Goal: Communication & Community: Answer question/provide support

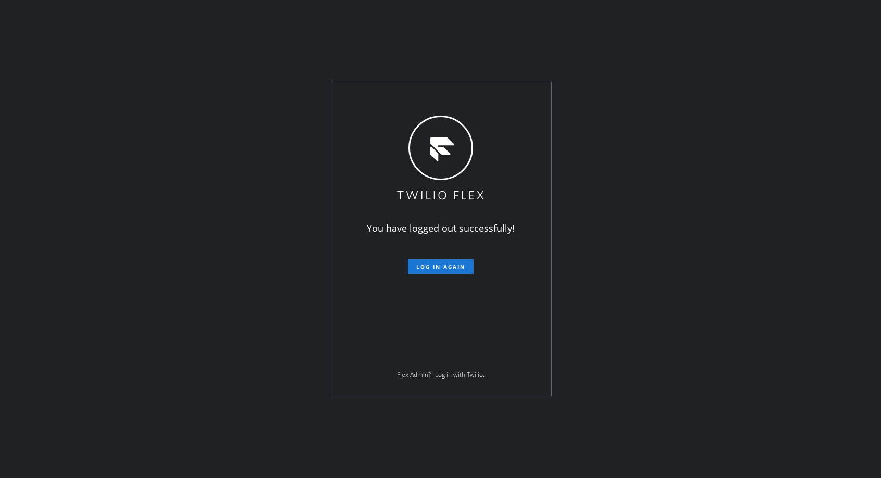
drag, startPoint x: 425, startPoint y: 266, endPoint x: 409, endPoint y: 240, distance: 31.1
click at [425, 266] on span "Log in again" at bounding box center [440, 266] width 49 height 7
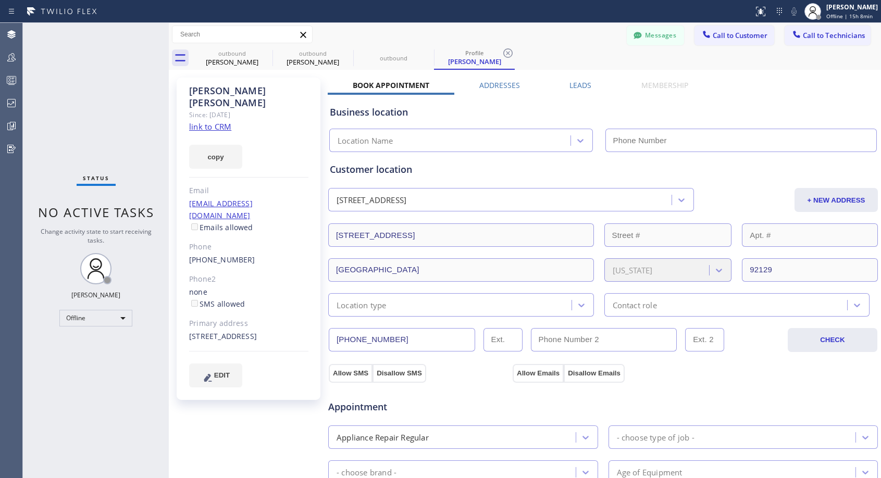
type input "[PHONE_NUMBER]"
click at [262, 50] on icon at bounding box center [266, 53] width 13 height 13
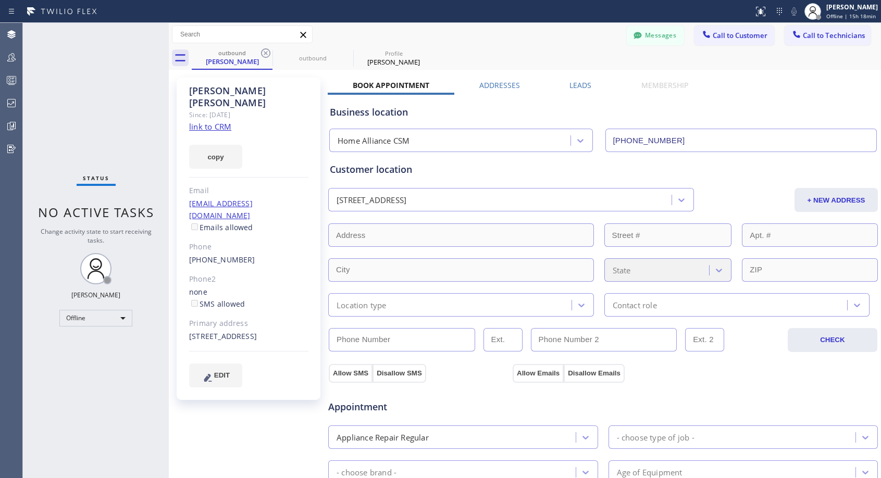
click at [262, 50] on icon at bounding box center [266, 53] width 13 height 13
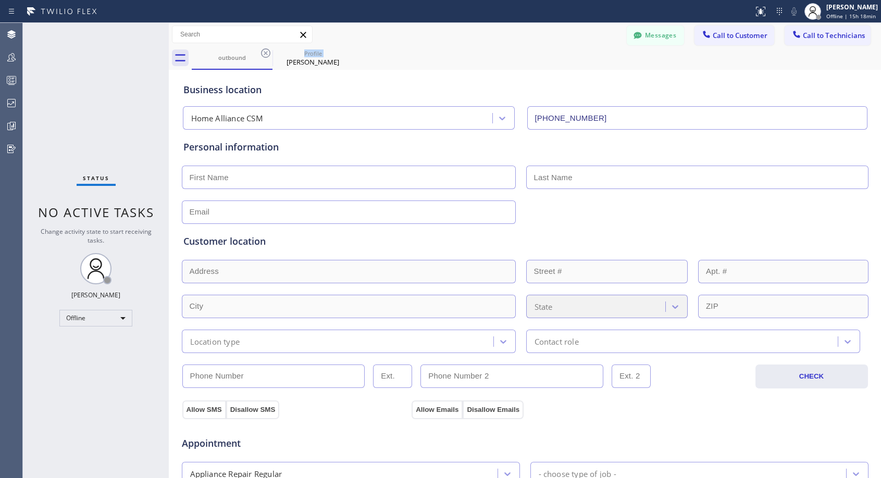
click at [262, 50] on icon at bounding box center [266, 53] width 13 height 13
click at [0, 0] on icon at bounding box center [0, 0] width 0 height 0
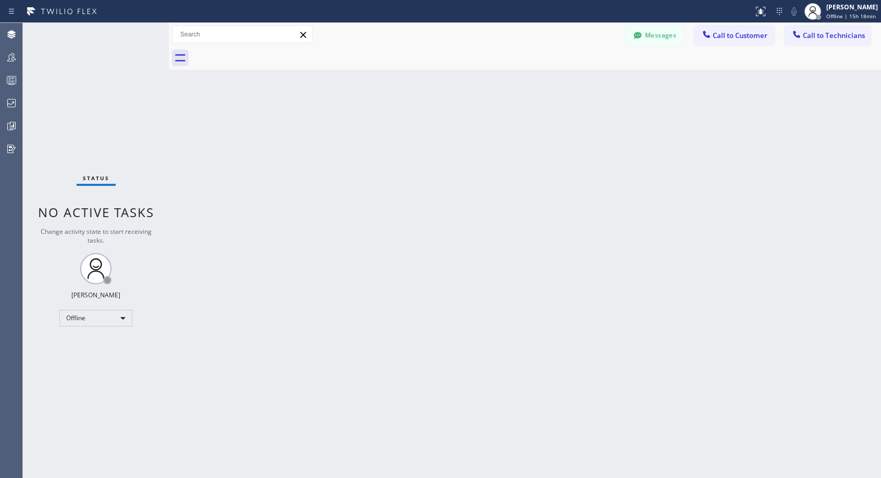
click at [262, 50] on div at bounding box center [537, 57] width 690 height 23
click at [832, 17] on span "Offline | 15h 18min" at bounding box center [852, 16] width 50 height 7
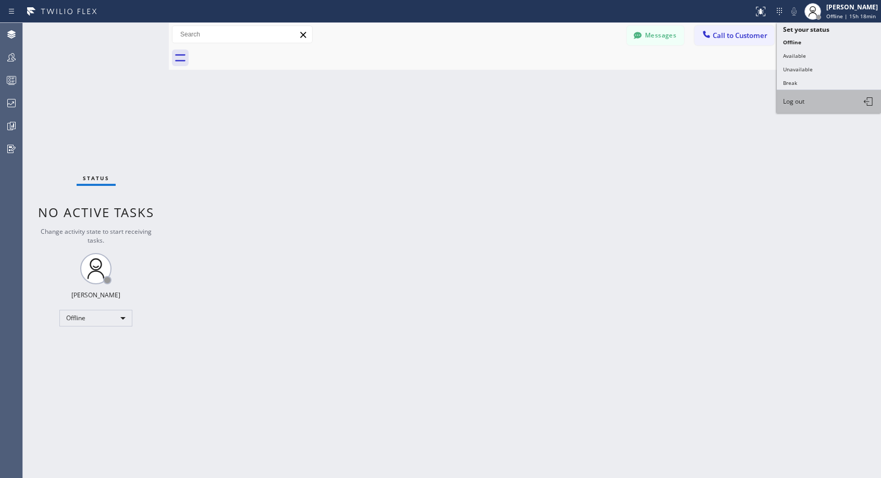
click at [800, 104] on span "Log out" at bounding box center [793, 101] width 21 height 9
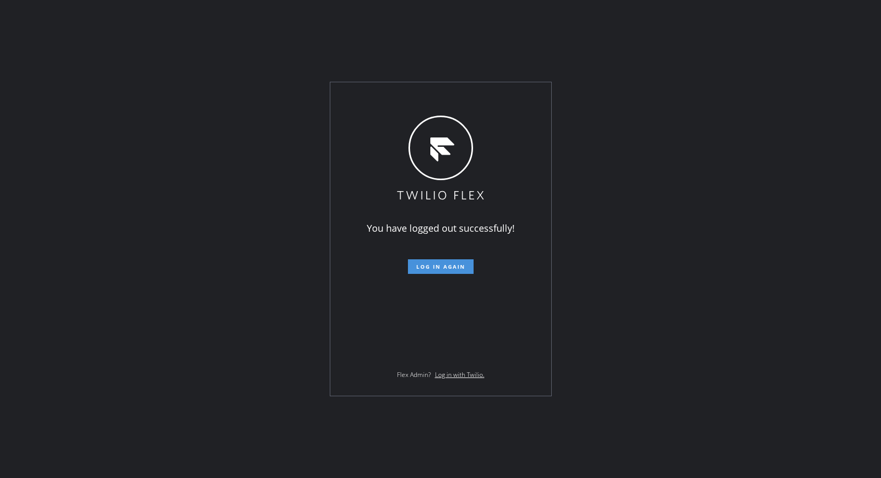
click at [458, 267] on span "Log in again" at bounding box center [440, 266] width 49 height 7
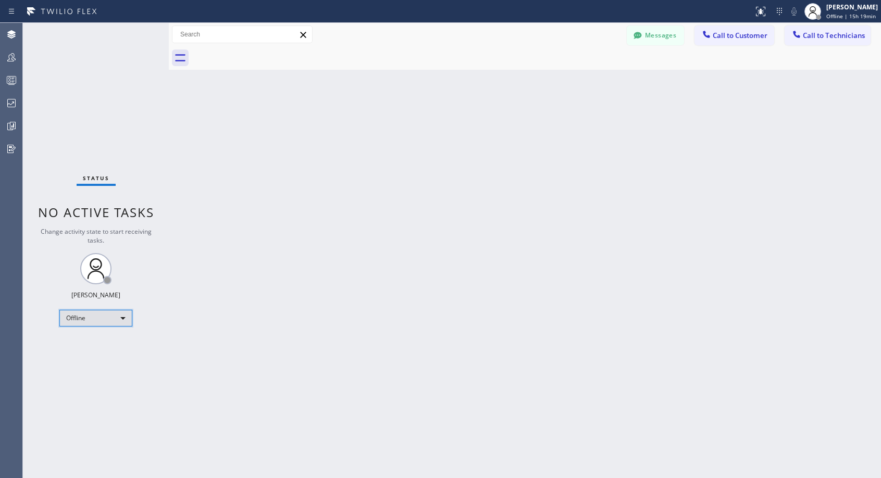
click at [73, 316] on div "Offline" at bounding box center [95, 318] width 73 height 17
click at [83, 355] on li "Unavailable" at bounding box center [95, 359] width 71 height 13
click at [738, 36] on span "Call to Customer" at bounding box center [740, 35] width 55 height 9
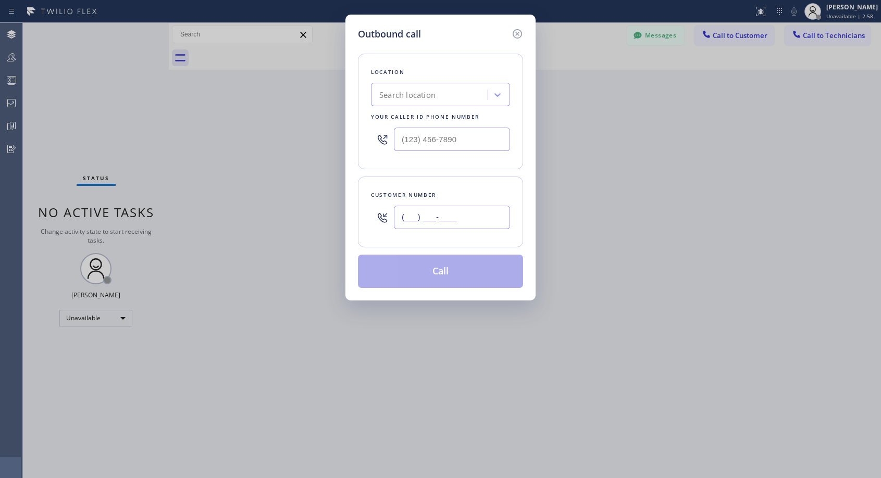
click at [479, 212] on input "(___) ___-____" at bounding box center [452, 217] width 116 height 23
paste input "562) 489-3721"
type input "[PHONE_NUMBER]"
click at [399, 146] on input "(___) ___-____" at bounding box center [452, 139] width 116 height 23
paste input "818) 614-5337"
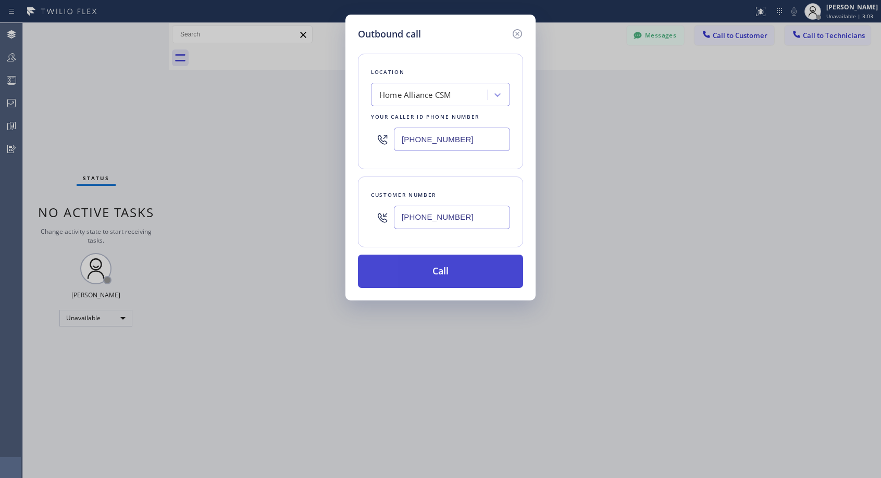
type input "[PHONE_NUMBER]"
click at [489, 281] on button "Call" at bounding box center [440, 271] width 165 height 33
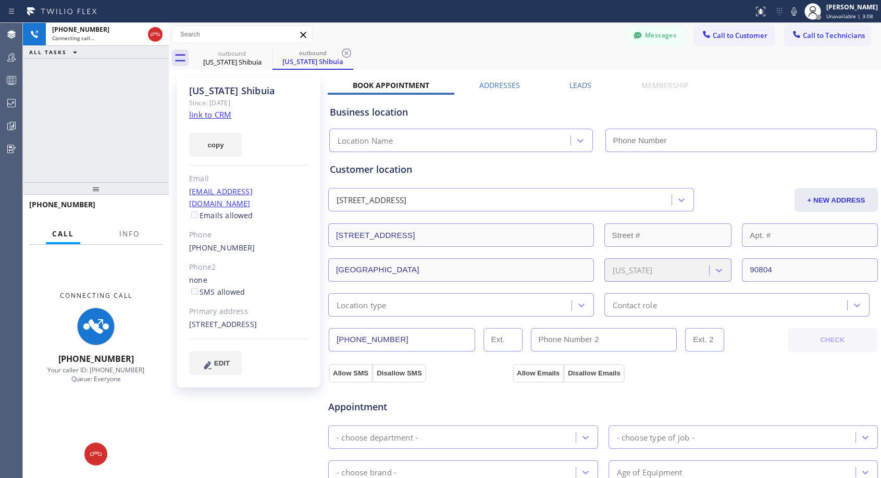
type input "[PHONE_NUMBER]"
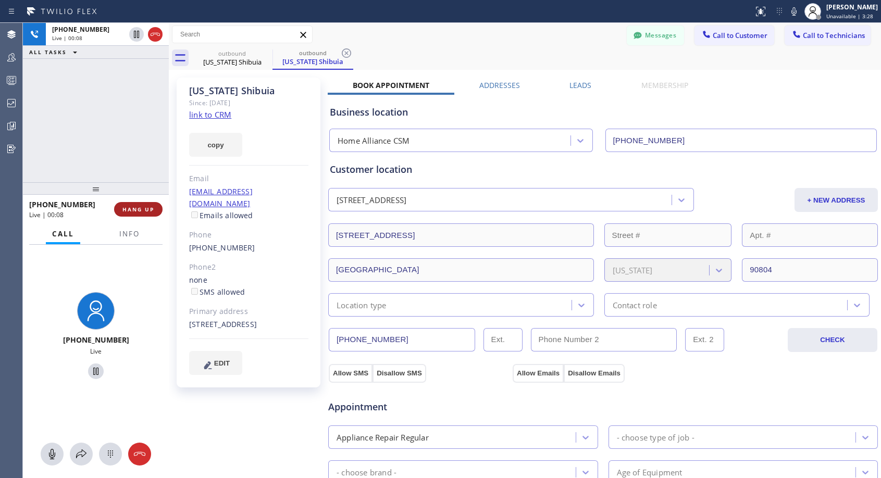
click at [136, 213] on span "HANG UP" at bounding box center [138, 209] width 32 height 7
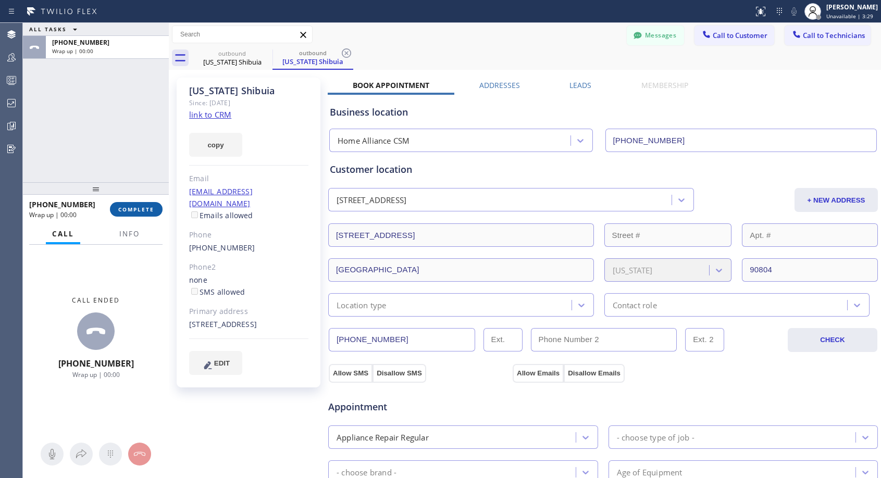
click at [136, 213] on span "COMPLETE" at bounding box center [136, 209] width 36 height 7
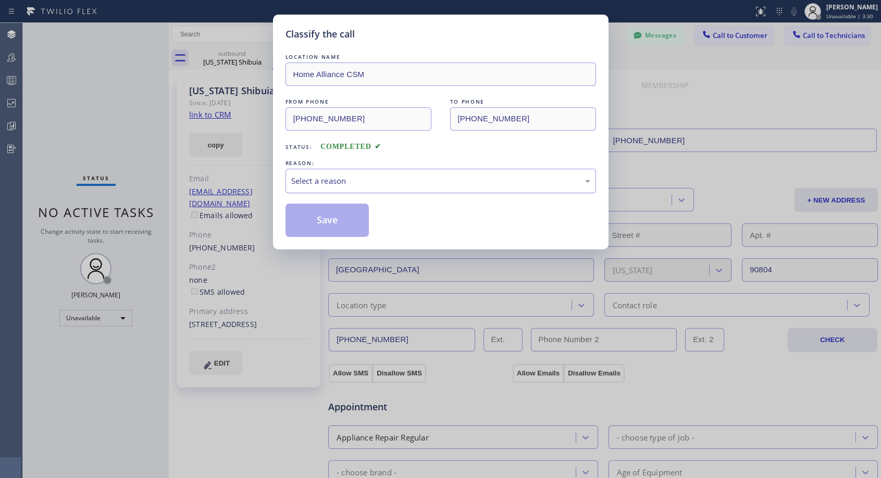
click at [431, 183] on div "Select a reason" at bounding box center [440, 181] width 299 height 12
click at [352, 218] on button "Save" at bounding box center [328, 220] width 84 height 33
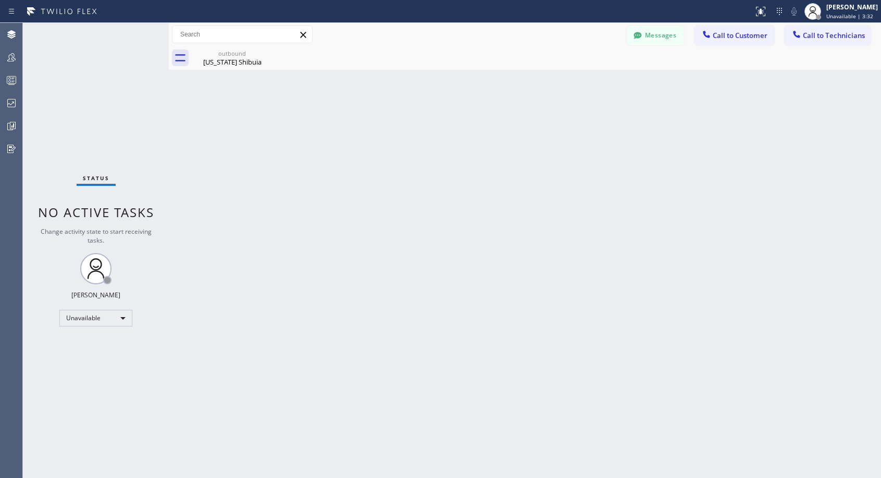
click at [231, 70] on div "Back to Dashboard Change Sender ID Customers Technicians NH [PERSON_NAME] [DATE…" at bounding box center [525, 251] width 713 height 456
click at [236, 64] on div "[US_STATE] Shibuia" at bounding box center [232, 61] width 79 height 9
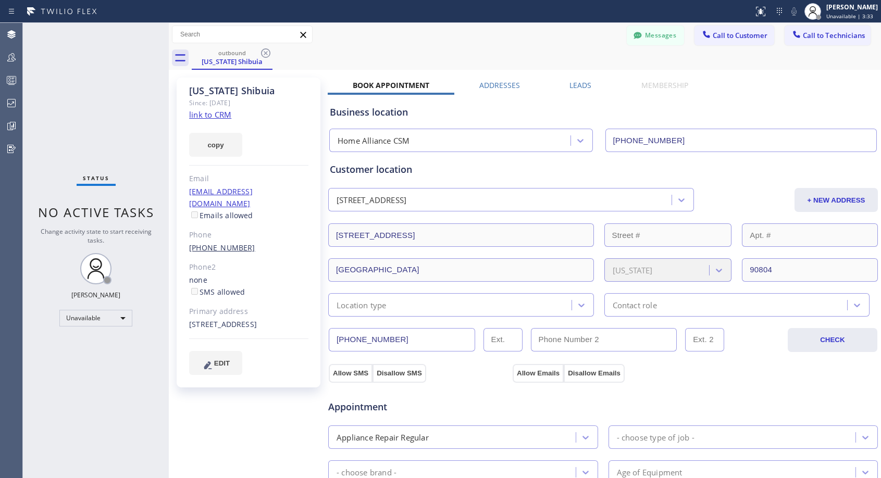
click at [205, 243] on link "[PHONE_NUMBER]" at bounding box center [222, 248] width 66 height 10
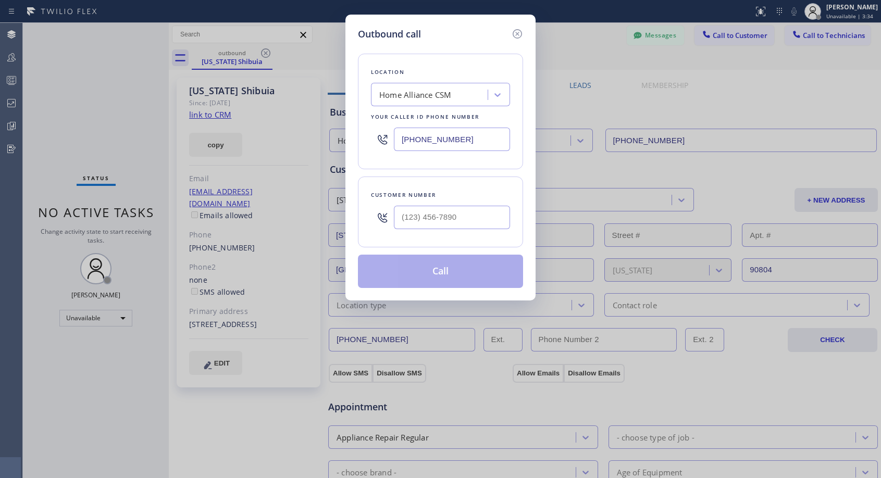
type input "[PHONE_NUMBER]"
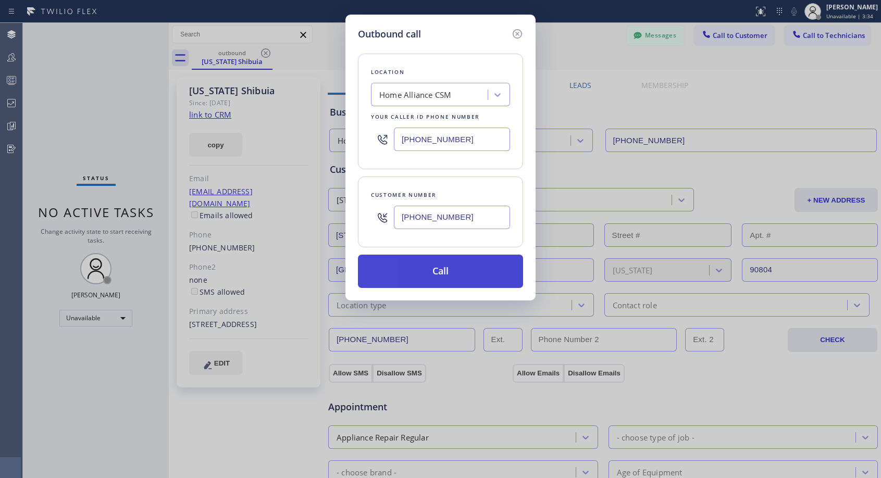
click at [424, 269] on button "Call" at bounding box center [440, 271] width 165 height 33
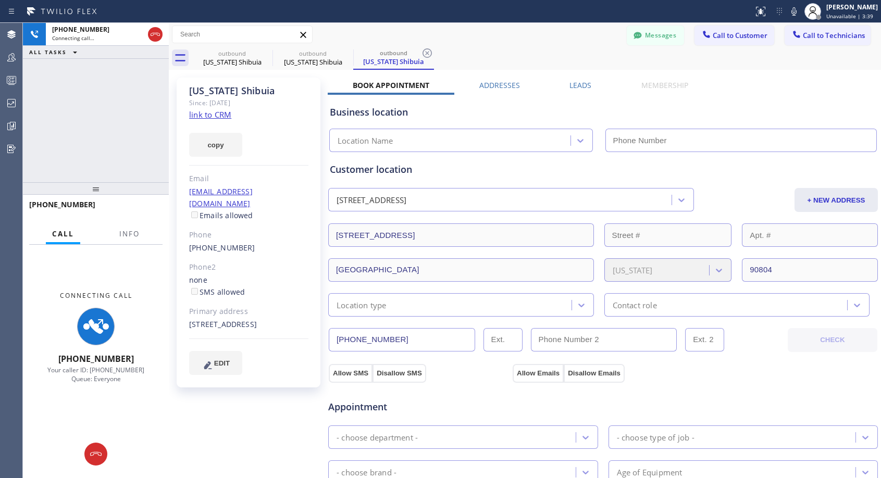
type input "[PHONE_NUMBER]"
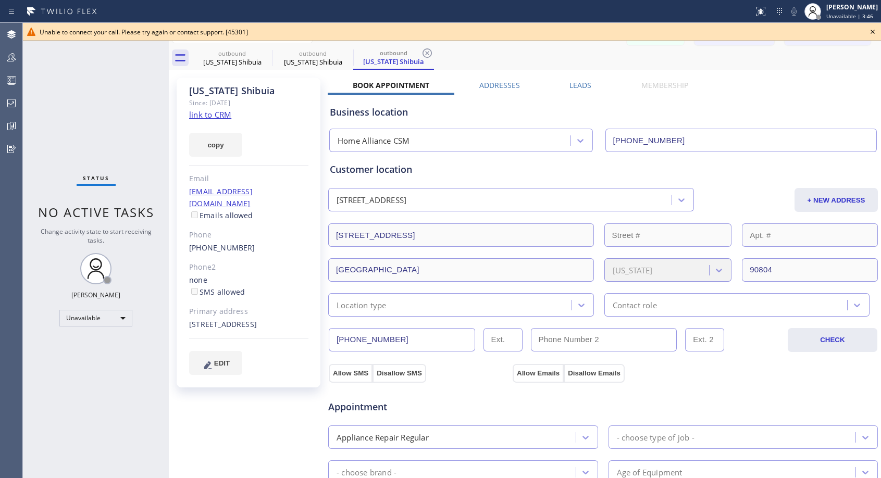
click at [876, 33] on icon at bounding box center [873, 32] width 13 height 13
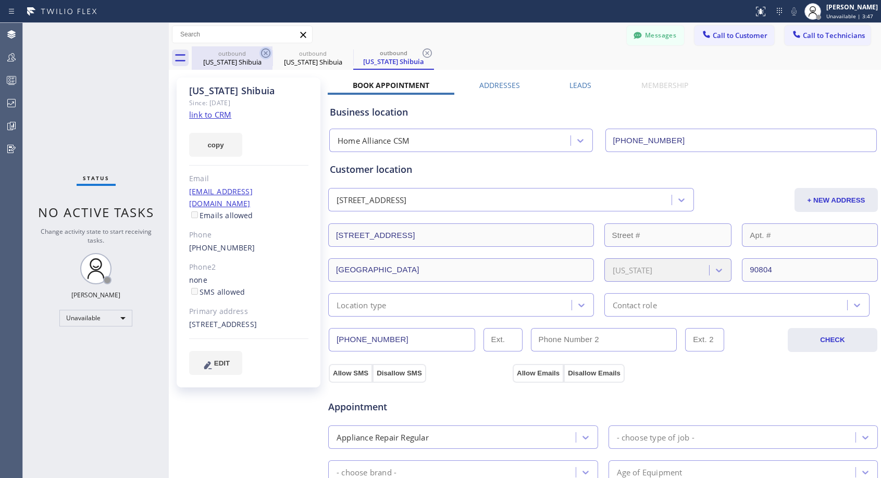
click at [266, 51] on icon at bounding box center [266, 53] width 13 height 13
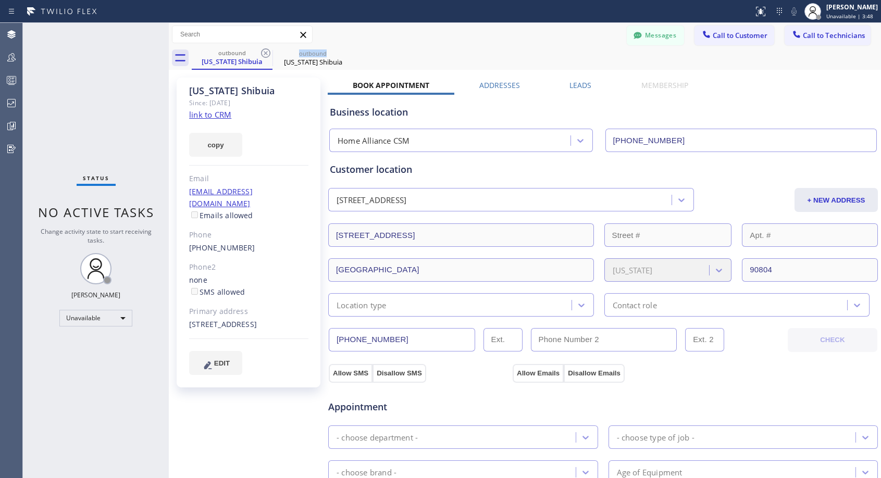
click at [266, 51] on icon at bounding box center [266, 53] width 13 height 13
click at [226, 243] on link "[PHONE_NUMBER]" at bounding box center [222, 248] width 66 height 10
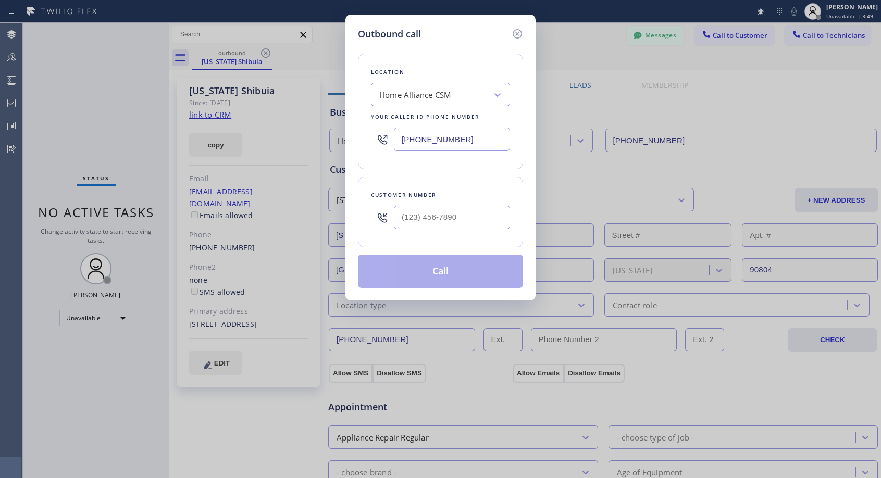
type input "[PHONE_NUMBER]"
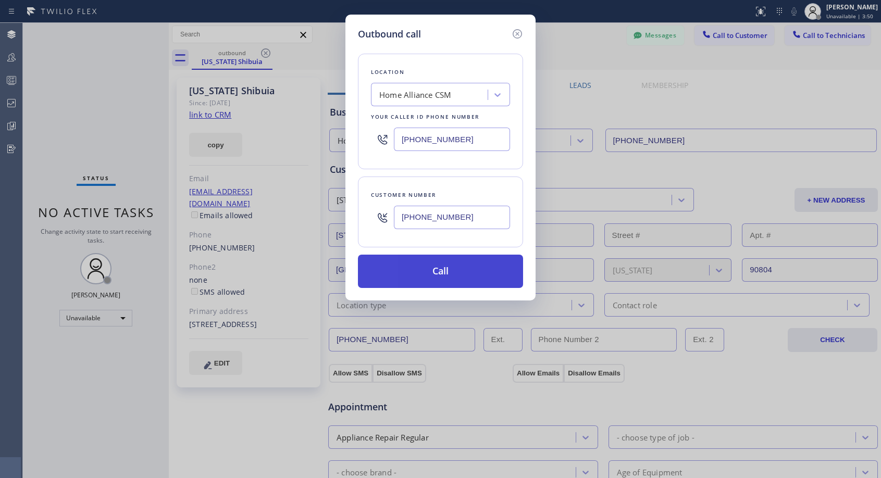
click at [425, 265] on button "Call" at bounding box center [440, 271] width 165 height 33
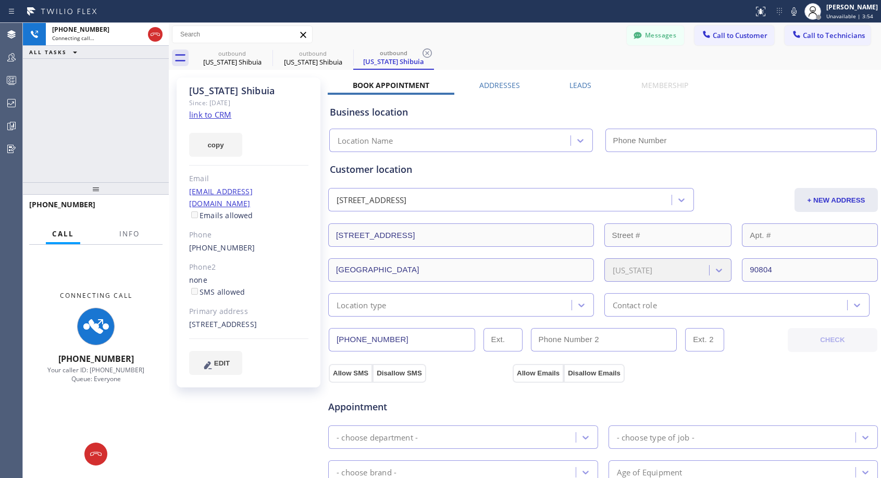
type input "[PHONE_NUMBER]"
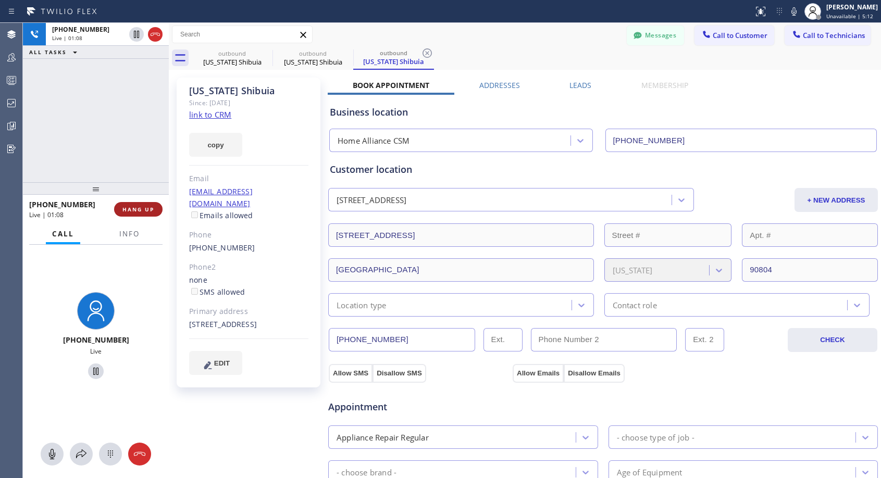
click at [149, 207] on span "HANG UP" at bounding box center [138, 209] width 32 height 7
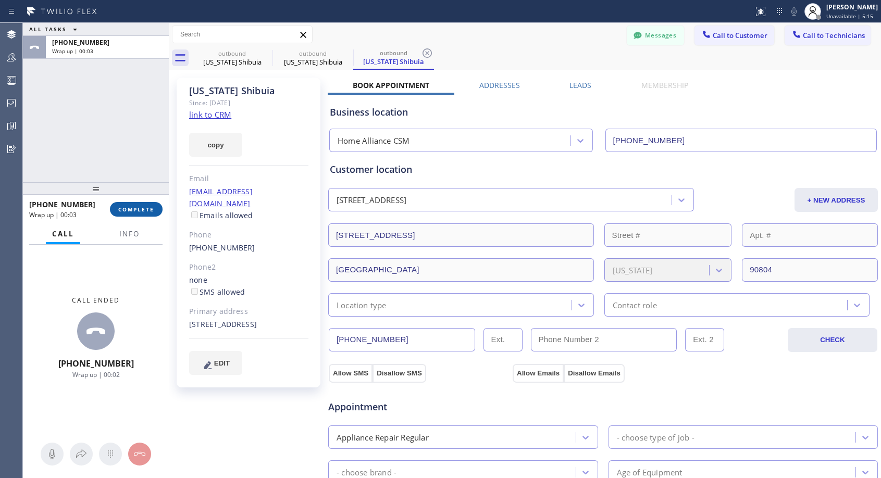
click at [149, 208] on span "COMPLETE" at bounding box center [136, 209] width 36 height 7
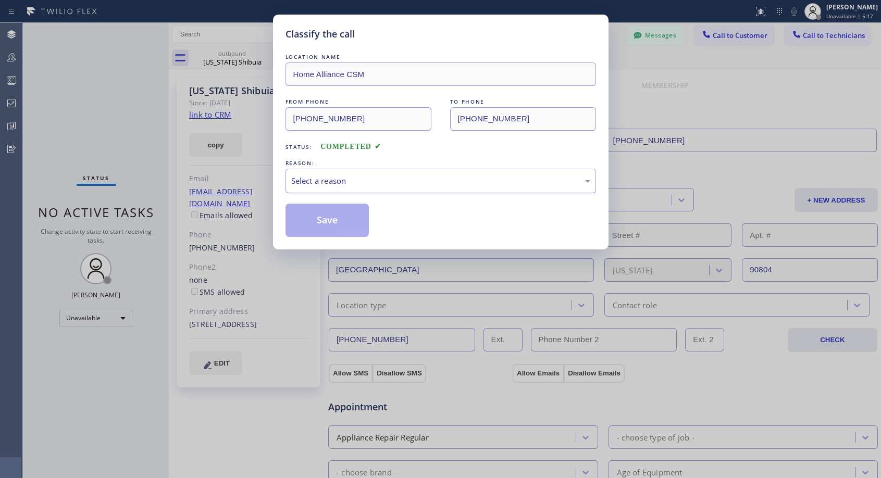
drag, startPoint x: 338, startPoint y: 181, endPoint x: 338, endPoint y: 187, distance: 5.7
click at [338, 181] on div "Select a reason" at bounding box center [440, 181] width 299 height 12
click at [326, 222] on button "Save" at bounding box center [328, 220] width 84 height 33
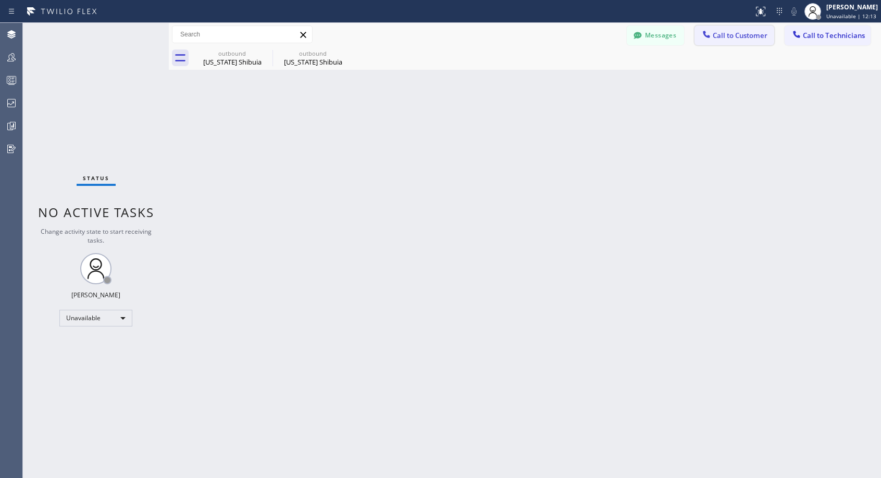
click at [748, 39] on span "Call to Customer" at bounding box center [740, 35] width 55 height 9
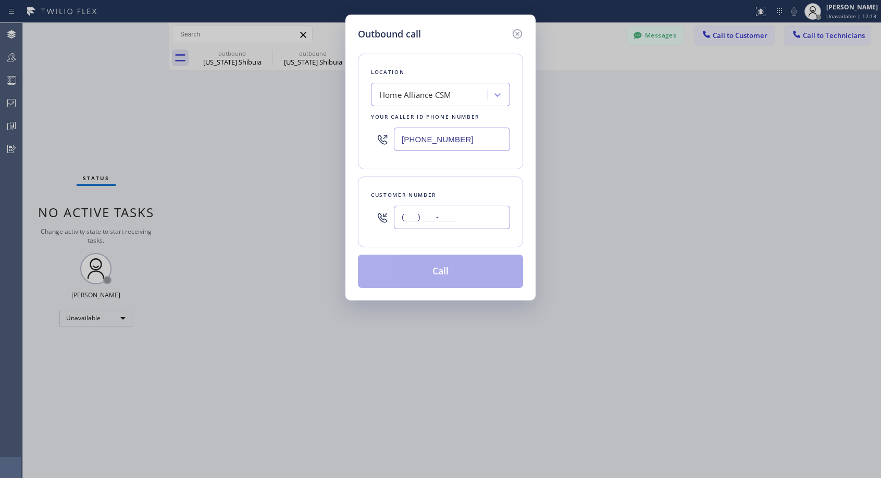
click at [467, 219] on input "(___) ___-____" at bounding box center [452, 217] width 116 height 23
paste input "303) 808-3045"
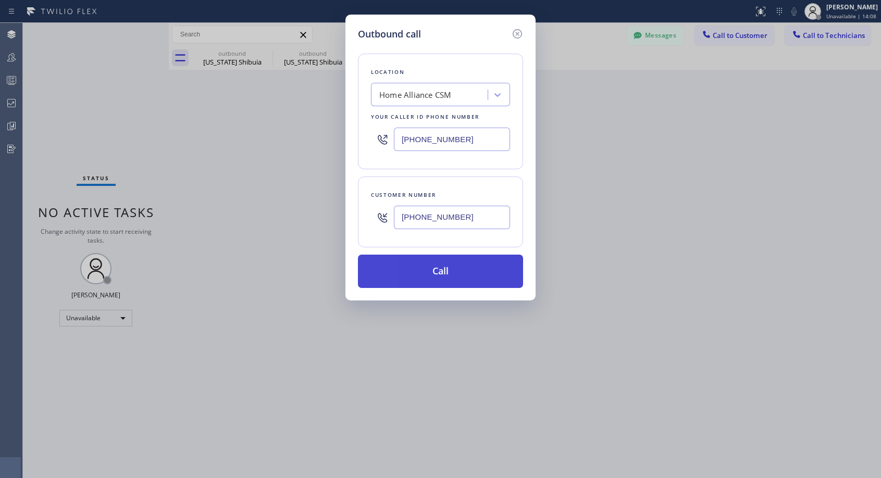
type input "[PHONE_NUMBER]"
click at [460, 268] on button "Call" at bounding box center [440, 271] width 165 height 33
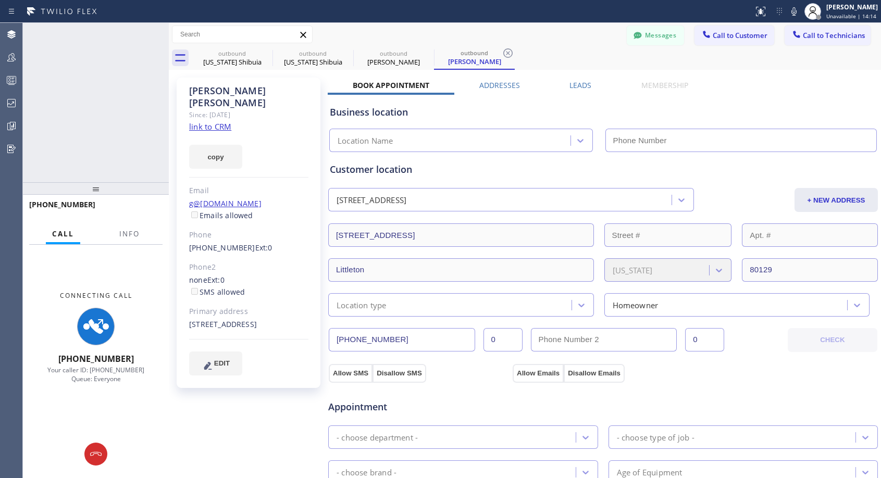
type input "[PHONE_NUMBER]"
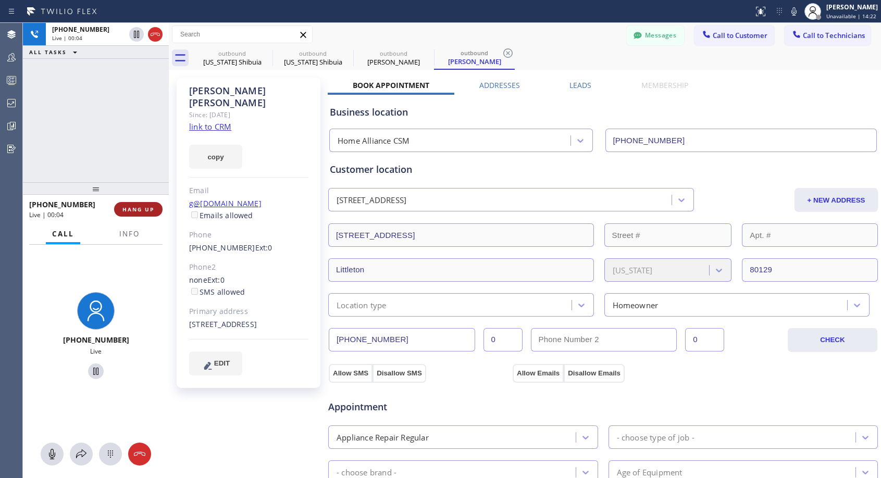
click at [136, 216] on button "HANG UP" at bounding box center [138, 209] width 48 height 15
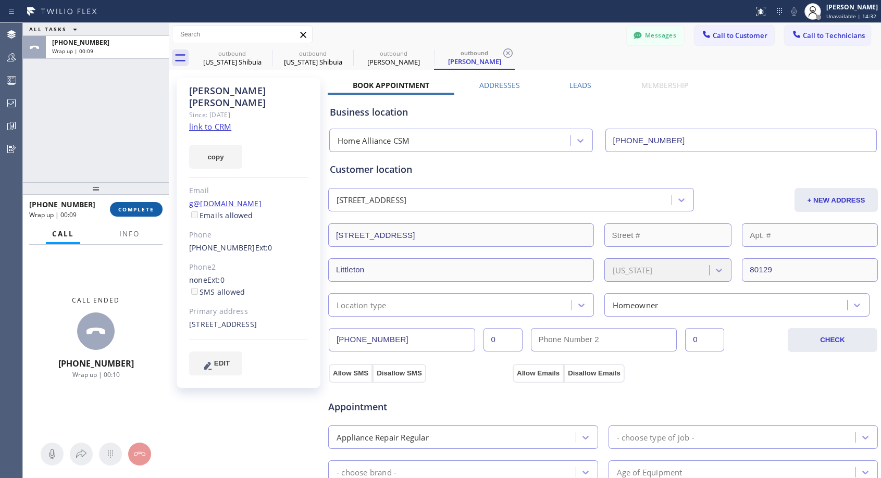
click at [142, 211] on span "COMPLETE" at bounding box center [136, 209] width 36 height 7
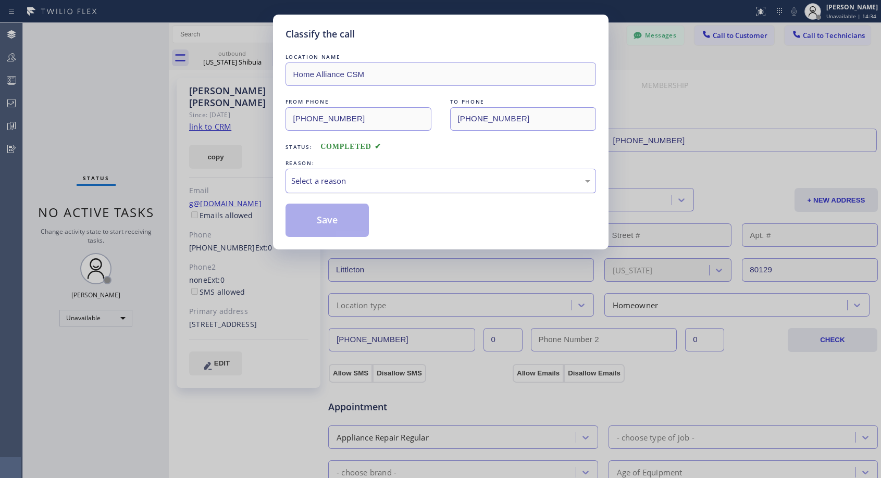
click at [350, 186] on div "Select a reason" at bounding box center [440, 181] width 299 height 12
click at [331, 210] on button "Save" at bounding box center [328, 220] width 84 height 33
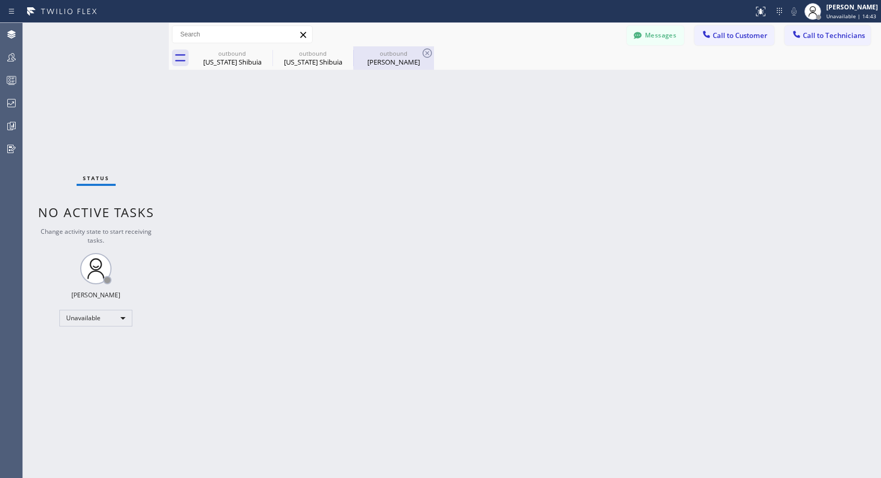
click at [404, 64] on div "[PERSON_NAME]" at bounding box center [393, 61] width 79 height 9
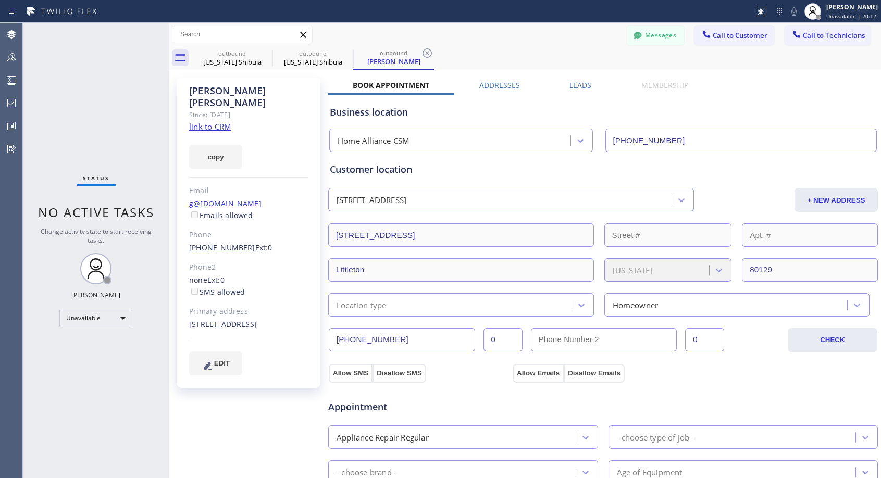
click at [212, 243] on link "[PHONE_NUMBER]" at bounding box center [222, 248] width 66 height 10
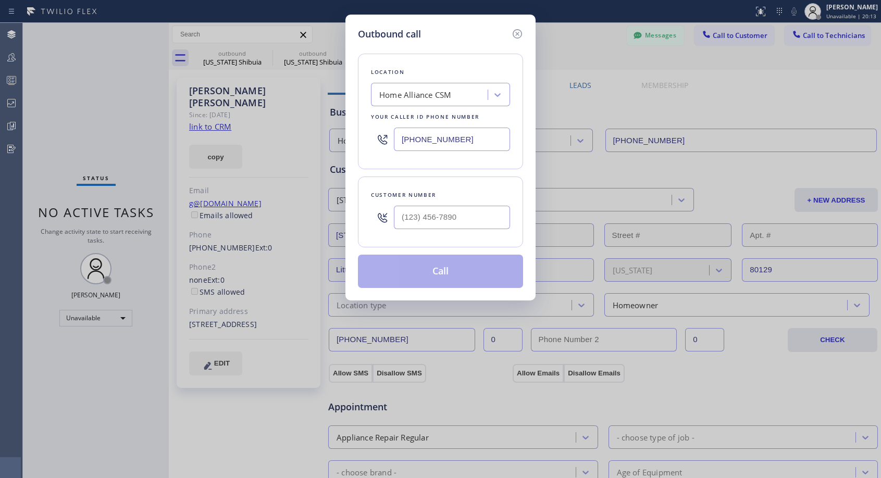
type input "[PHONE_NUMBER]"
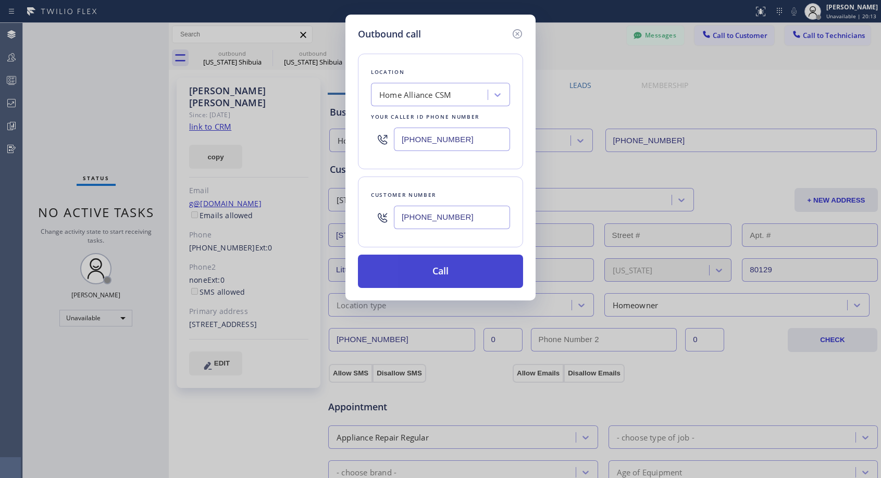
click at [446, 275] on button "Call" at bounding box center [440, 271] width 165 height 33
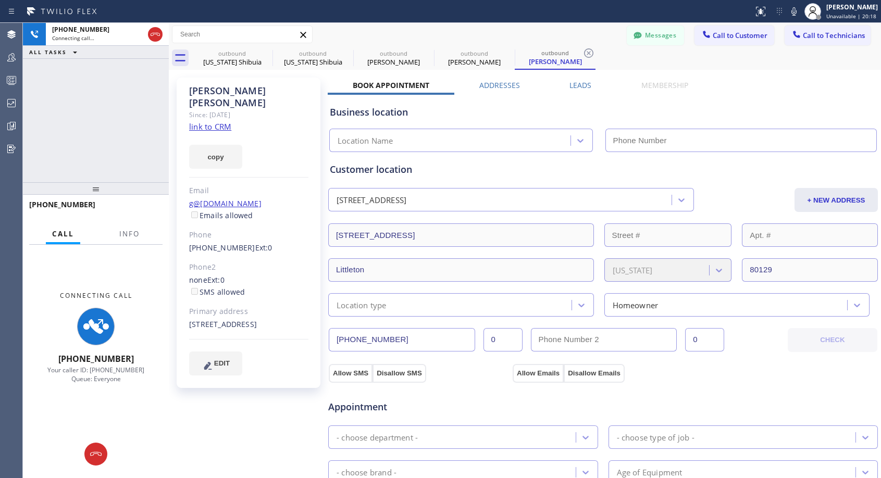
type input "[PHONE_NUMBER]"
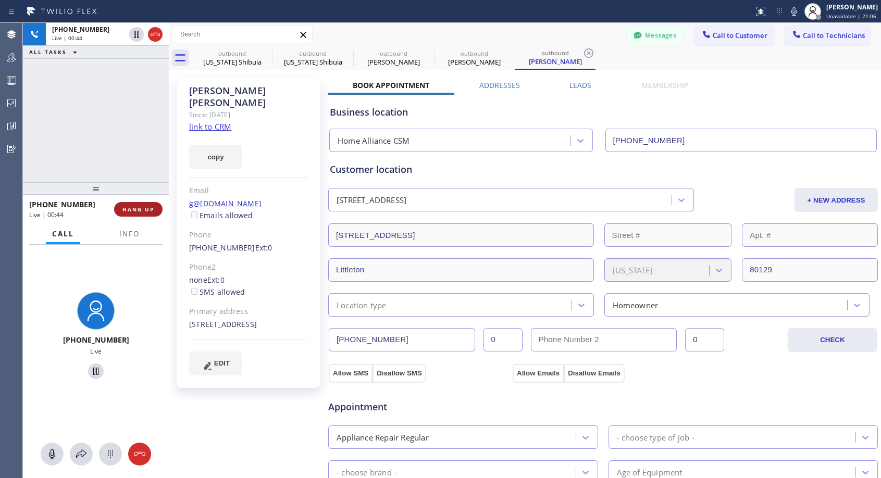
click at [149, 208] on span "HANG UP" at bounding box center [138, 209] width 32 height 7
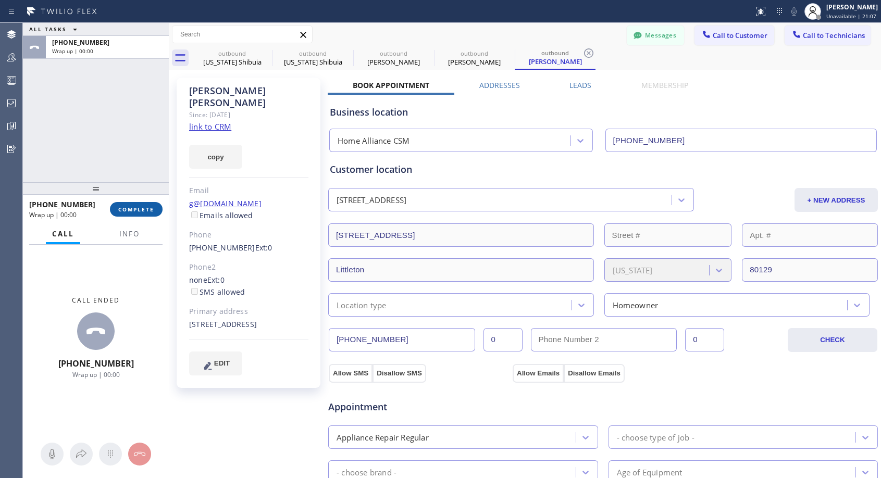
click at [149, 208] on span "COMPLETE" at bounding box center [136, 209] width 36 height 7
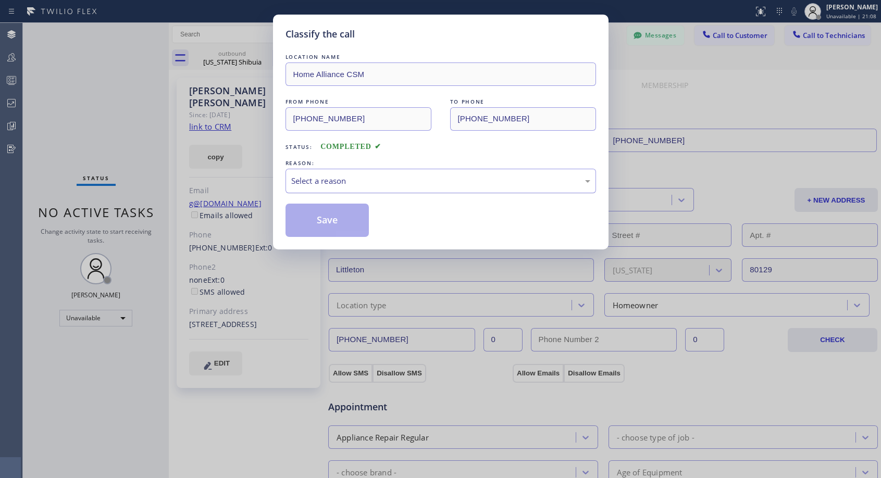
click at [382, 183] on div "Select a reason" at bounding box center [440, 181] width 299 height 12
click at [344, 218] on button "Save" at bounding box center [328, 220] width 84 height 33
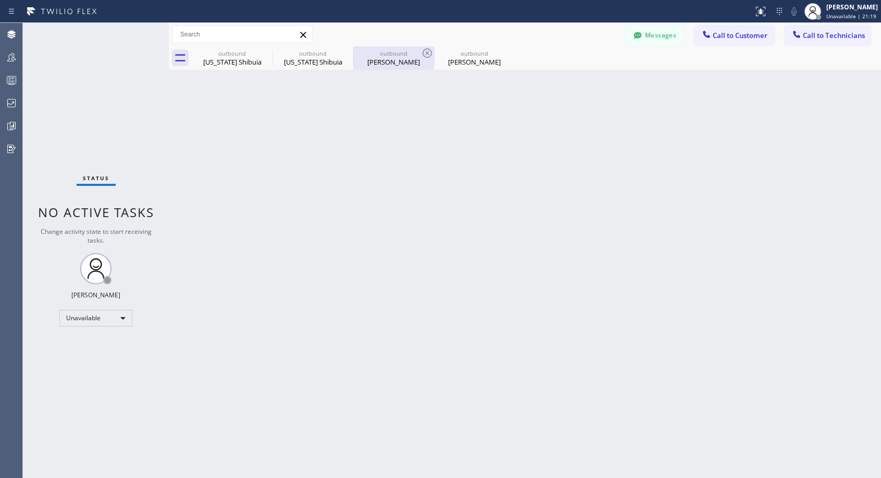
click at [397, 63] on div "[PERSON_NAME]" at bounding box center [393, 61] width 79 height 9
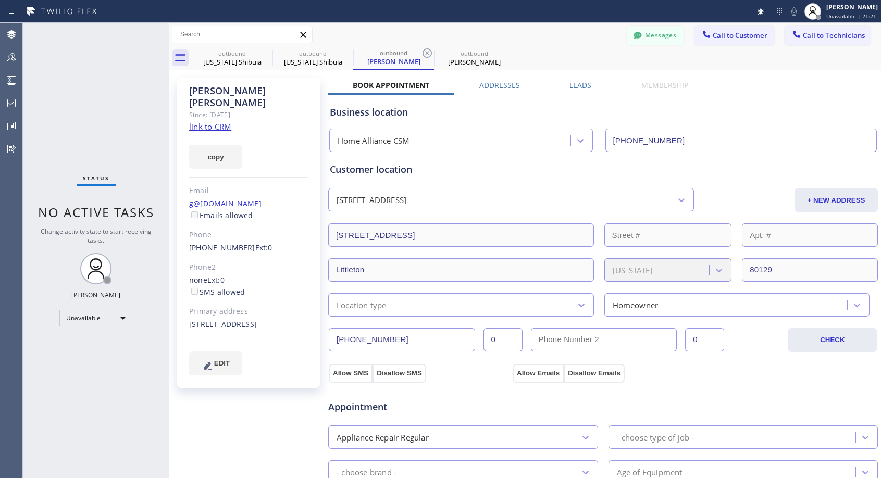
click at [280, 242] on div "[PHONE_NUMBER] Ext: 0" at bounding box center [248, 248] width 119 height 12
copy div "[PHONE_NUMBER] Ext: 0"
click at [735, 39] on span "Call to Customer" at bounding box center [740, 35] width 55 height 9
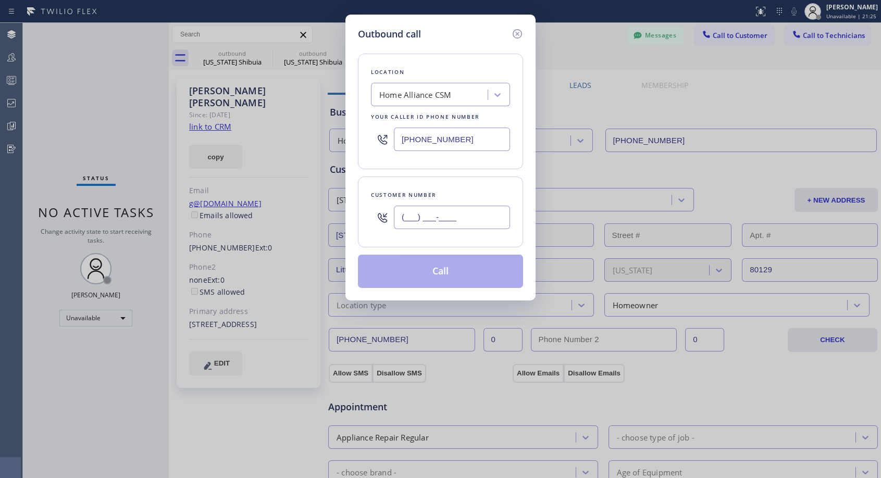
click at [457, 215] on input "(___) ___-____" at bounding box center [452, 217] width 116 height 23
paste input "303) 808-3045"
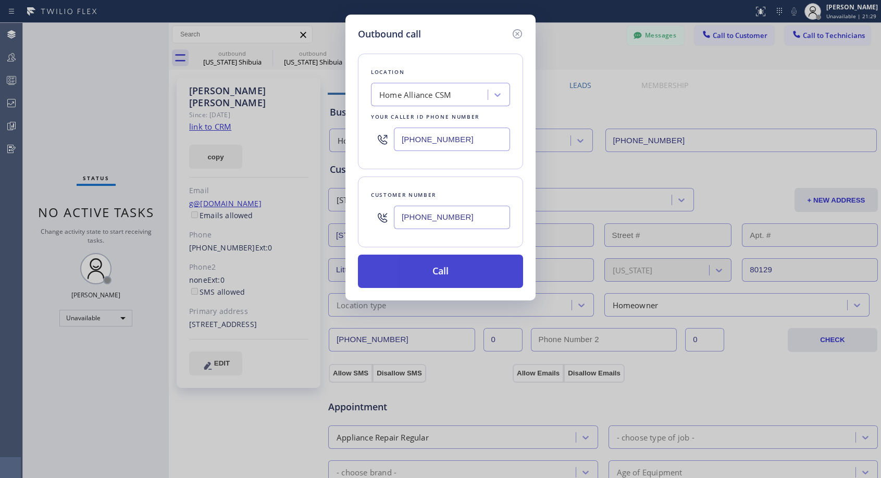
type input "[PHONE_NUMBER]"
click at [480, 271] on button "Call" at bounding box center [440, 271] width 165 height 33
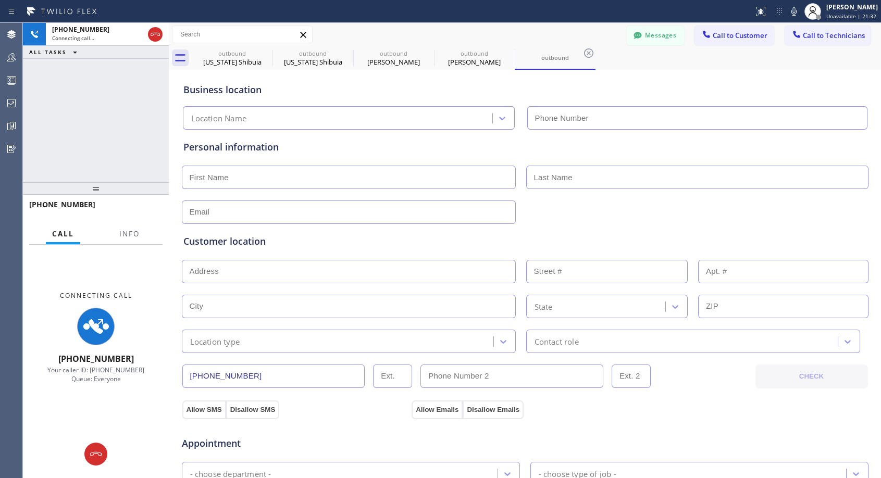
type input "[PHONE_NUMBER]"
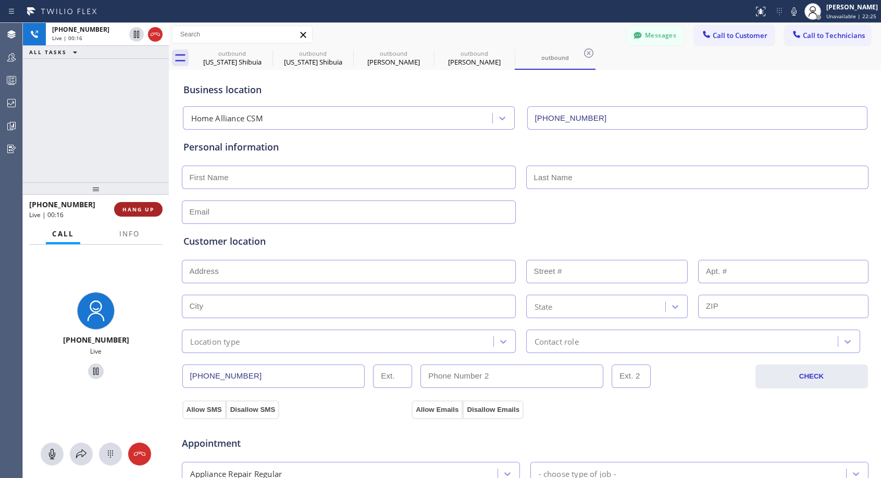
click at [148, 211] on span "HANG UP" at bounding box center [138, 209] width 32 height 7
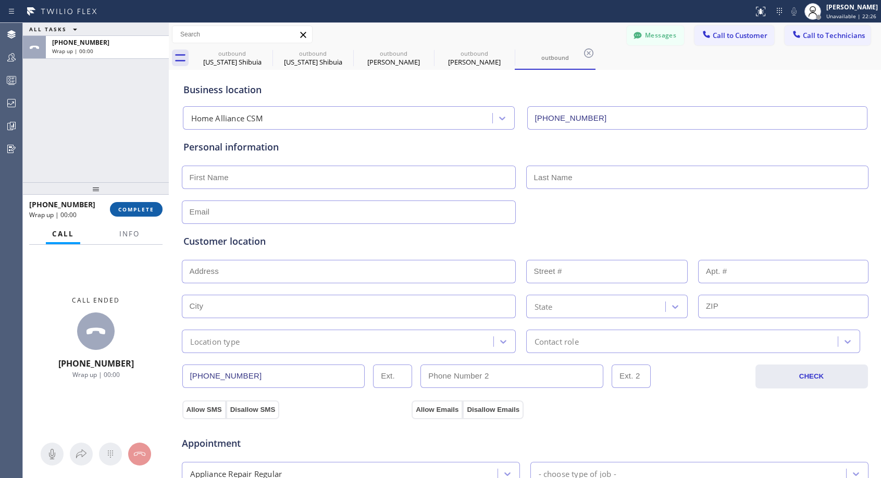
click at [148, 211] on span "COMPLETE" at bounding box center [136, 209] width 36 height 7
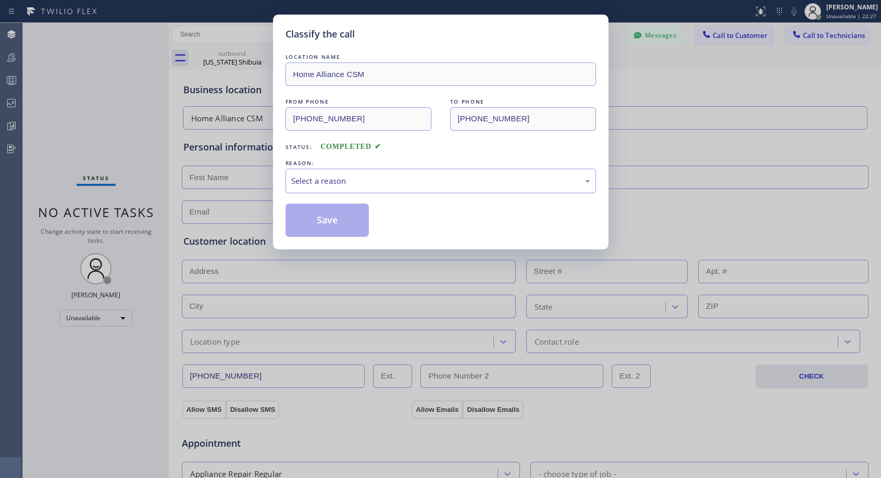
click at [372, 185] on div "Select a reason" at bounding box center [440, 181] width 299 height 12
click at [339, 222] on button "Save" at bounding box center [328, 220] width 84 height 33
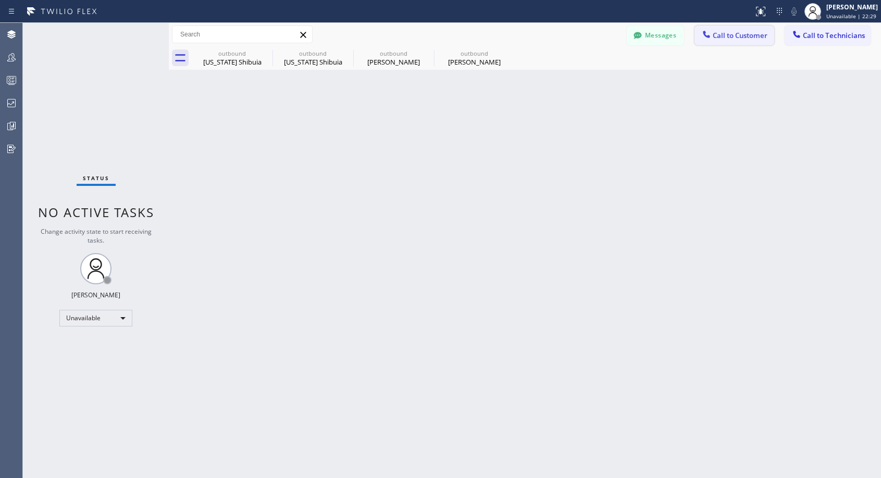
click at [721, 36] on span "Call to Customer" at bounding box center [740, 35] width 55 height 9
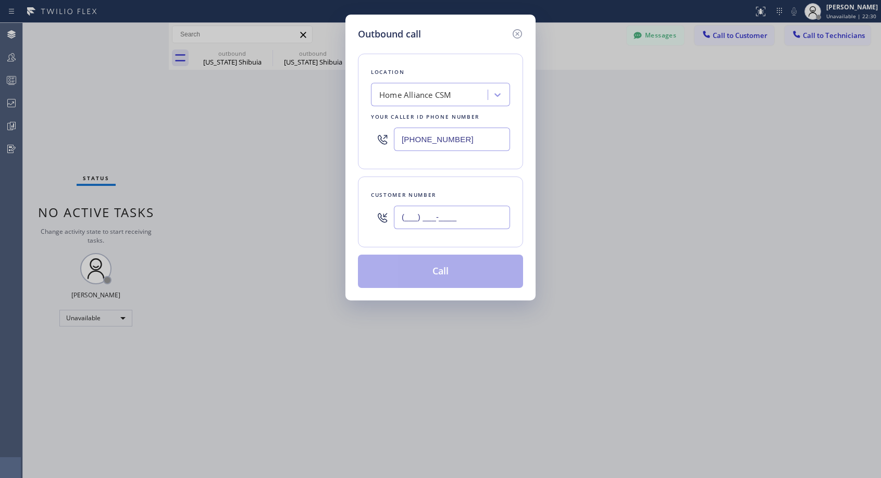
click at [484, 217] on input "(___) ___-____" at bounding box center [452, 217] width 116 height 23
paste input "303) 808-3045"
click at [501, 247] on div "Customer number (303) 808-304_" at bounding box center [440, 212] width 165 height 71
click at [475, 210] on input "(303) 808-304_" at bounding box center [452, 217] width 116 height 23
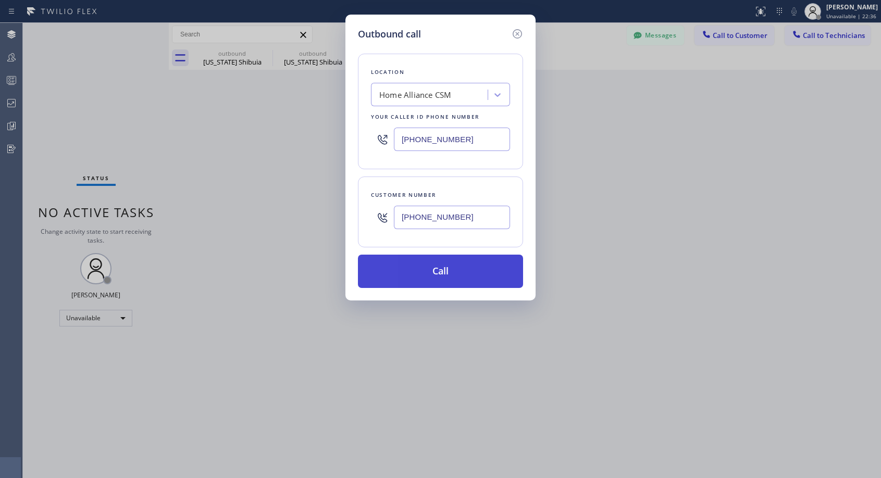
type input "[PHONE_NUMBER]"
click at [487, 272] on button "Call" at bounding box center [440, 271] width 165 height 33
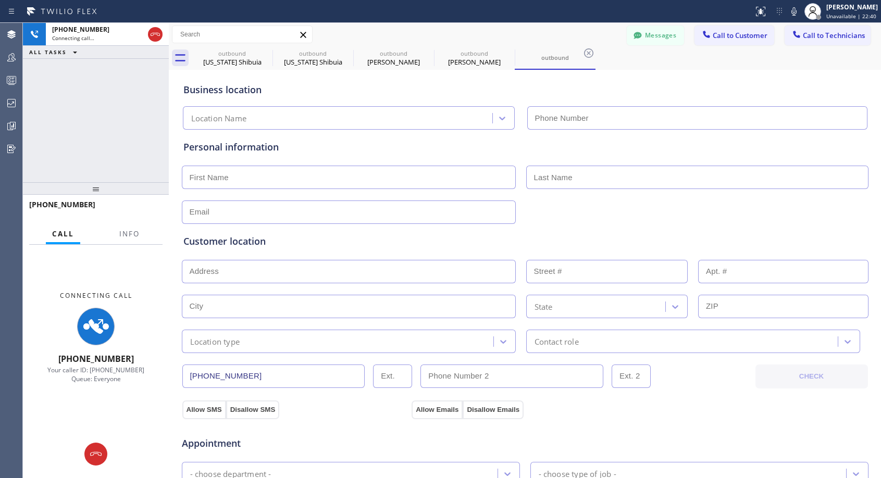
type input "[PHONE_NUMBER]"
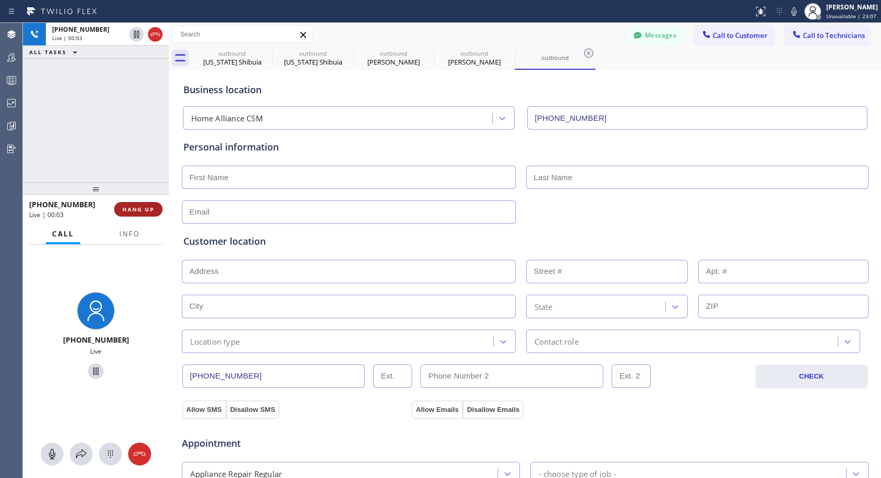
click at [145, 211] on span "HANG UP" at bounding box center [138, 209] width 32 height 7
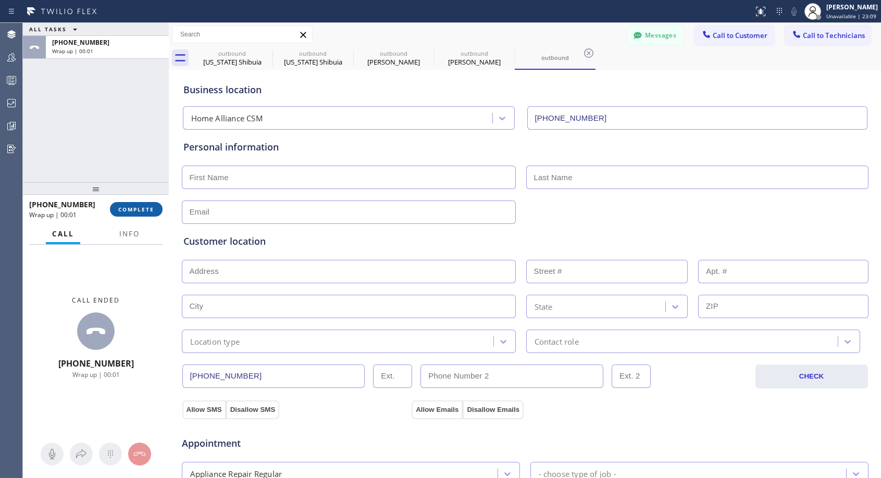
click at [145, 211] on span "COMPLETE" at bounding box center [136, 209] width 36 height 7
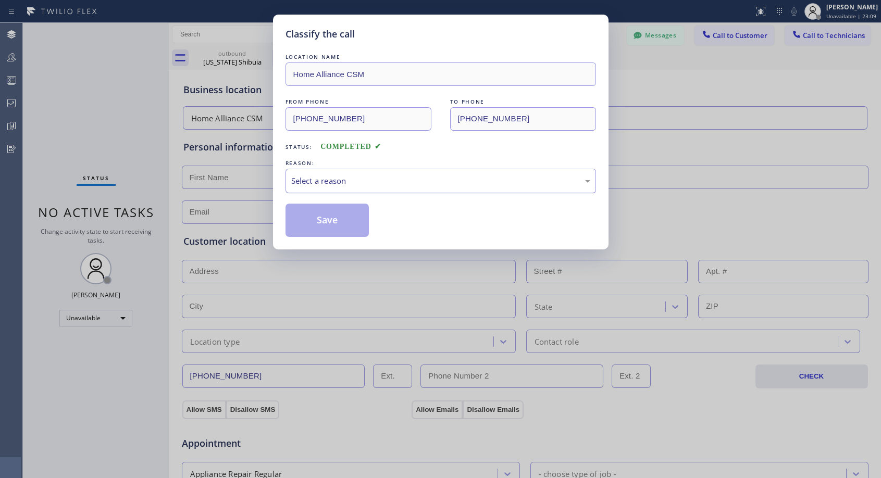
click at [487, 181] on div "Select a reason" at bounding box center [440, 181] width 299 height 12
click at [344, 218] on button "Save" at bounding box center [328, 220] width 84 height 33
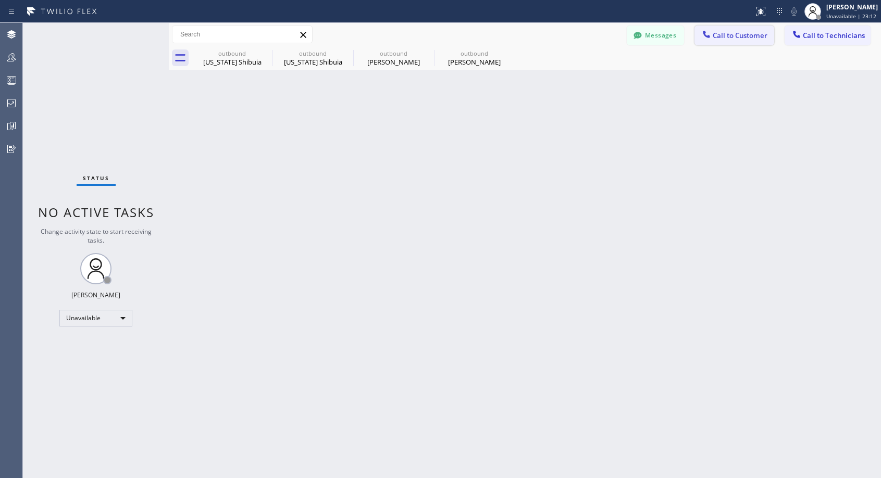
click at [738, 33] on span "Call to Customer" at bounding box center [740, 35] width 55 height 9
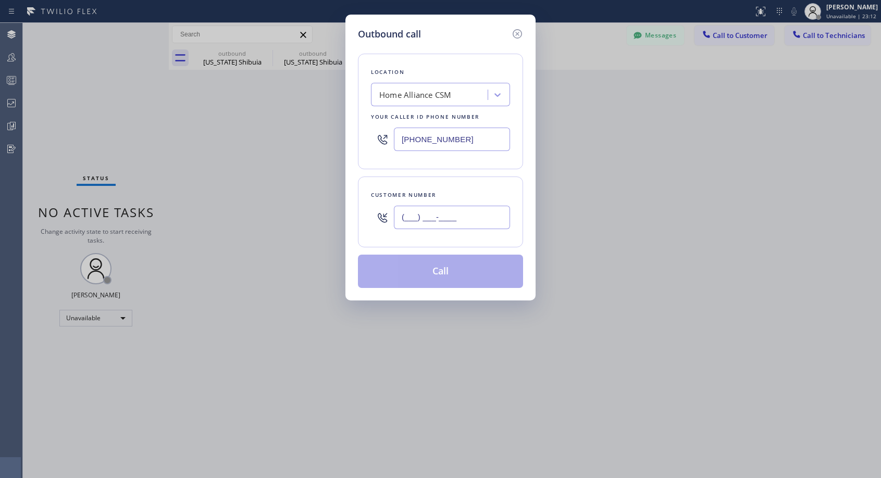
click at [470, 216] on input "(___) ___-____" at bounding box center [452, 217] width 116 height 23
paste input "303) 808-3045"
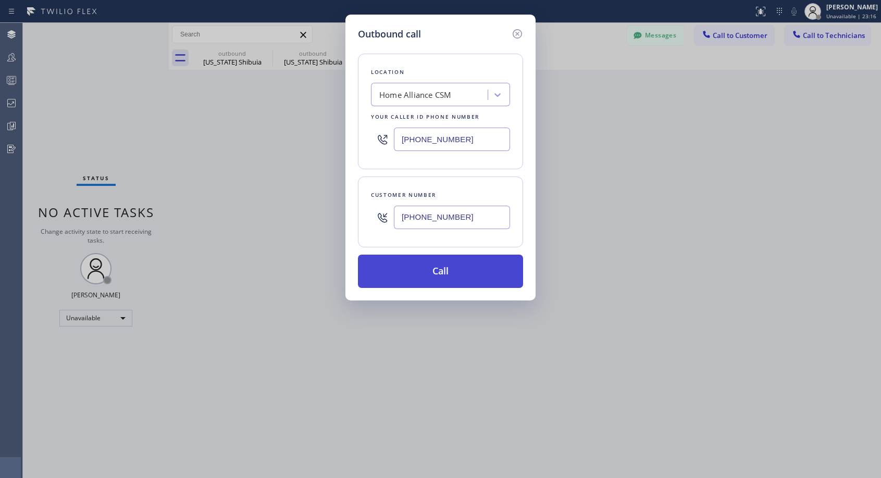
type input "[PHONE_NUMBER]"
click at [470, 278] on button "Call" at bounding box center [440, 271] width 165 height 33
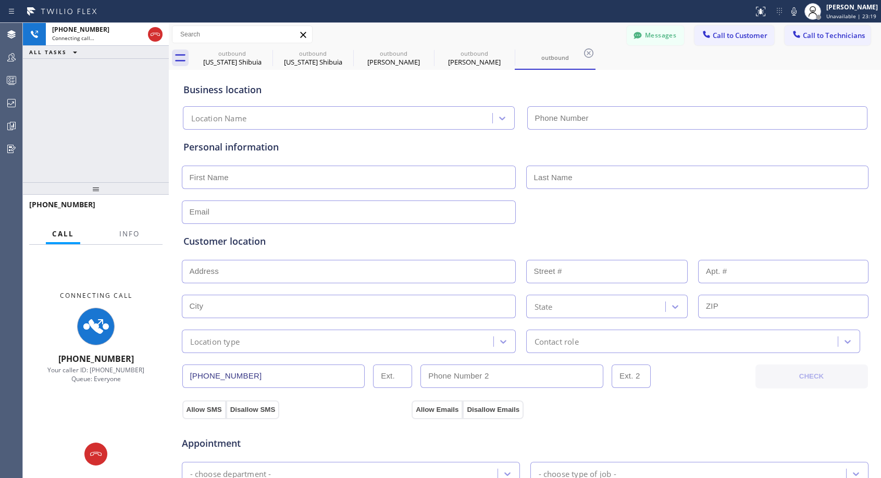
type input "[PHONE_NUMBER]"
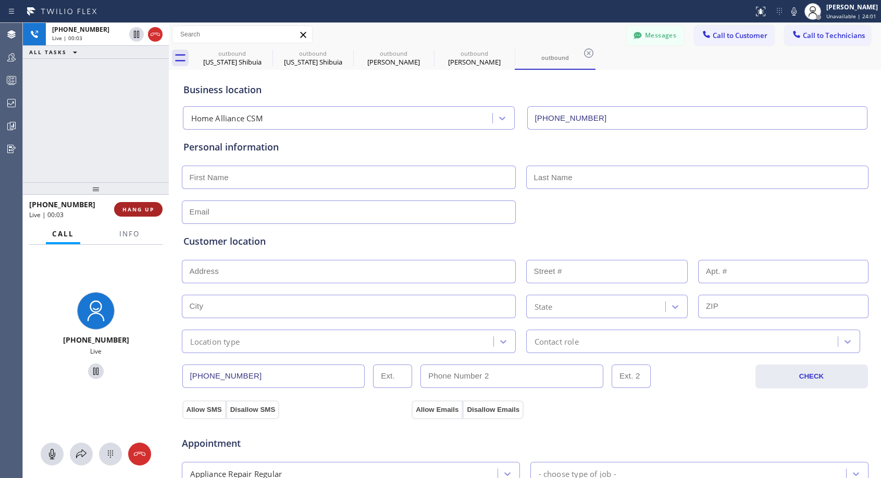
click at [154, 208] on span "HANG UP" at bounding box center [138, 209] width 32 height 7
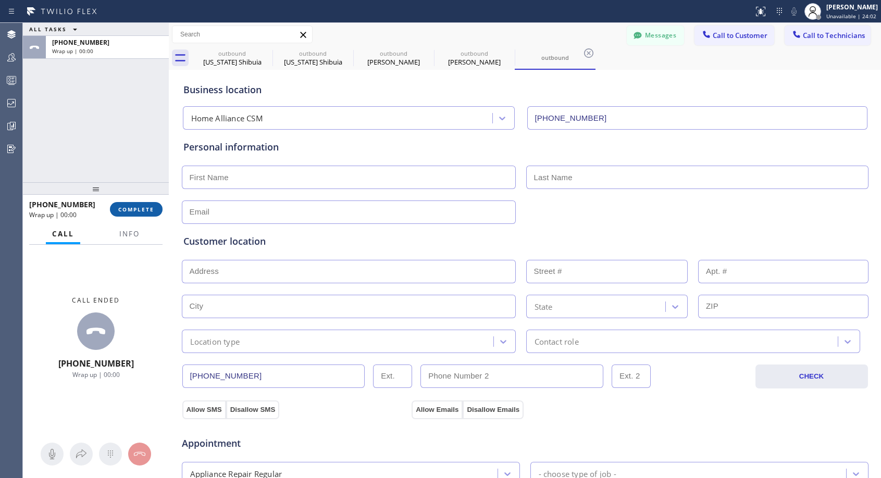
click at [154, 208] on span "COMPLETE" at bounding box center [136, 209] width 36 height 7
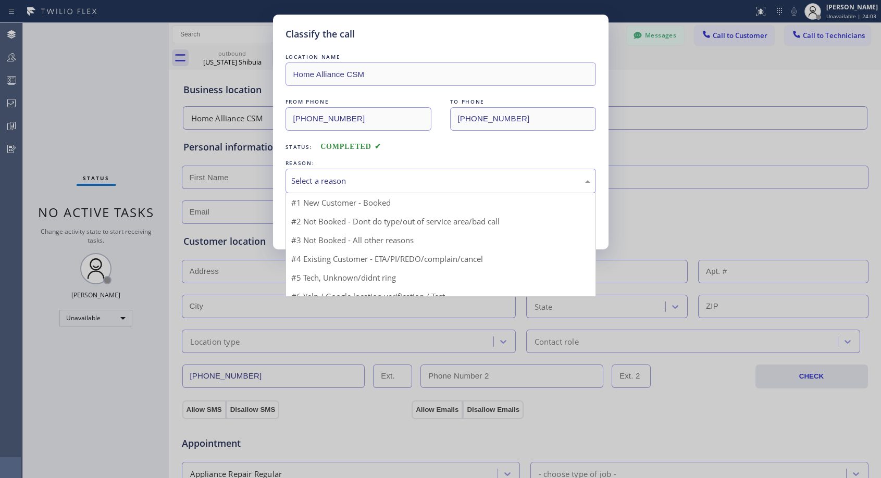
click at [414, 182] on div "Select a reason" at bounding box center [440, 181] width 299 height 12
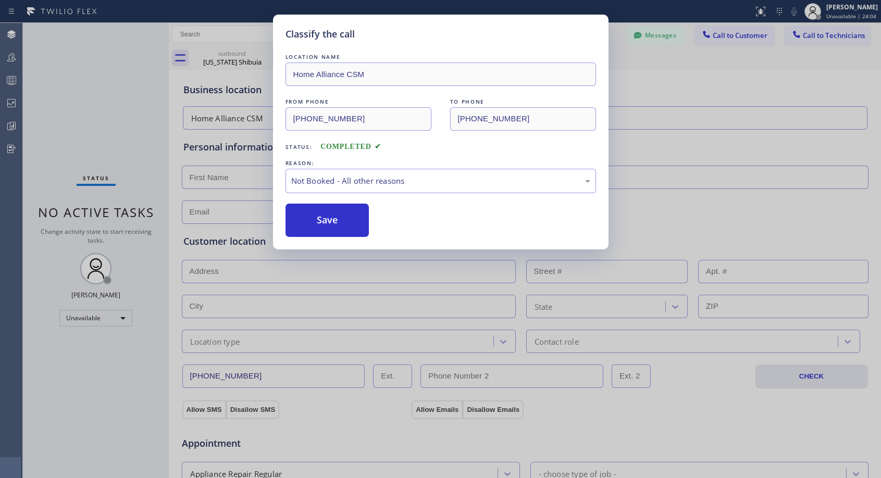
click at [342, 219] on button "Save" at bounding box center [328, 220] width 84 height 33
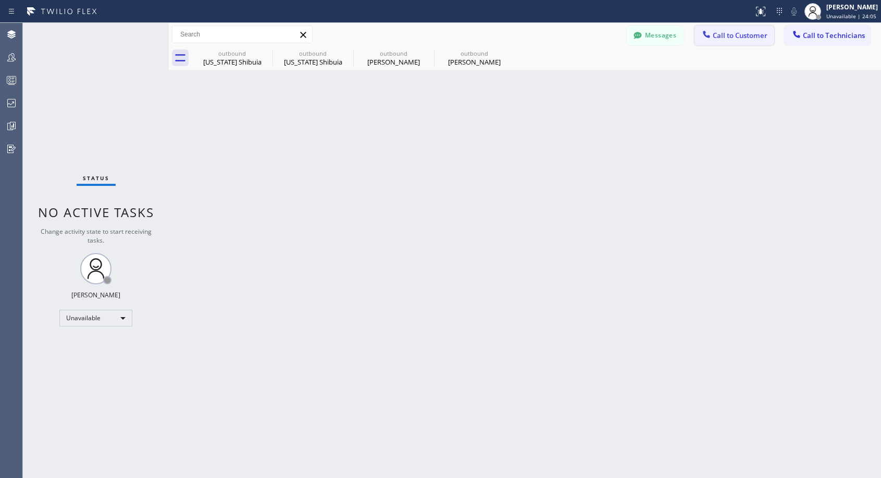
click at [732, 34] on span "Call to Customer" at bounding box center [740, 35] width 55 height 9
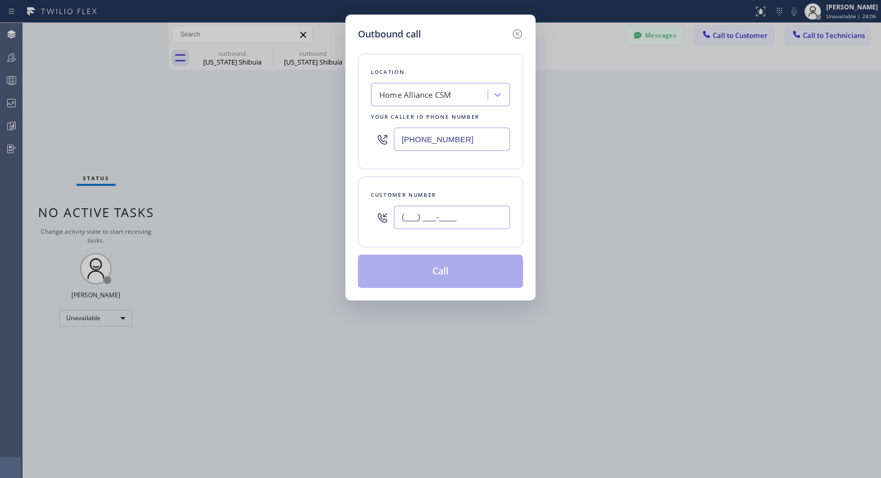
click at [471, 221] on input "(___) ___-____" at bounding box center [452, 217] width 116 height 23
paste input "303) 808-3045"
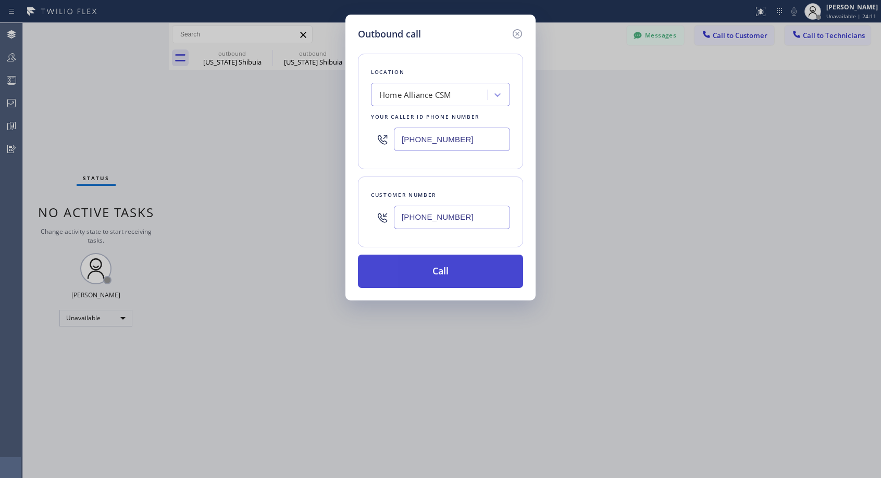
type input "[PHONE_NUMBER]"
click at [471, 273] on button "Call" at bounding box center [440, 271] width 165 height 33
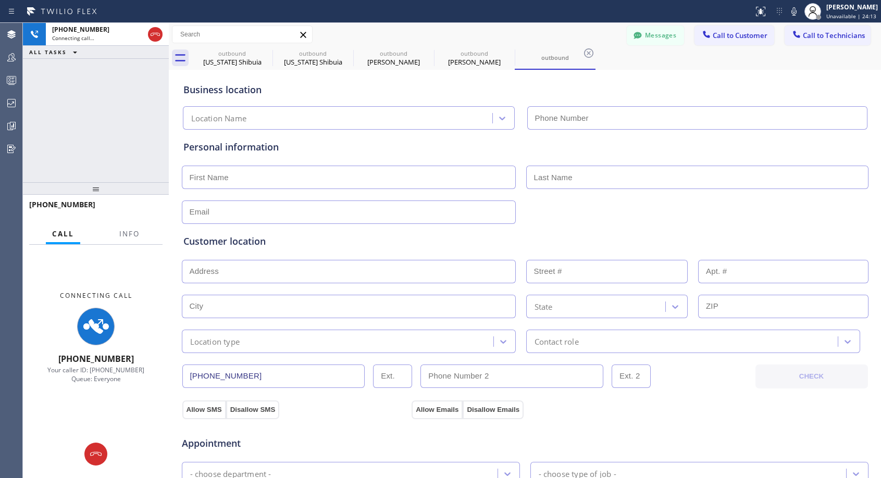
type input "[PHONE_NUMBER]"
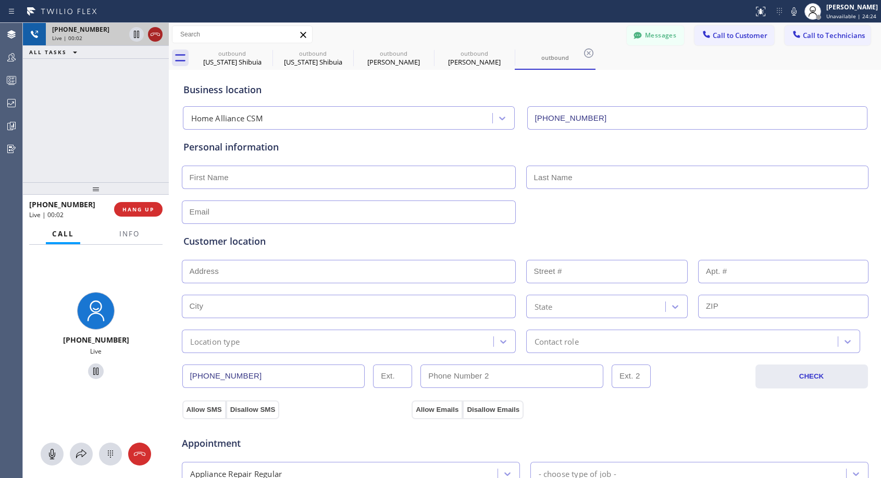
click at [158, 36] on icon at bounding box center [155, 34] width 13 height 13
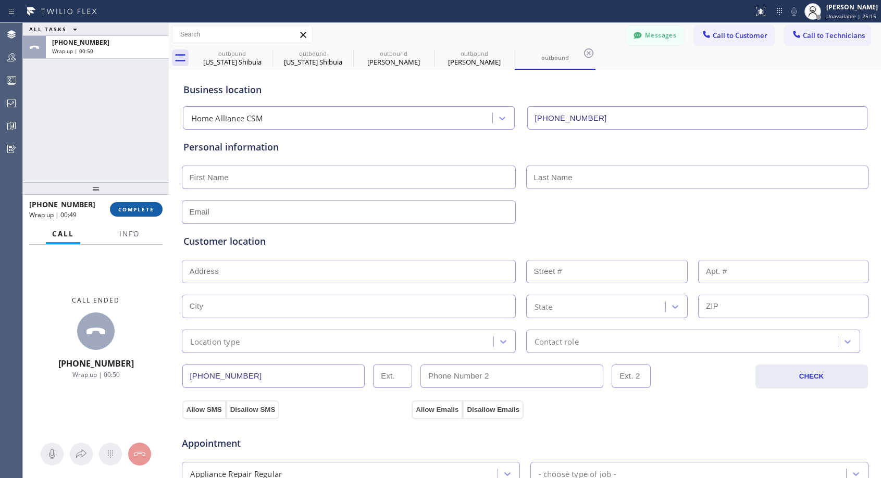
click at [133, 210] on span "COMPLETE" at bounding box center [136, 209] width 36 height 7
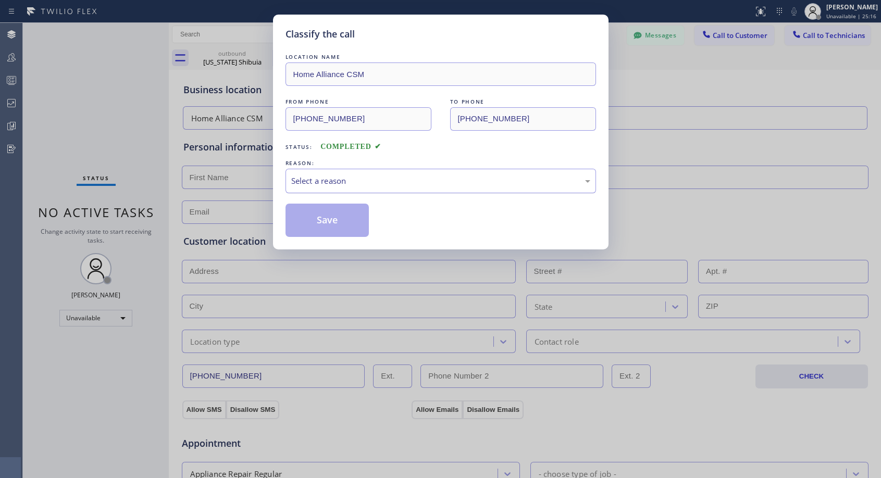
click at [413, 180] on div "Select a reason" at bounding box center [440, 181] width 299 height 12
click at [354, 220] on button "Save" at bounding box center [328, 220] width 84 height 33
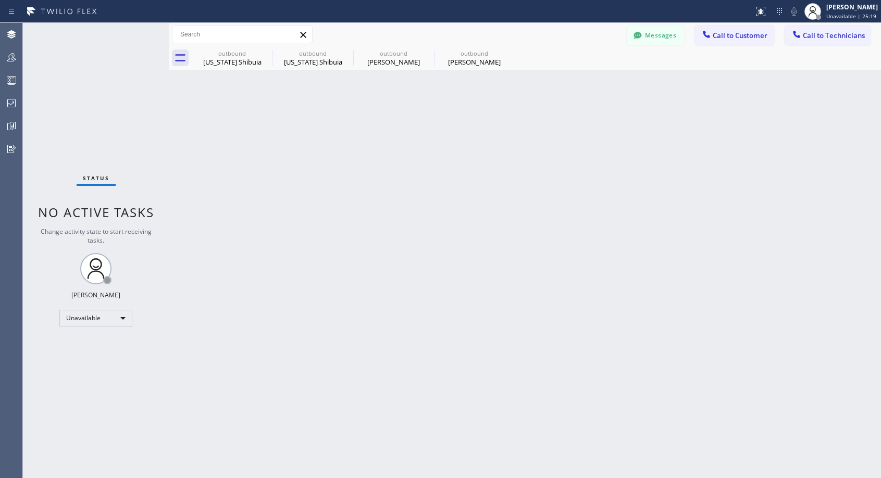
click at [738, 43] on button "Call to Customer" at bounding box center [735, 36] width 80 height 20
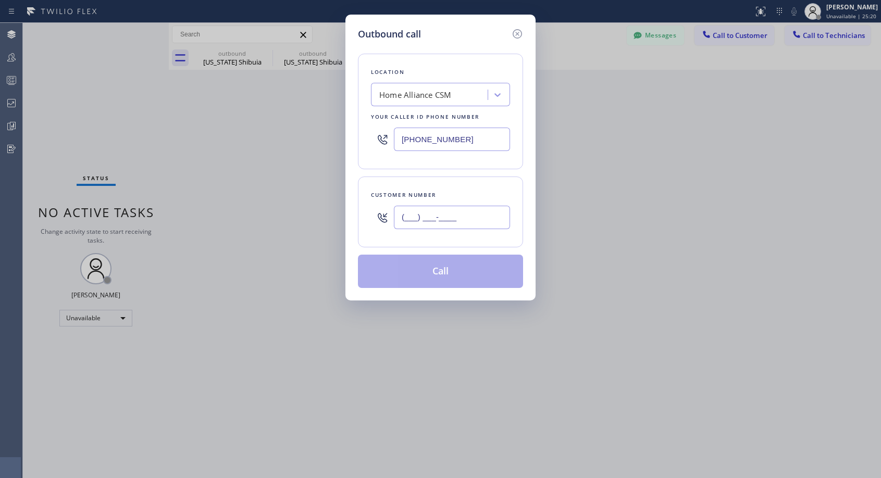
click at [417, 220] on input "(___) ___-____" at bounding box center [452, 217] width 116 height 23
paste input "303) 808-3045"
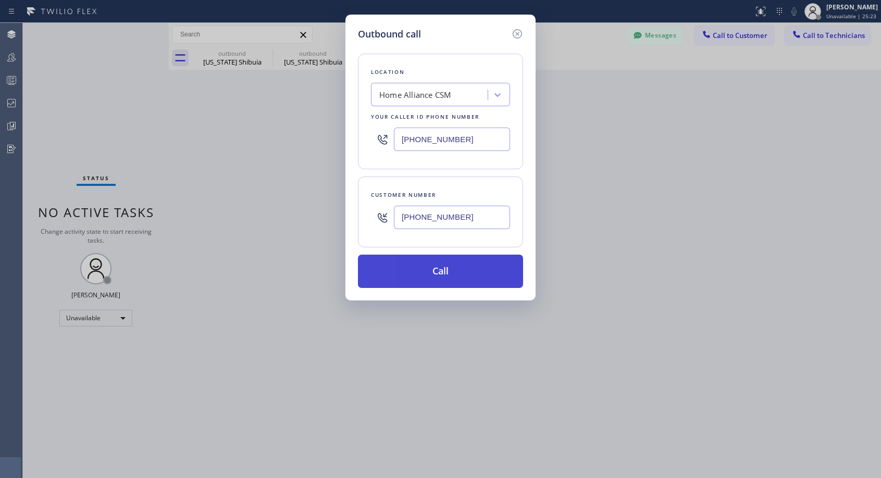
type input "[PHONE_NUMBER]"
click at [468, 267] on button "Call" at bounding box center [440, 271] width 165 height 33
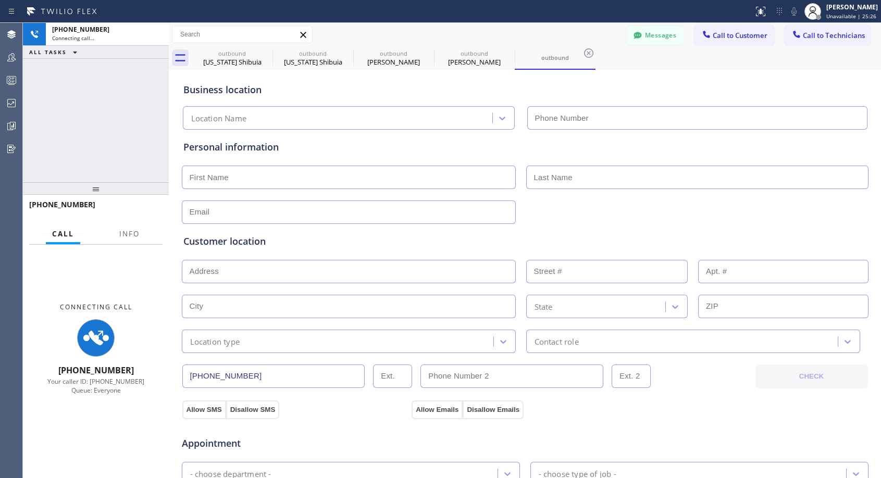
type input "[PHONE_NUMBER]"
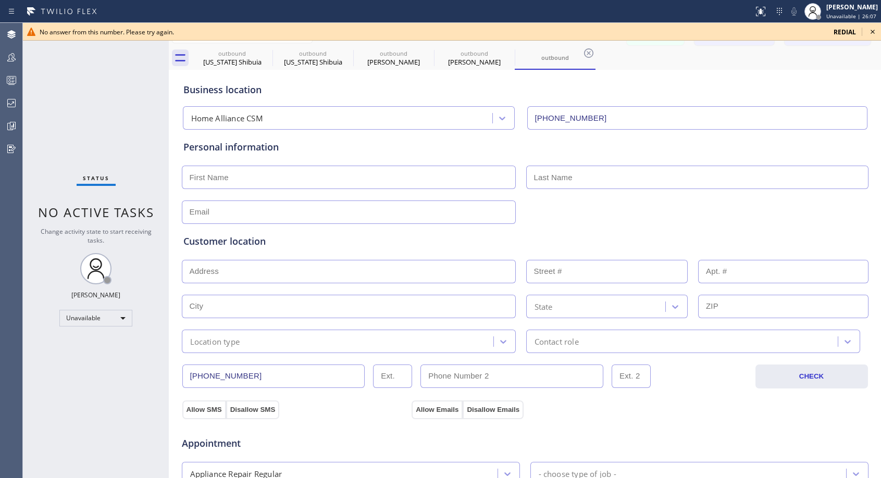
click at [876, 33] on icon at bounding box center [873, 32] width 13 height 13
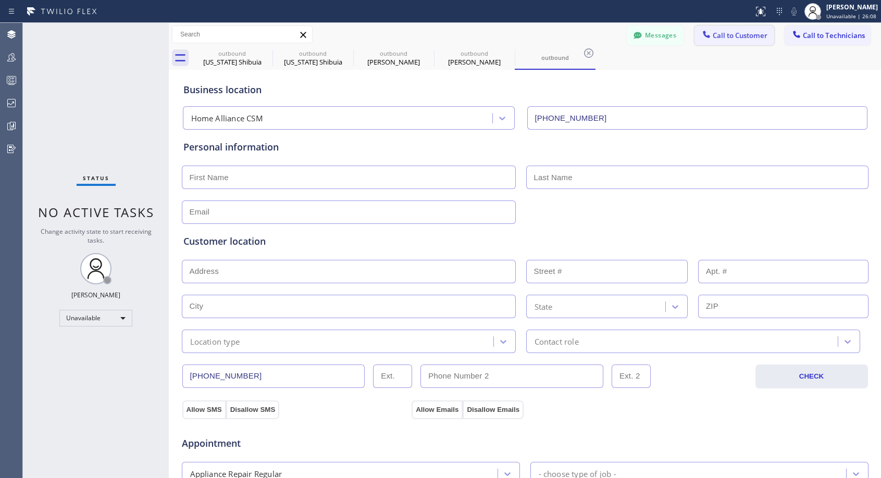
click at [742, 41] on button "Call to Customer" at bounding box center [735, 36] width 80 height 20
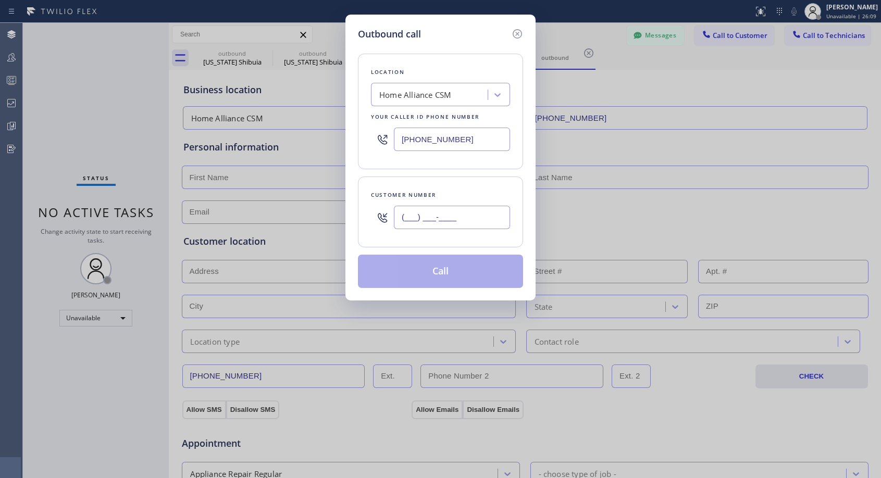
click at [456, 219] on input "(___) ___-____" at bounding box center [452, 217] width 116 height 23
paste input "303) 808-3045"
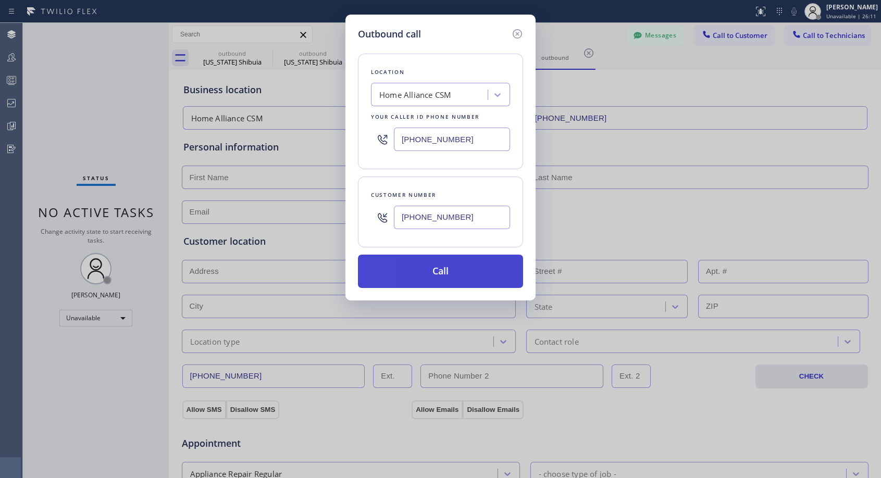
type input "[PHONE_NUMBER]"
click at [470, 266] on button "Call" at bounding box center [440, 271] width 165 height 33
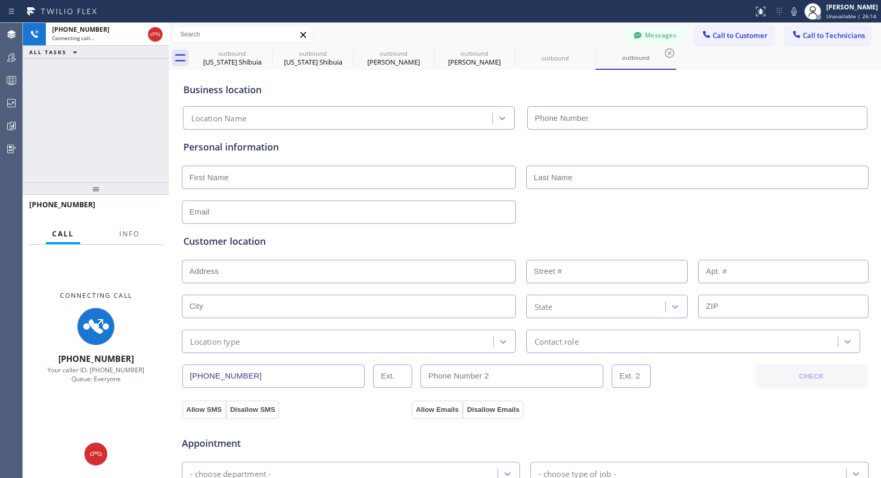
type input "[PHONE_NUMBER]"
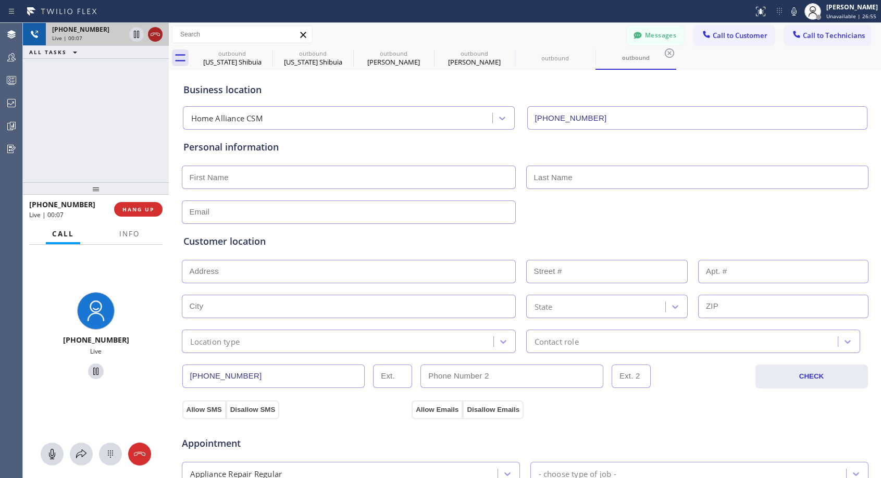
click at [153, 34] on icon at bounding box center [155, 34] width 13 height 13
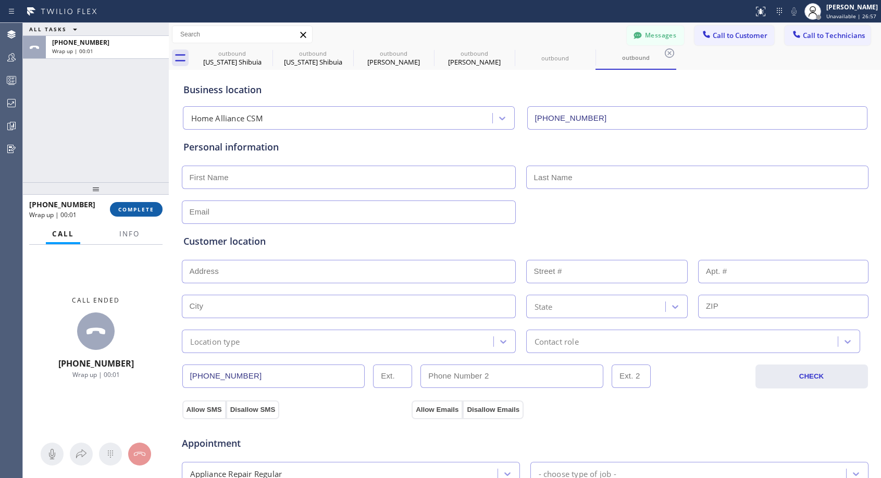
click at [152, 206] on span "COMPLETE" at bounding box center [136, 209] width 36 height 7
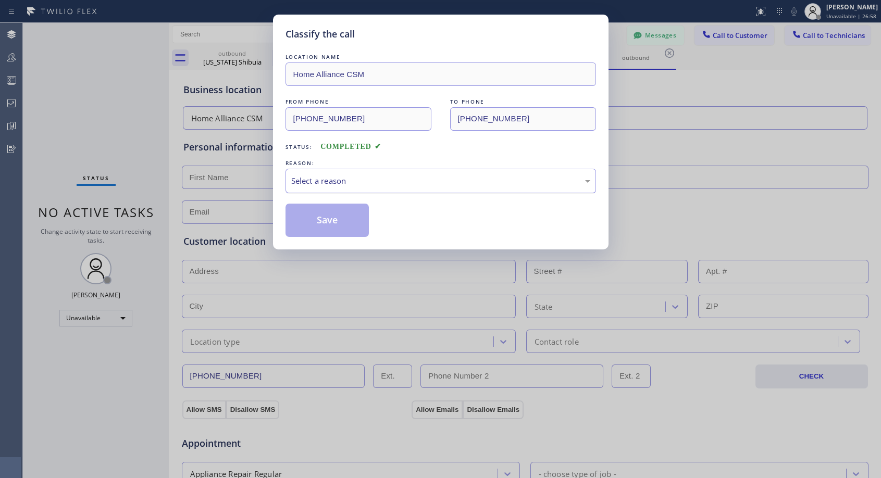
click at [329, 187] on div "Select a reason" at bounding box center [440, 181] width 299 height 12
click at [325, 219] on button "Save" at bounding box center [328, 220] width 84 height 33
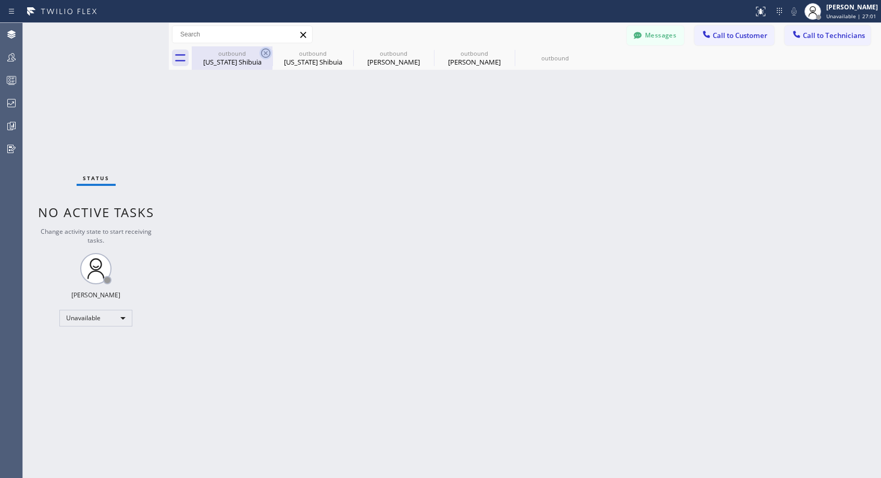
click at [266, 53] on icon at bounding box center [265, 52] width 9 height 9
click at [0, 0] on icon at bounding box center [0, 0] width 0 height 0
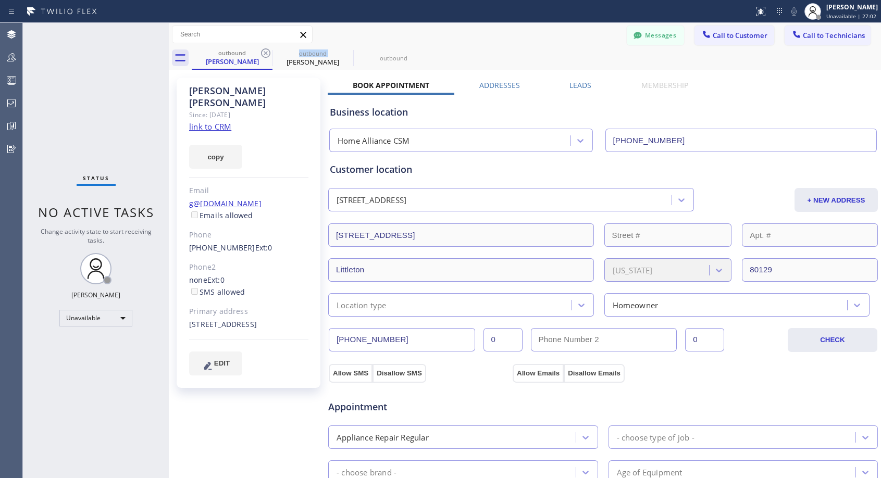
click at [266, 53] on icon at bounding box center [265, 52] width 9 height 9
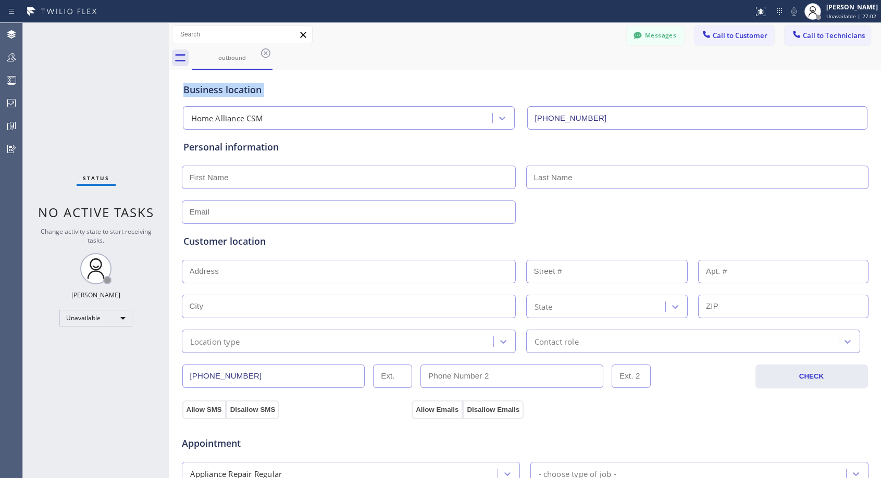
click at [266, 53] on icon at bounding box center [265, 52] width 9 height 9
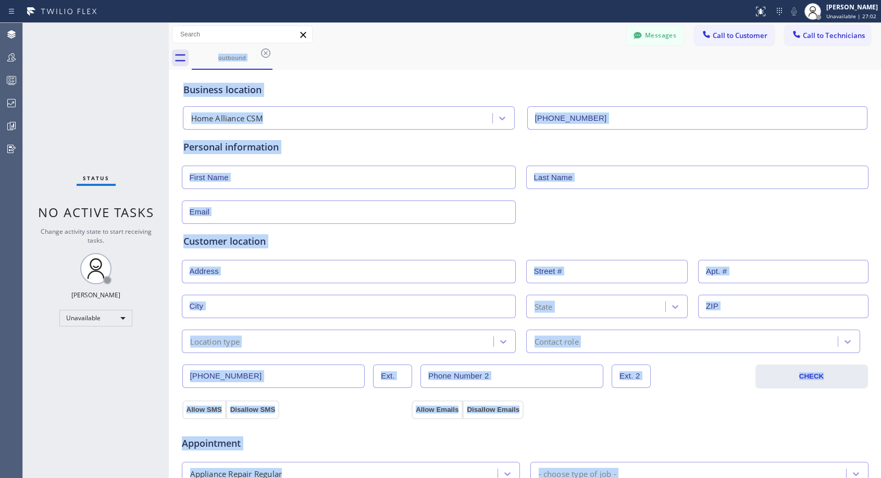
click at [266, 53] on div "outbound" at bounding box center [537, 57] width 690 height 23
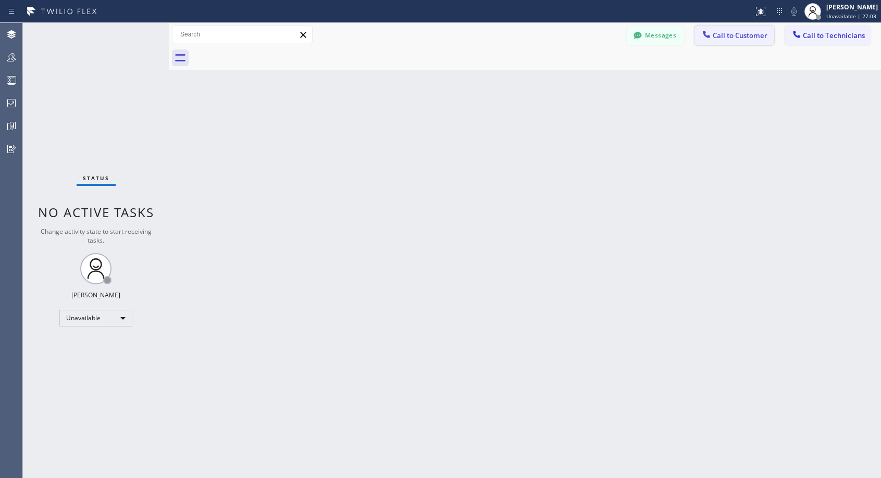
click at [738, 35] on span "Call to Customer" at bounding box center [740, 35] width 55 height 9
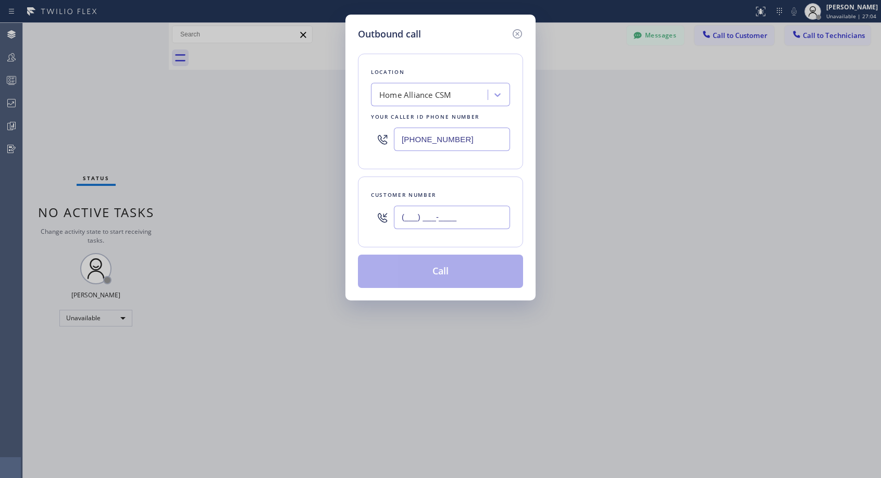
click at [435, 220] on input "(___) ___-____" at bounding box center [452, 217] width 116 height 23
paste input "303) 808-3045"
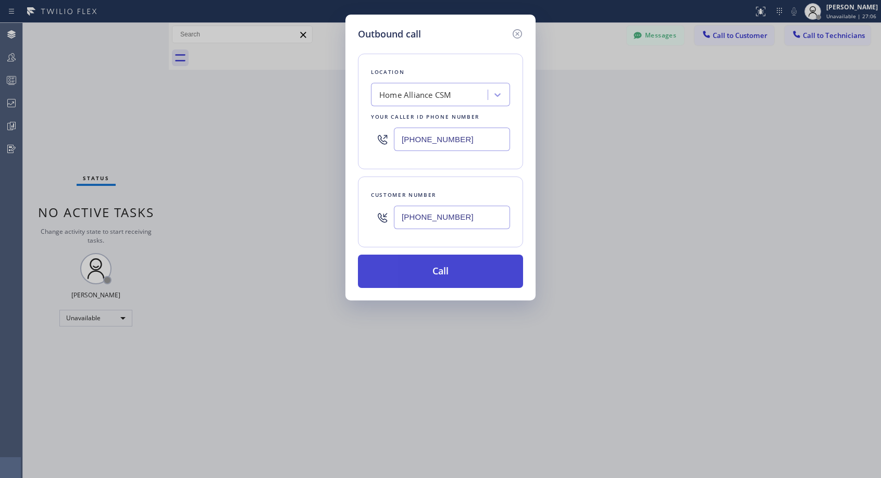
type input "[PHONE_NUMBER]"
click at [472, 279] on button "Call" at bounding box center [440, 271] width 165 height 33
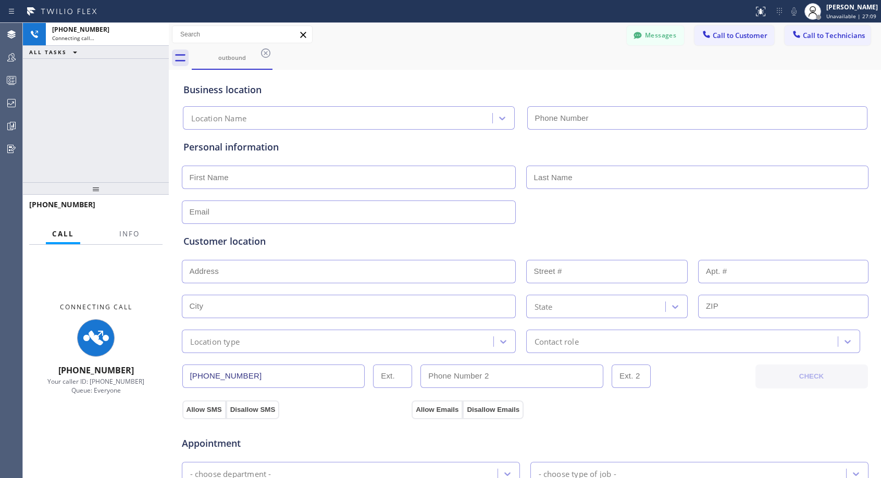
type input "[PHONE_NUMBER]"
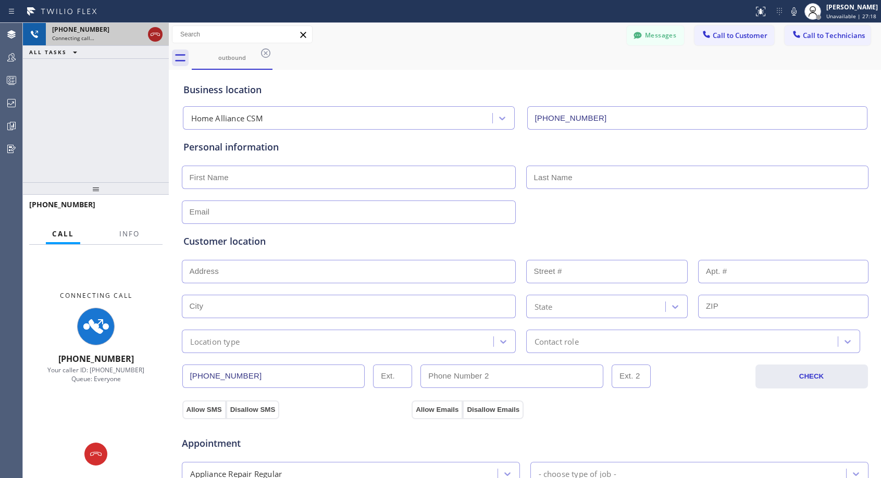
click at [157, 39] on icon at bounding box center [155, 34] width 13 height 13
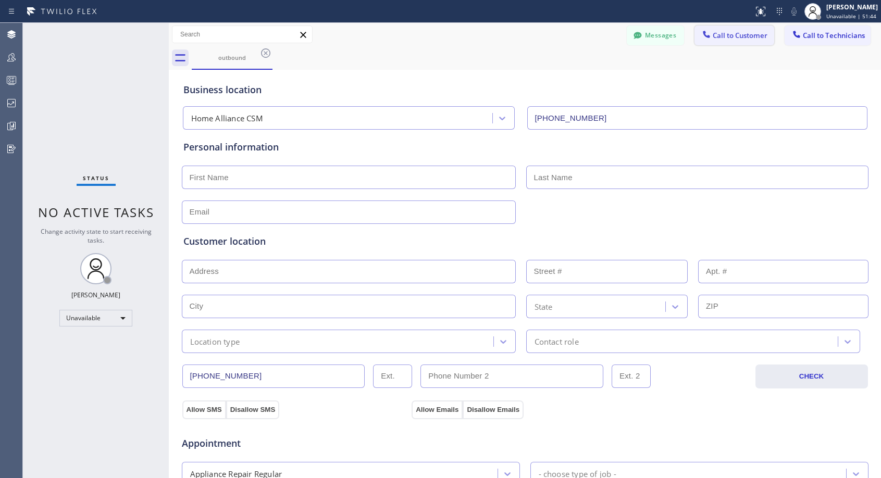
click at [721, 33] on span "Call to Customer" at bounding box center [740, 35] width 55 height 9
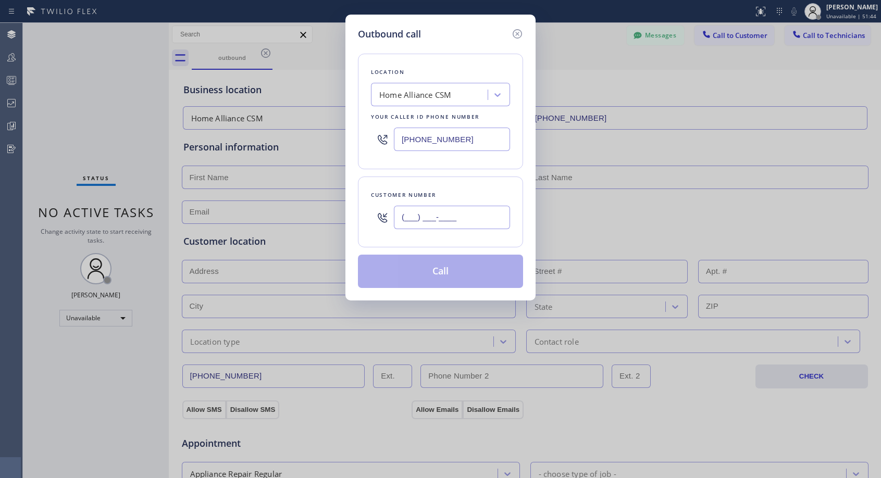
click at [491, 218] on input "(___) ___-____" at bounding box center [452, 217] width 116 height 23
paste input "510) 339-1343"
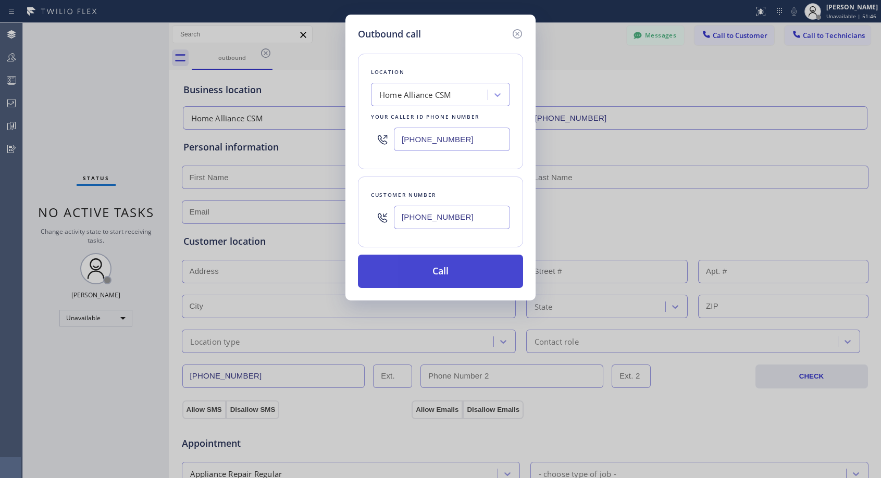
type input "[PHONE_NUMBER]"
click at [452, 273] on button "Call" at bounding box center [440, 271] width 165 height 33
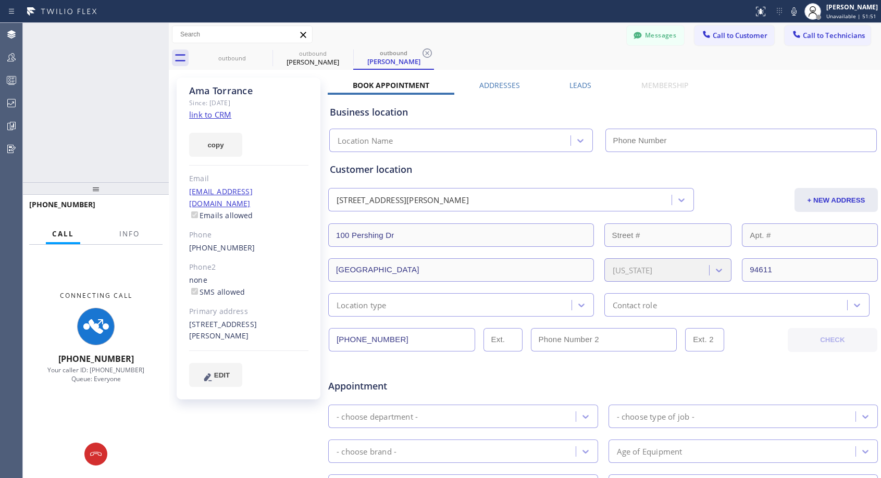
type input "[PHONE_NUMBER]"
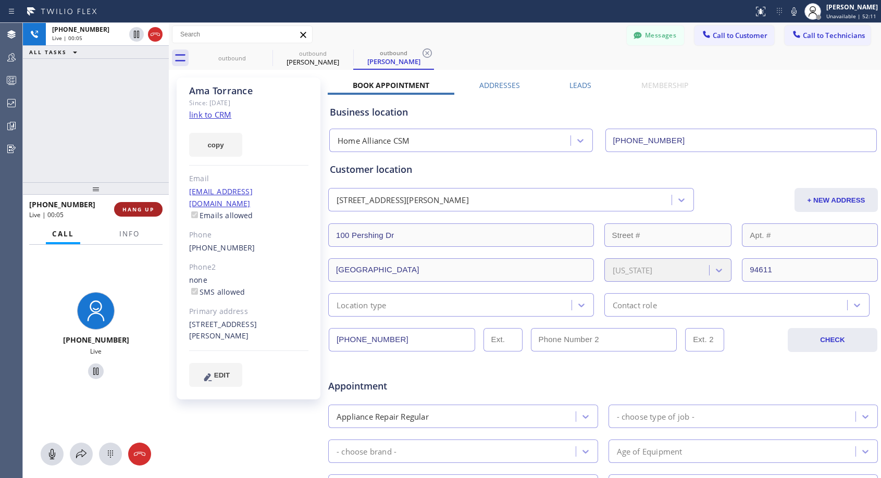
click at [142, 207] on span "HANG UP" at bounding box center [138, 209] width 32 height 7
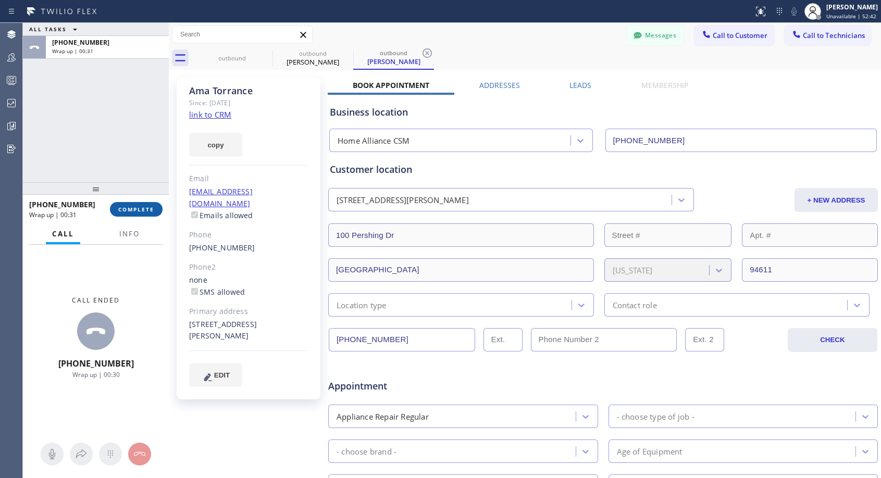
click at [146, 210] on span "COMPLETE" at bounding box center [136, 209] width 36 height 7
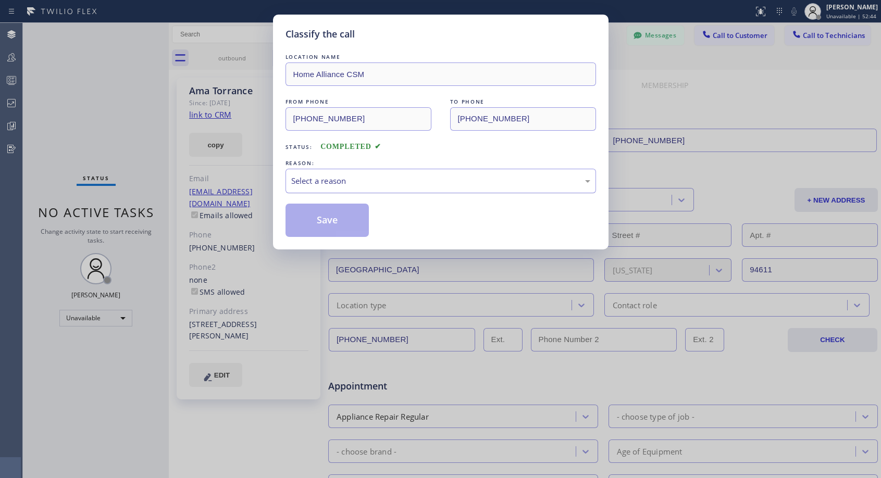
drag, startPoint x: 351, startPoint y: 174, endPoint x: 345, endPoint y: 187, distance: 14.7
click at [351, 174] on div "Select a reason" at bounding box center [441, 181] width 311 height 24
click at [336, 218] on button "Save" at bounding box center [328, 220] width 84 height 33
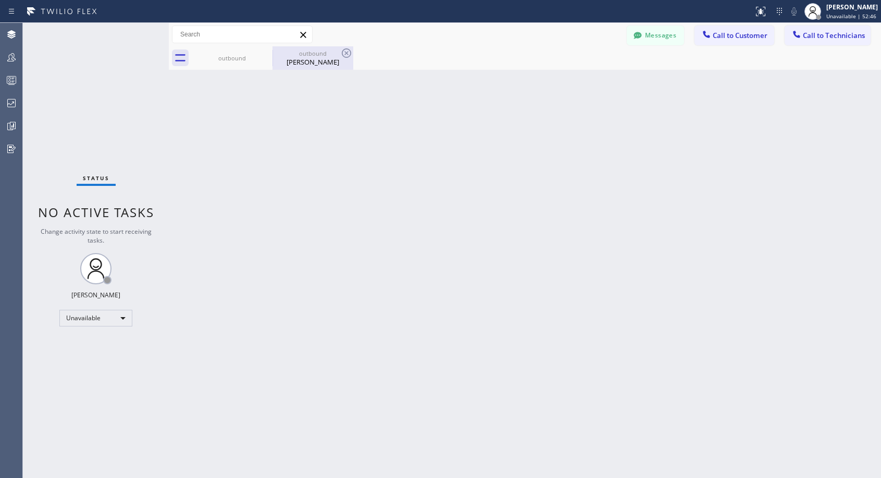
click at [307, 57] on div "[PERSON_NAME]" at bounding box center [313, 61] width 79 height 9
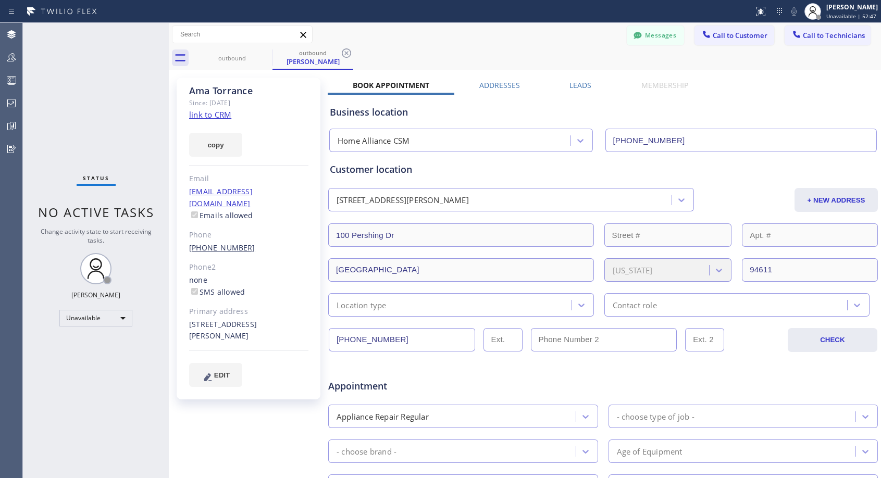
click at [222, 243] on link "[PHONE_NUMBER]" at bounding box center [222, 248] width 66 height 10
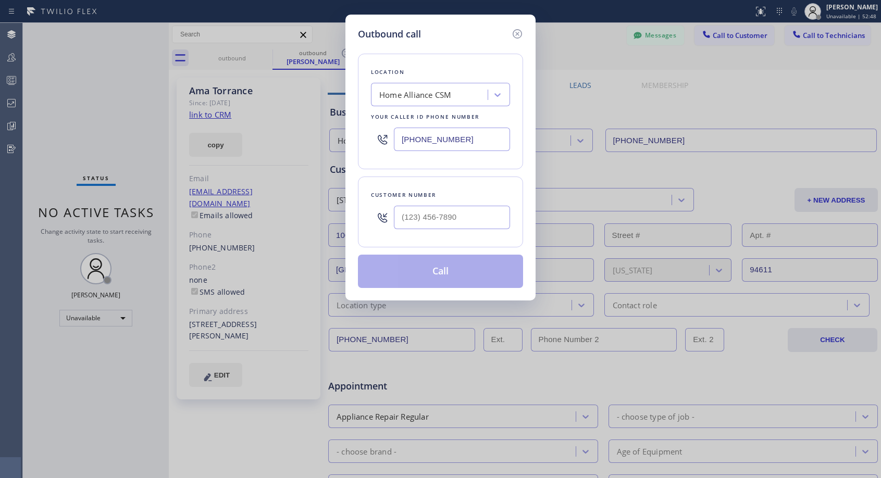
type input "[PHONE_NUMBER]"
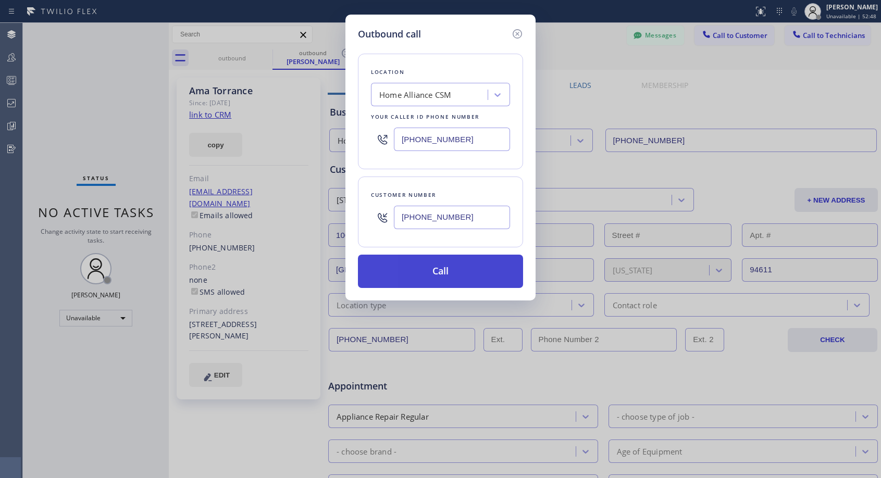
click at [421, 264] on button "Call" at bounding box center [440, 271] width 165 height 33
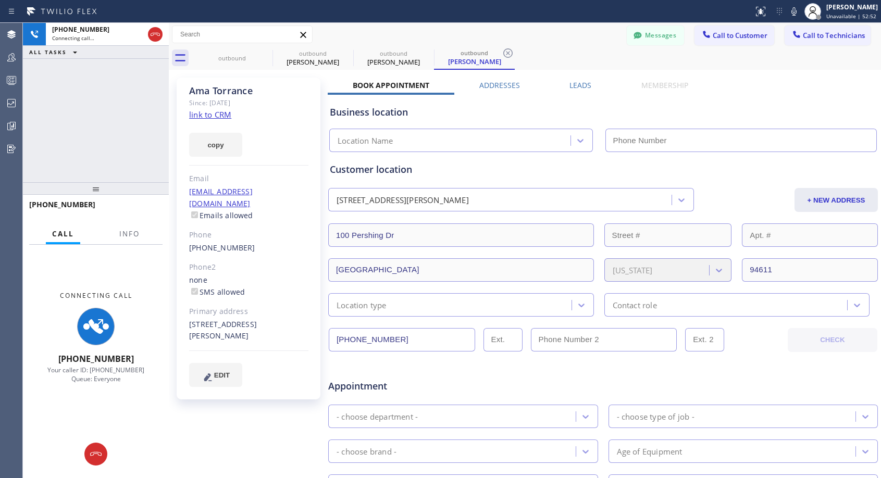
type input "[PHONE_NUMBER]"
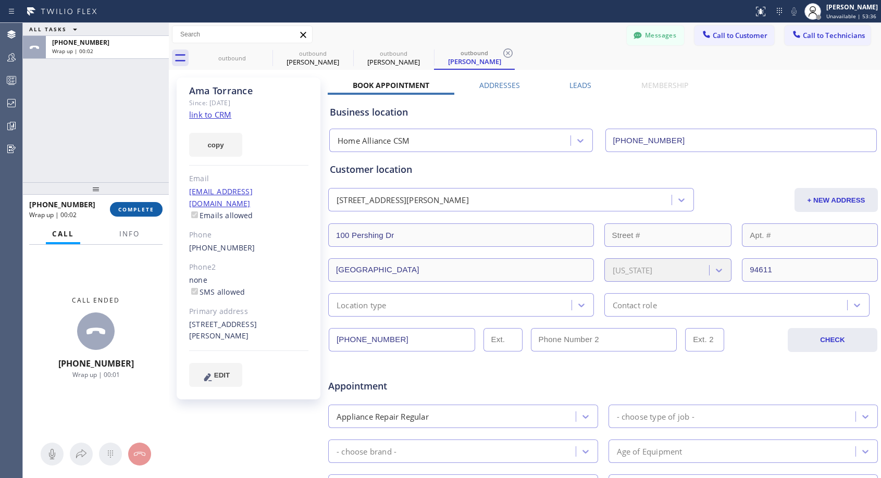
click at [135, 210] on span "COMPLETE" at bounding box center [136, 209] width 36 height 7
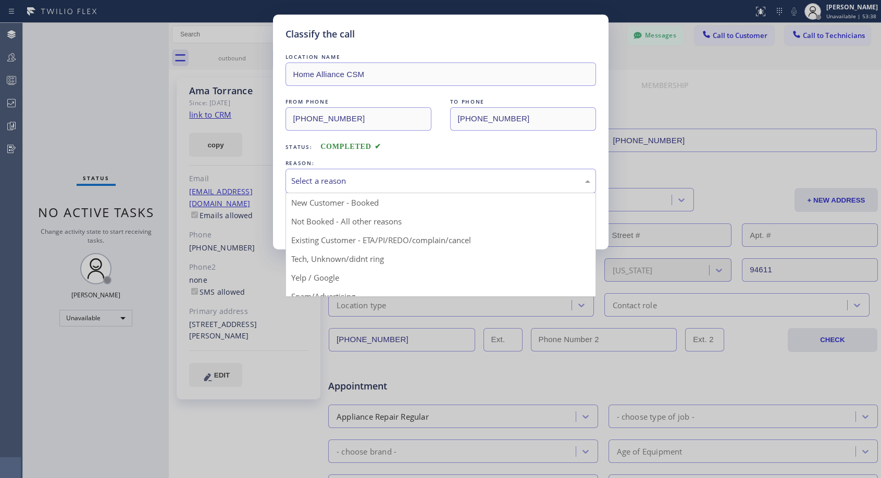
click at [364, 176] on div "Select a reason" at bounding box center [440, 181] width 299 height 12
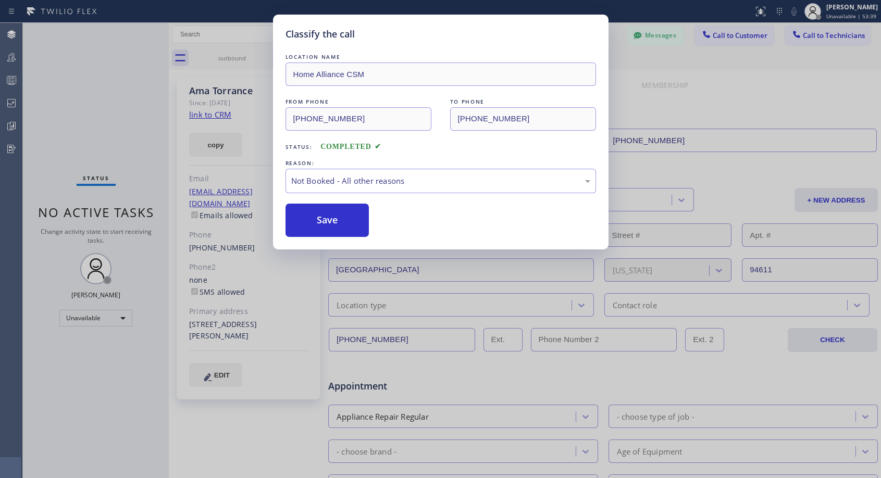
click at [329, 223] on button "Save" at bounding box center [328, 220] width 84 height 33
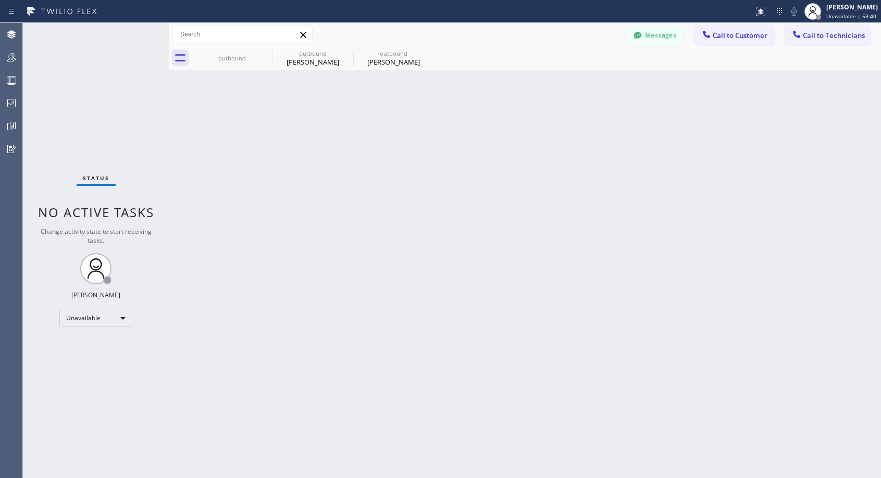
click at [375, 56] on div "outbound" at bounding box center [393, 54] width 79 height 8
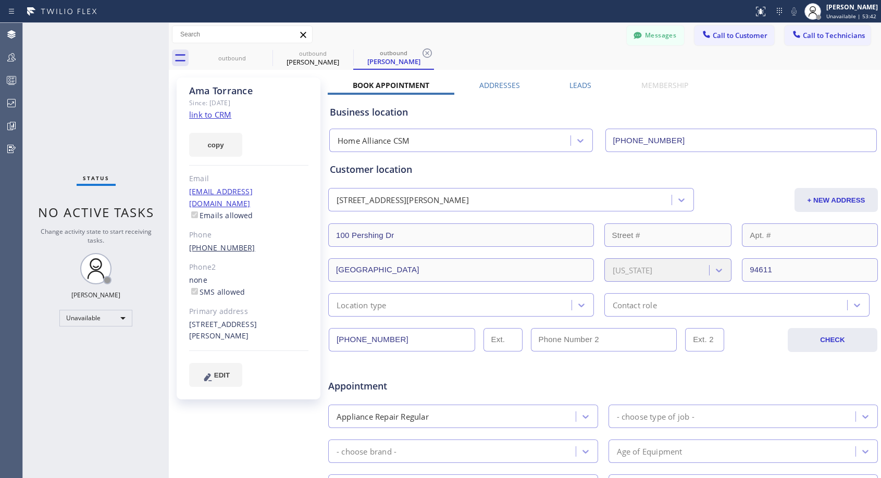
click at [217, 243] on link "[PHONE_NUMBER]" at bounding box center [222, 248] width 66 height 10
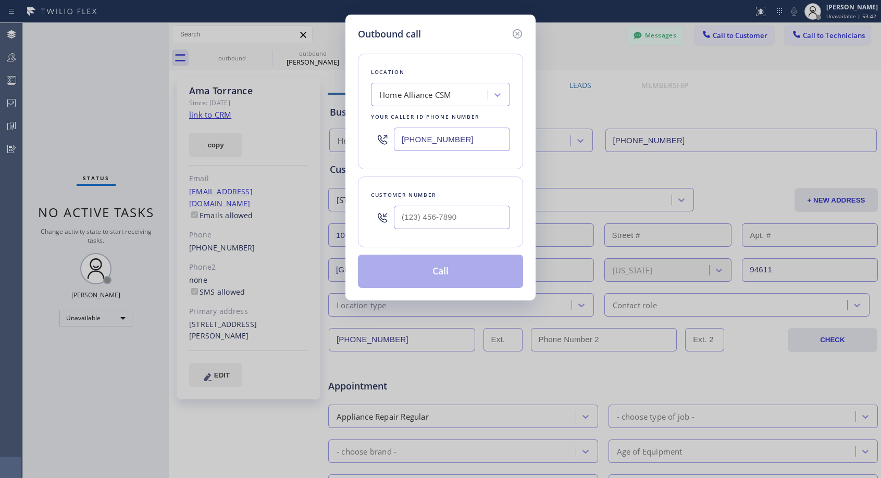
type input "[PHONE_NUMBER]"
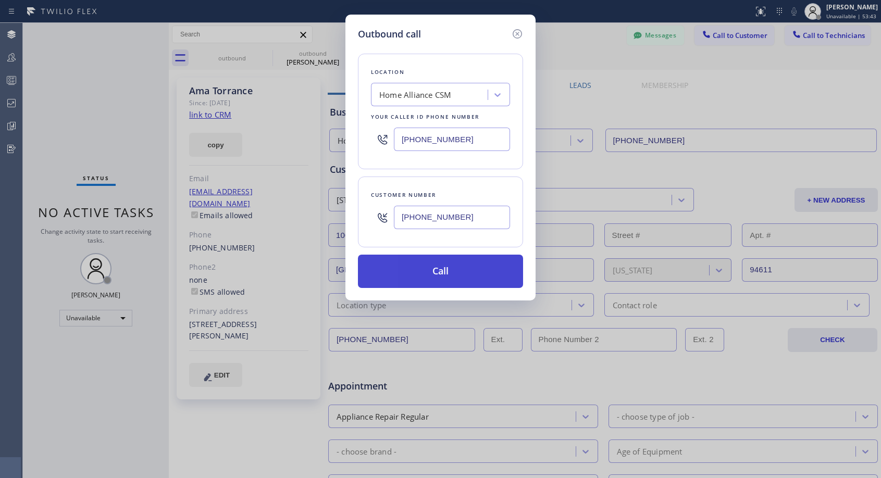
click at [426, 275] on button "Call" at bounding box center [440, 271] width 165 height 33
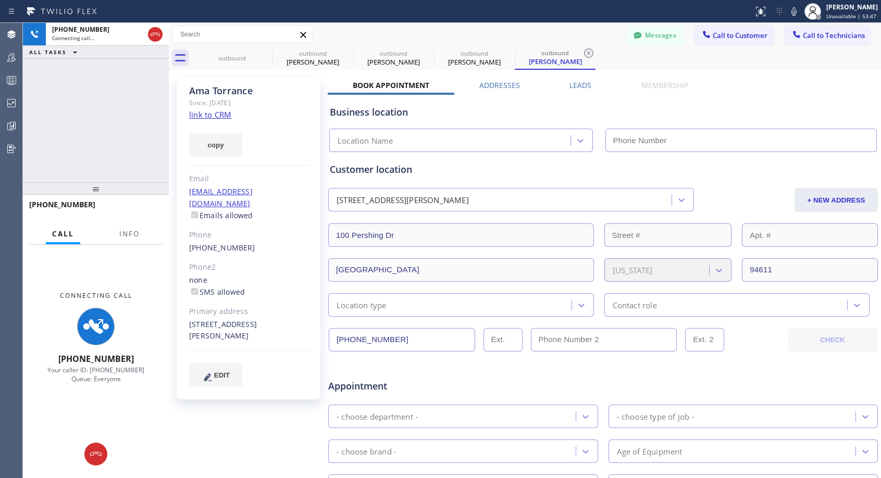
type input "[PHONE_NUMBER]"
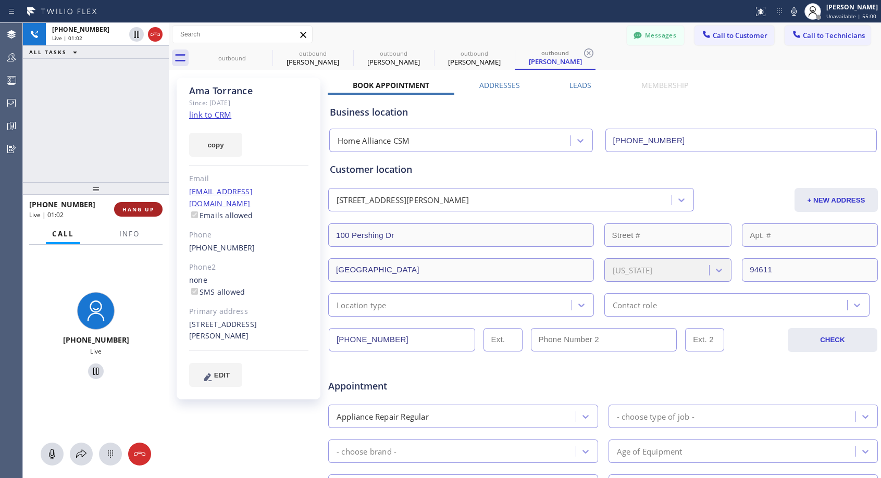
click at [136, 210] on span "HANG UP" at bounding box center [138, 209] width 32 height 7
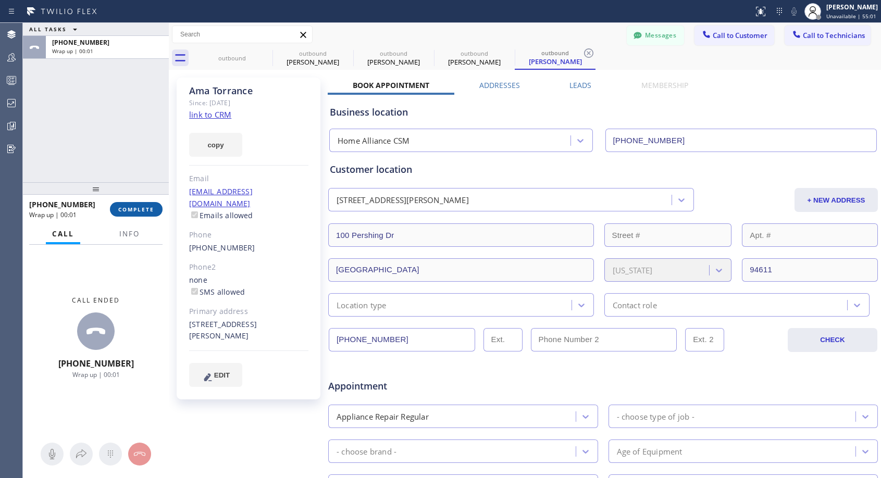
click at [115, 207] on button "COMPLETE" at bounding box center [136, 209] width 53 height 15
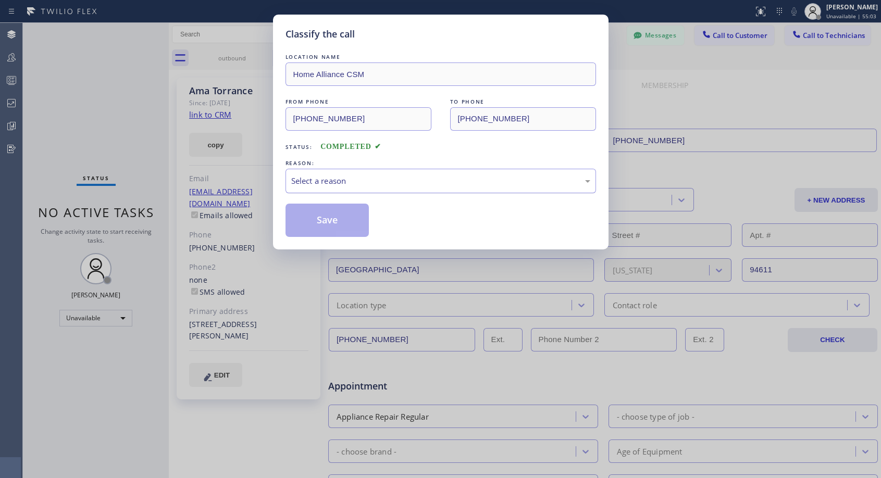
click at [366, 182] on div "Select a reason" at bounding box center [440, 181] width 299 height 12
click at [335, 217] on button "Save" at bounding box center [328, 220] width 84 height 33
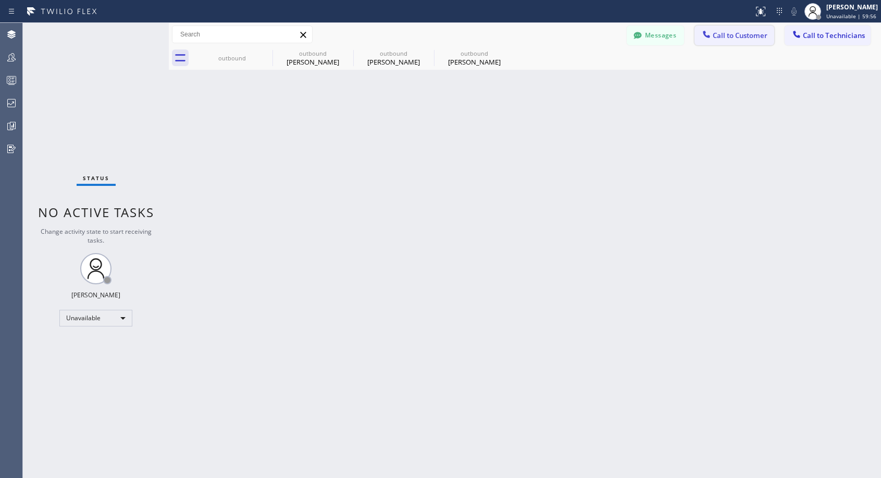
click at [746, 41] on button "Call to Customer" at bounding box center [735, 36] width 80 height 20
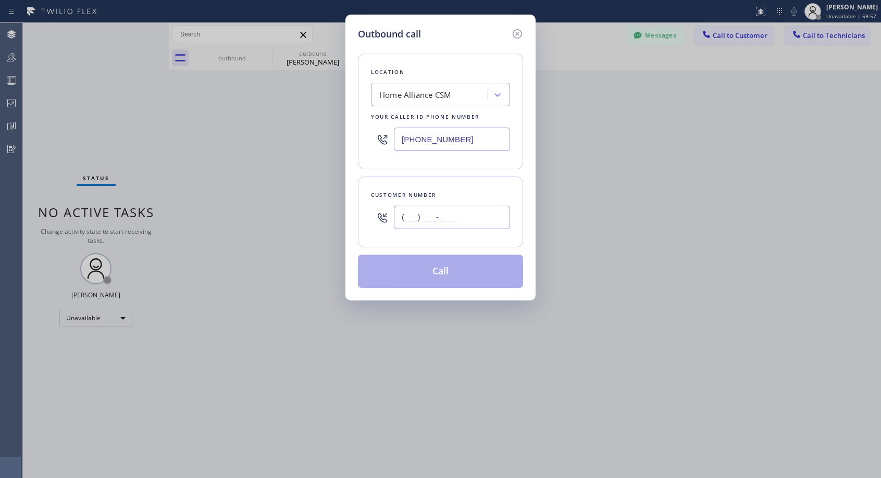
click at [480, 218] on input "(___) ___-____" at bounding box center [452, 217] width 116 height 23
paste input "781) 789-1846"
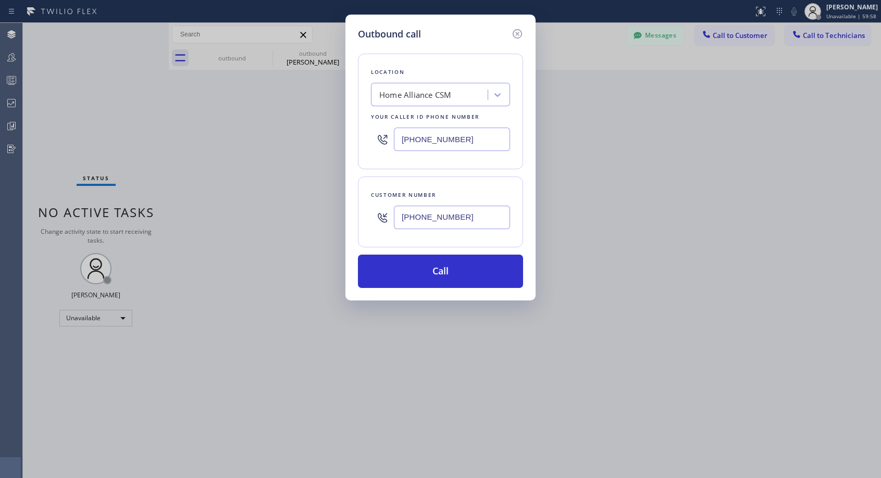
type input "[PHONE_NUMBER]"
click at [419, 274] on button "Call" at bounding box center [440, 271] width 165 height 33
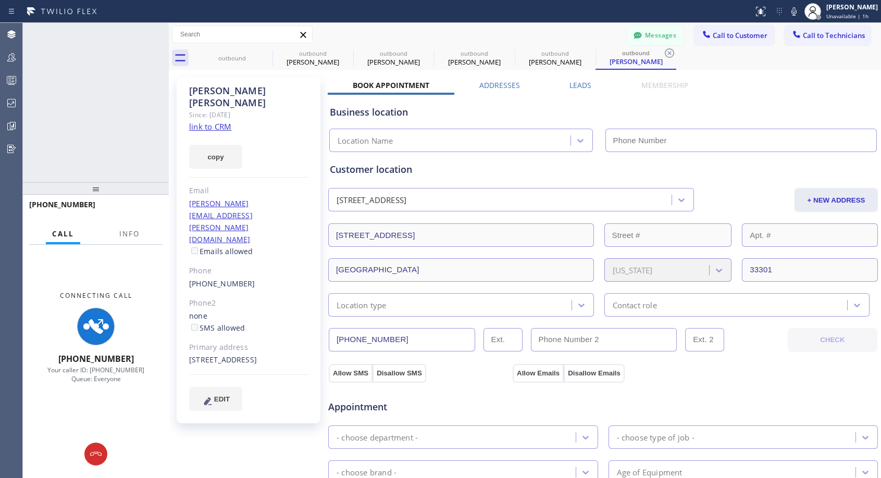
type input "[PHONE_NUMBER]"
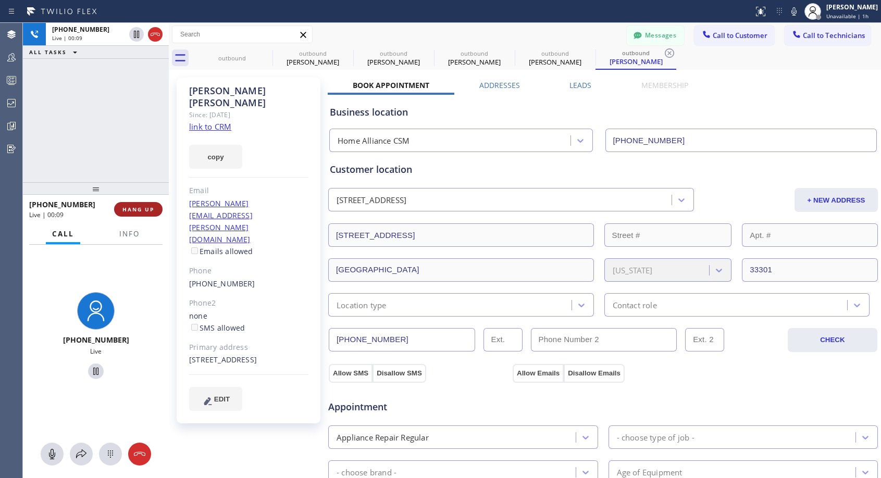
click at [155, 210] on button "HANG UP" at bounding box center [138, 209] width 48 height 15
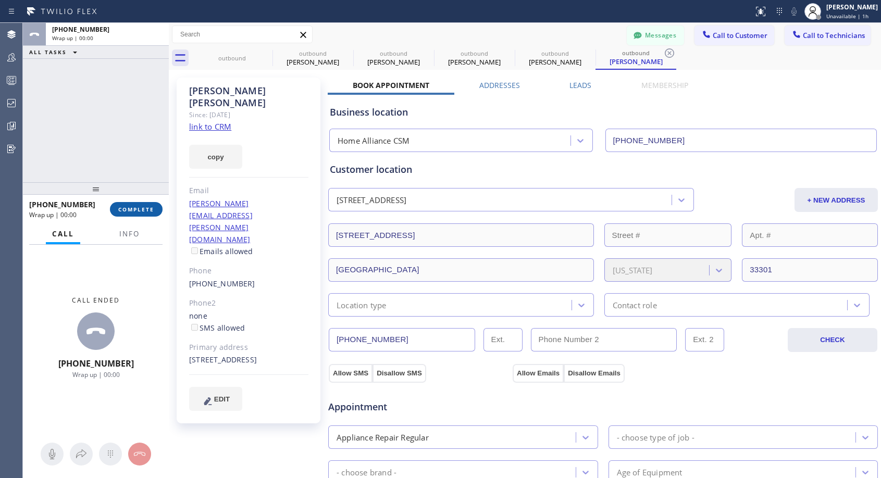
click at [155, 210] on button "COMPLETE" at bounding box center [136, 209] width 53 height 15
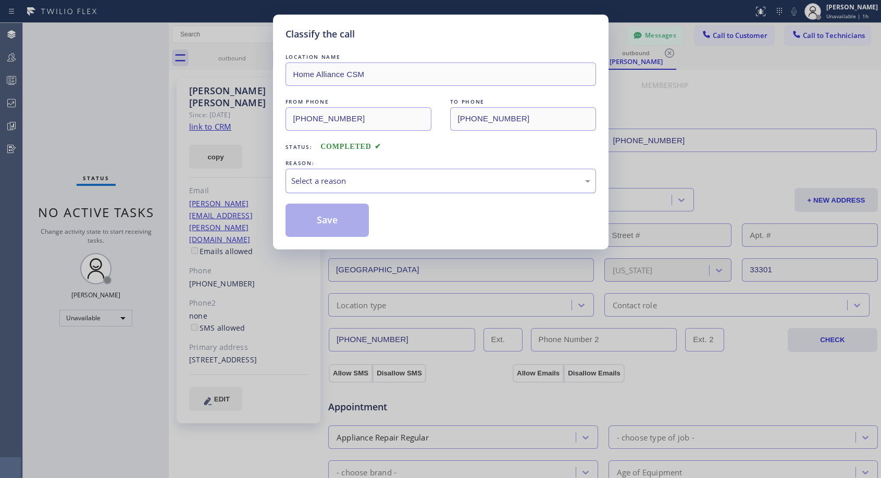
click at [333, 182] on div "Select a reason" at bounding box center [440, 181] width 299 height 12
click at [321, 222] on button "Save" at bounding box center [328, 220] width 84 height 33
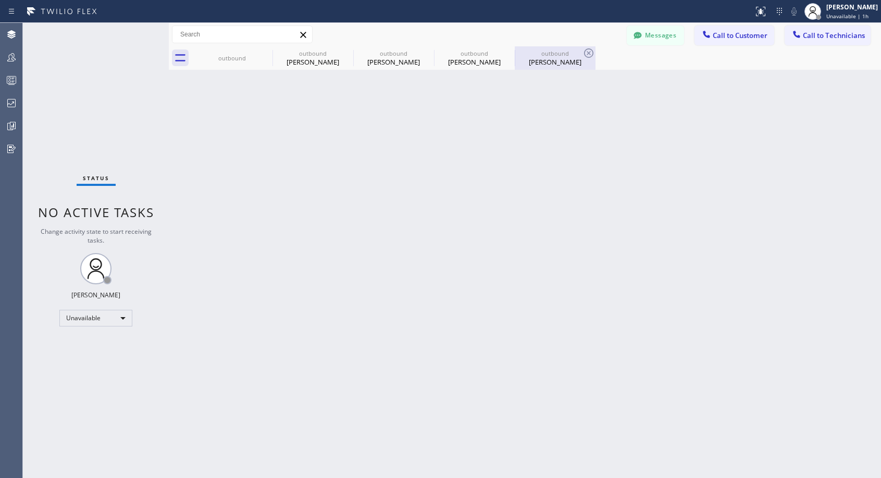
click at [557, 57] on div "outbound" at bounding box center [555, 54] width 79 height 8
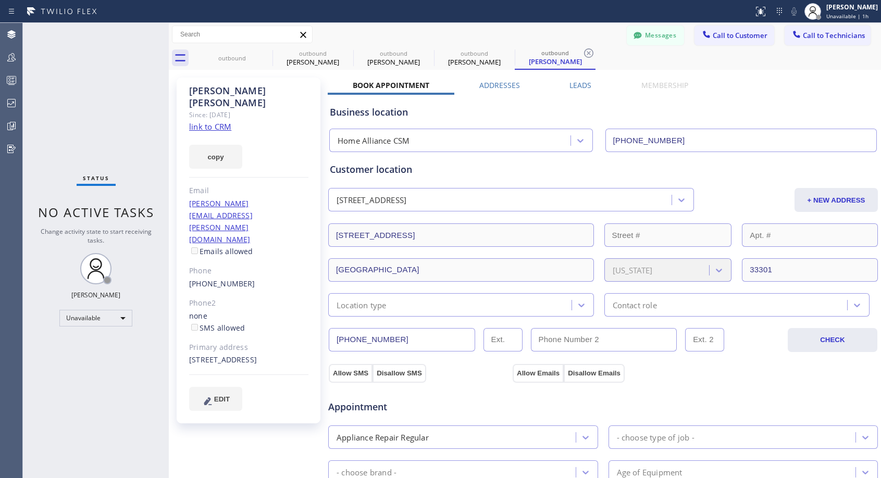
click at [219, 279] on link "[PHONE_NUMBER]" at bounding box center [222, 284] width 66 height 10
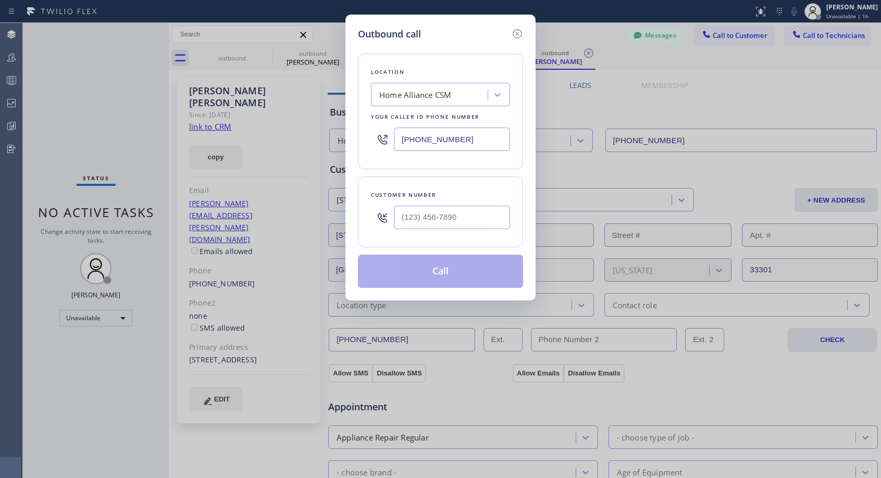
type input "[PHONE_NUMBER]"
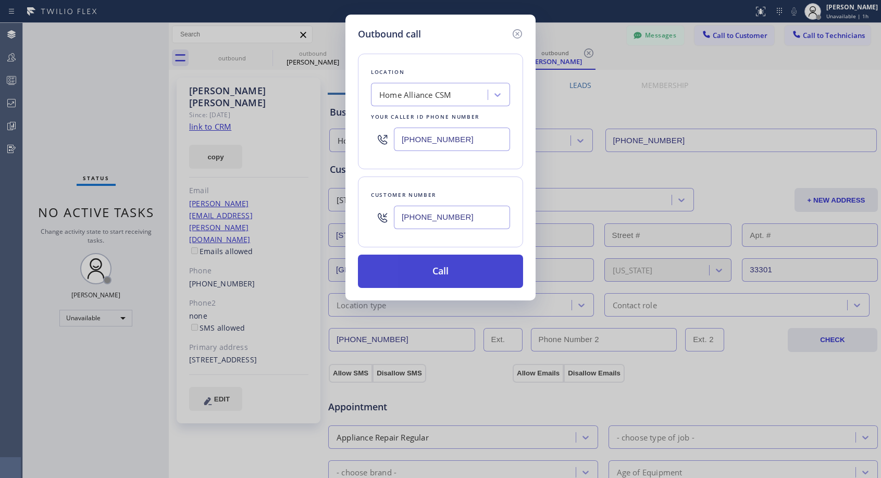
click at [415, 269] on button "Call" at bounding box center [440, 271] width 165 height 33
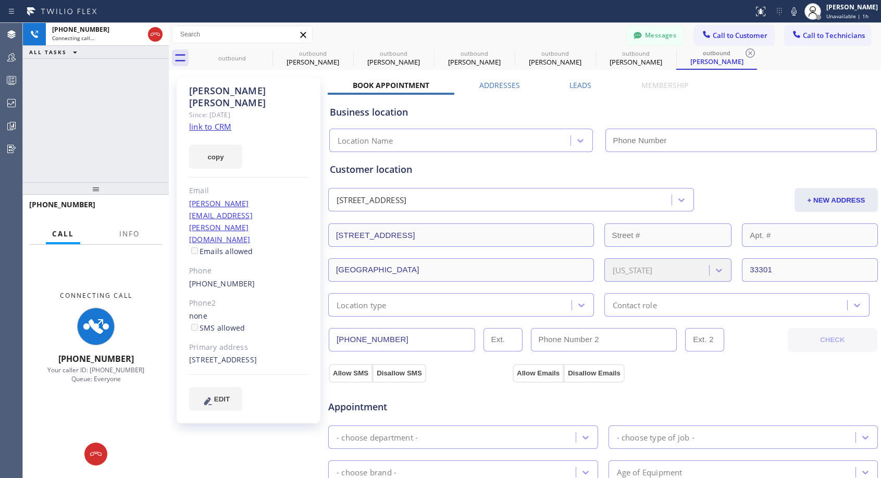
type input "[PHONE_NUMBER]"
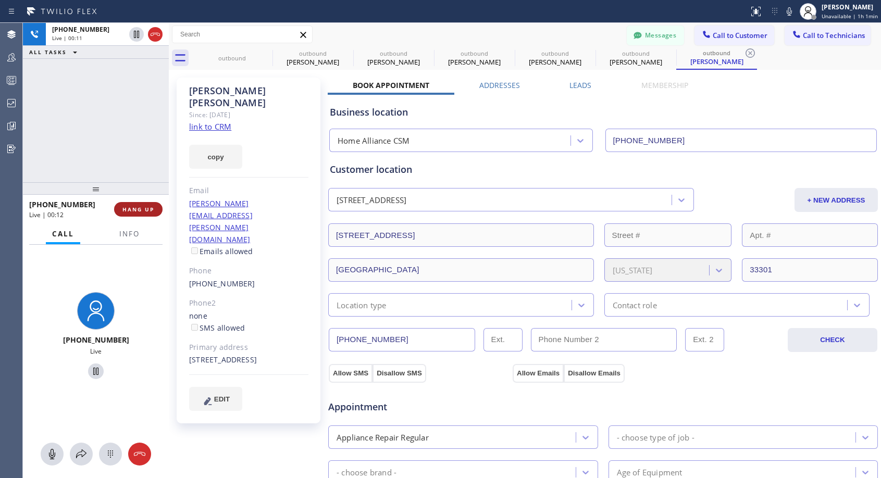
click at [132, 207] on span "HANG UP" at bounding box center [138, 209] width 32 height 7
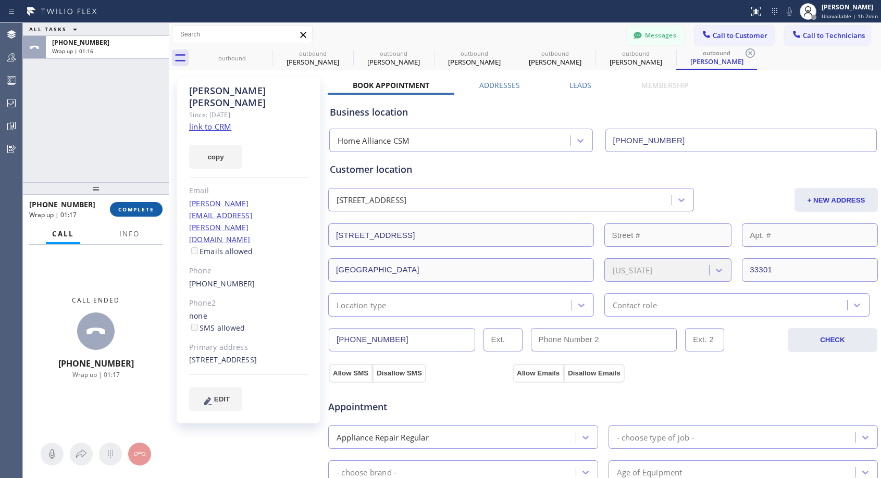
click at [133, 211] on span "COMPLETE" at bounding box center [136, 209] width 36 height 7
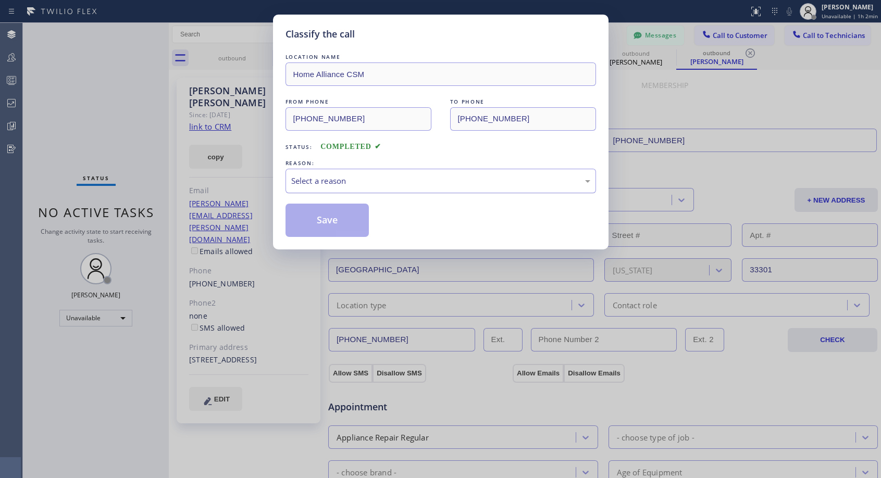
click at [431, 184] on div "Select a reason" at bounding box center [440, 181] width 299 height 12
click at [358, 229] on button "Save" at bounding box center [328, 220] width 84 height 33
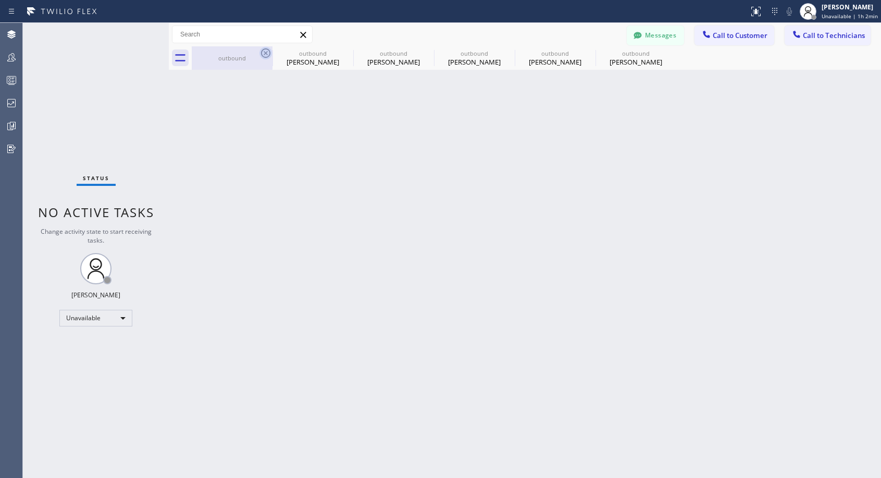
click at [267, 51] on icon at bounding box center [266, 53] width 13 height 13
click at [340, 51] on icon at bounding box center [346, 53] width 13 height 13
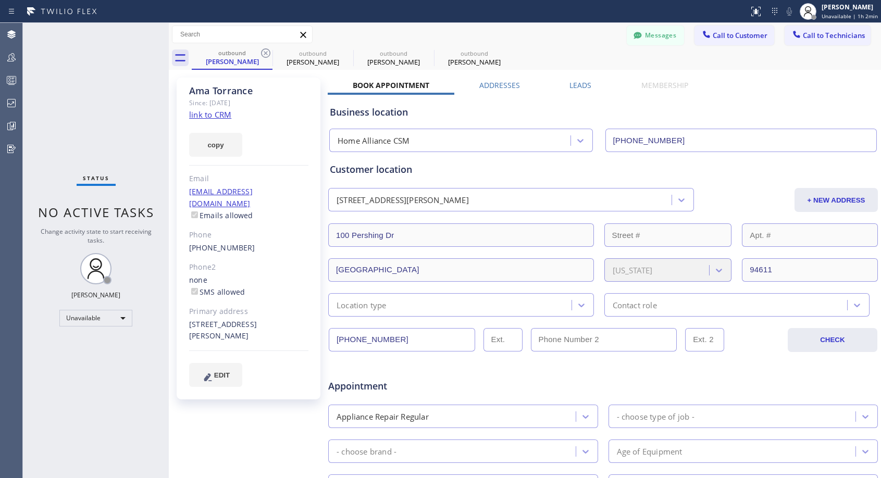
click at [267, 51] on icon at bounding box center [266, 53] width 13 height 13
click at [0, 0] on icon at bounding box center [0, 0] width 0 height 0
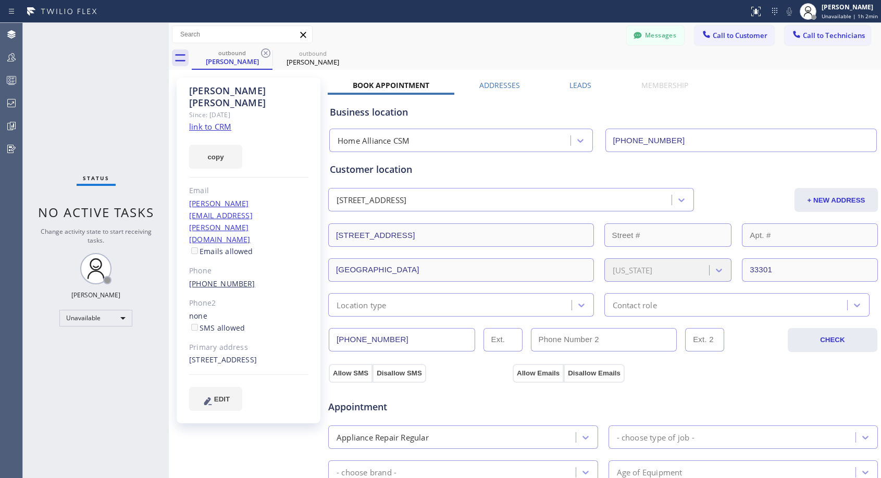
click at [230, 279] on link "[PHONE_NUMBER]" at bounding box center [222, 284] width 66 height 10
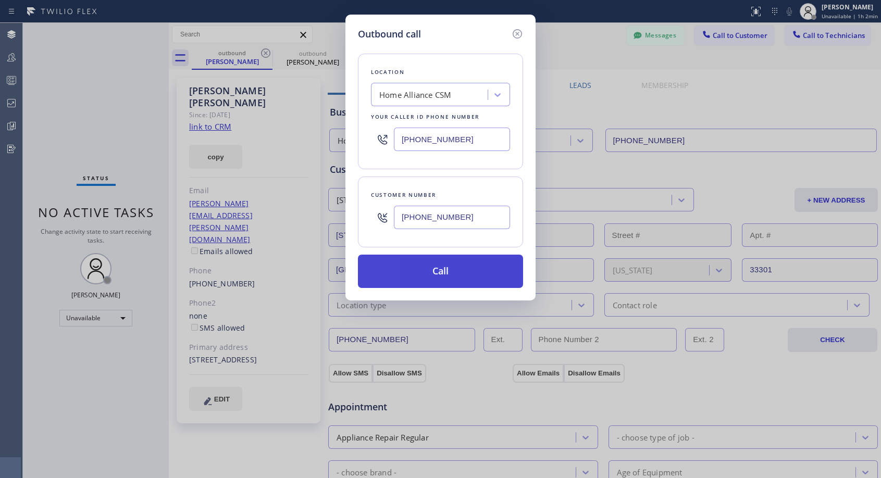
click at [445, 273] on button "Call" at bounding box center [440, 271] width 165 height 33
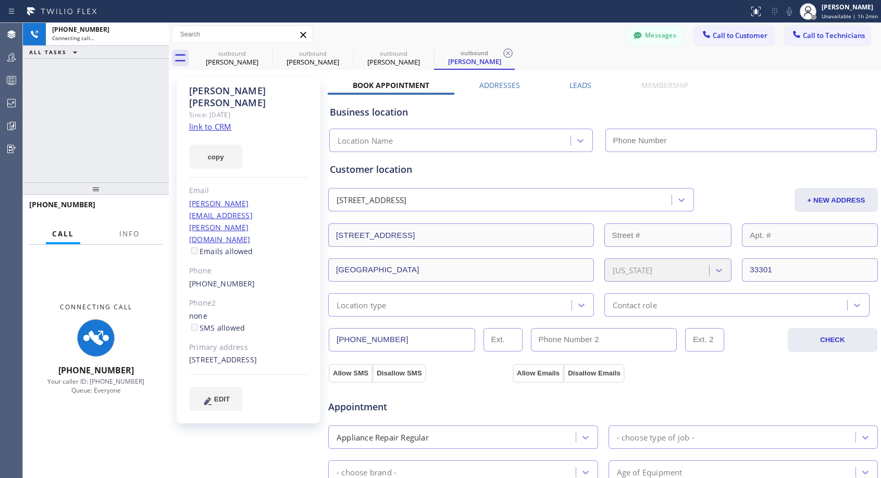
type input "[PHONE_NUMBER]"
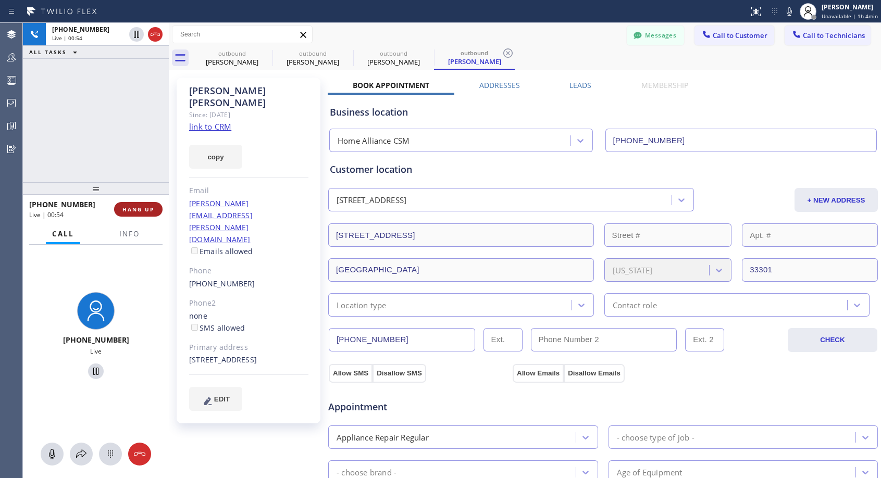
click at [137, 211] on span "HANG UP" at bounding box center [138, 209] width 32 height 7
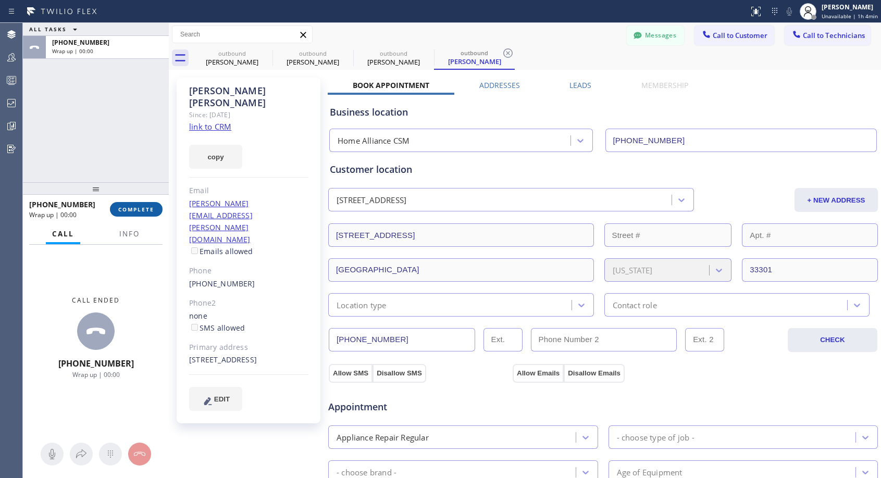
click at [137, 211] on span "COMPLETE" at bounding box center [136, 209] width 36 height 7
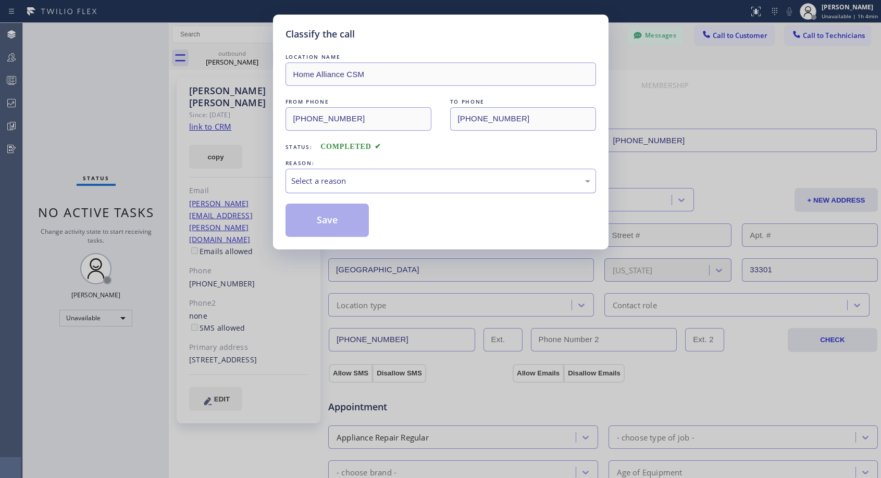
drag, startPoint x: 354, startPoint y: 180, endPoint x: 348, endPoint y: 188, distance: 10.0
click at [354, 179] on div "Select a reason" at bounding box center [440, 181] width 299 height 12
click at [329, 217] on button "Save" at bounding box center [328, 220] width 84 height 33
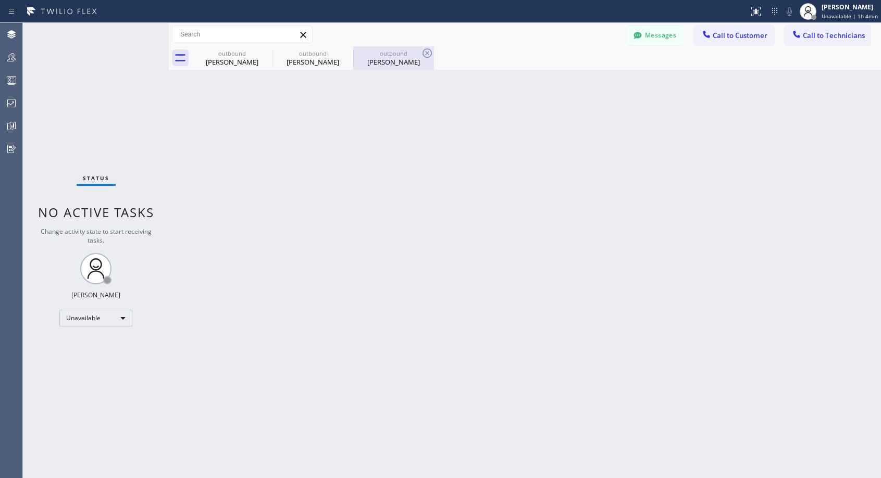
click at [390, 58] on div "[PERSON_NAME]" at bounding box center [393, 61] width 79 height 9
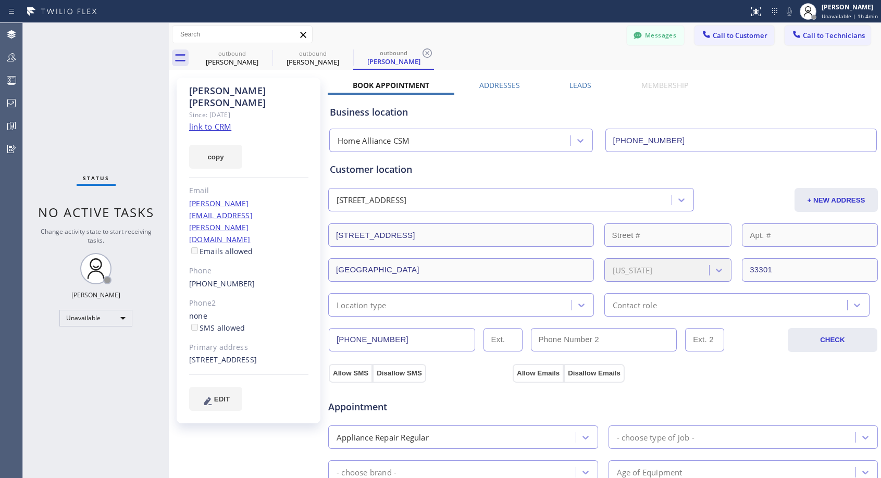
click at [248, 278] on div "[PHONE_NUMBER]" at bounding box center [248, 284] width 119 height 12
copy div "[PHONE_NUMBER]"
click at [732, 42] on button "Call to Customer" at bounding box center [735, 36] width 80 height 20
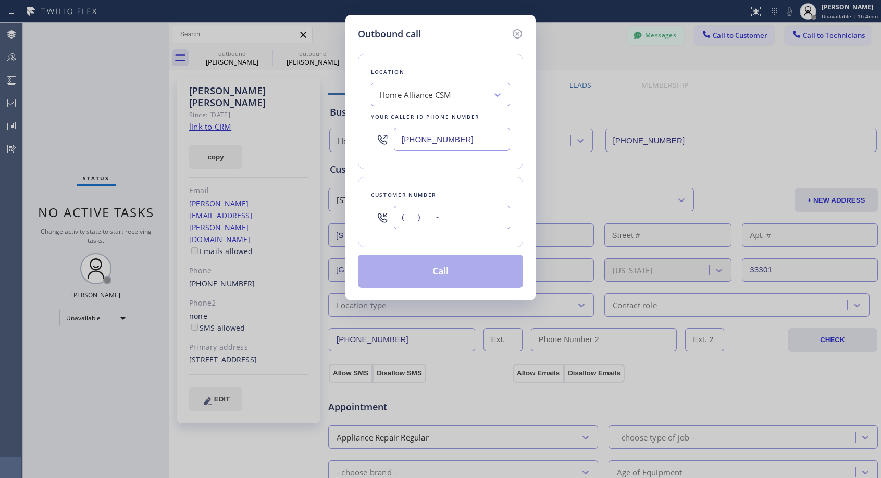
click at [500, 216] on input "(___) ___-____" at bounding box center [452, 217] width 116 height 23
paste input "781) 789-1846"
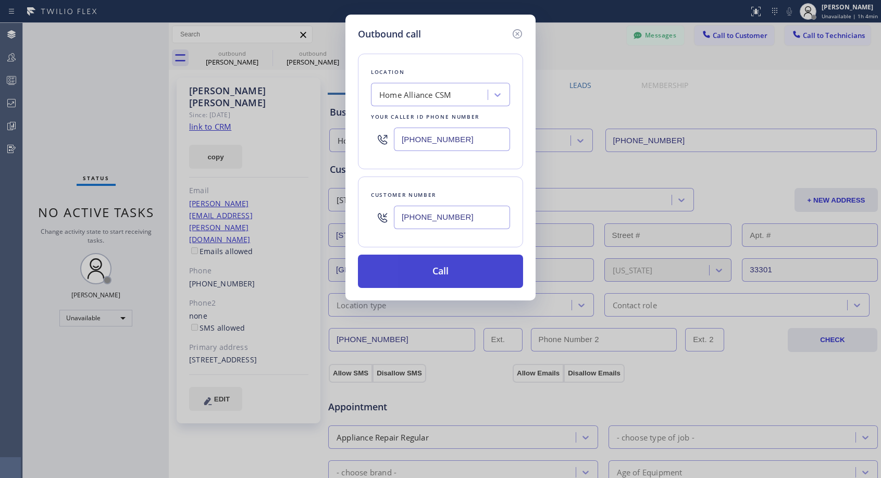
type input "[PHONE_NUMBER]"
click at [481, 276] on button "Call" at bounding box center [440, 271] width 165 height 33
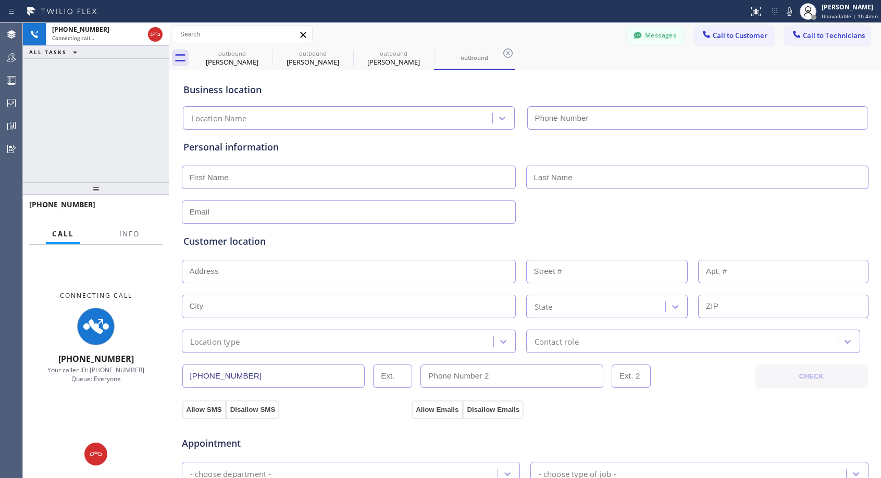
type input "[PHONE_NUMBER]"
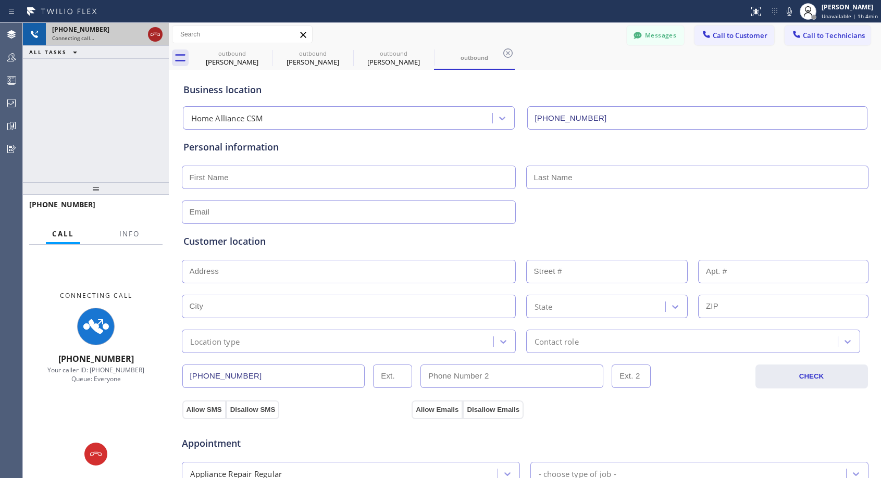
click at [153, 33] on icon at bounding box center [155, 34] width 9 height 3
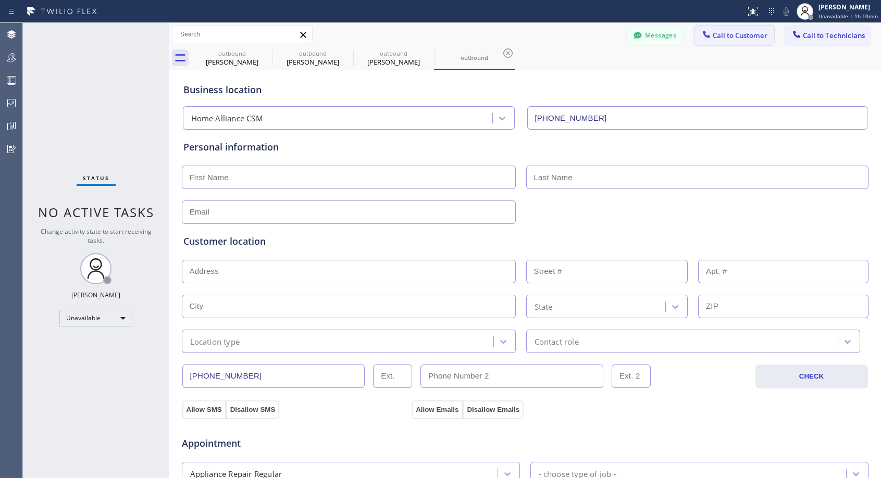
click at [726, 31] on button "Call to Customer" at bounding box center [735, 36] width 80 height 20
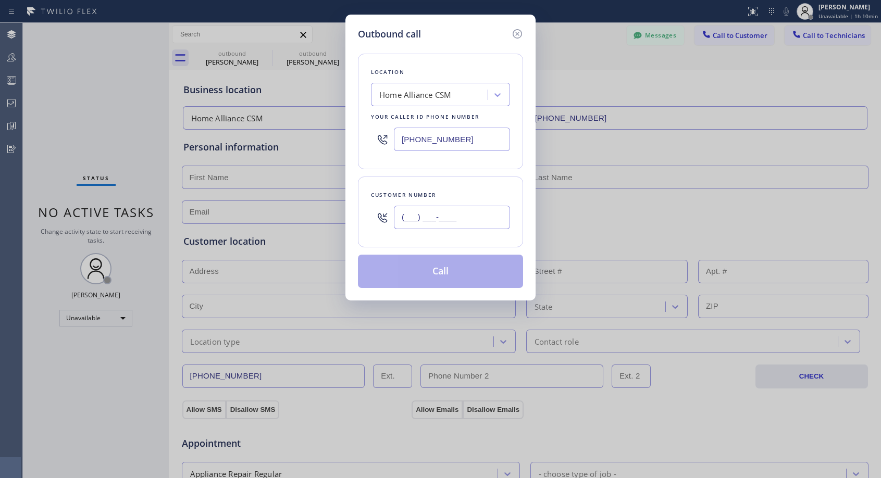
click at [424, 220] on input "(___) ___-____" at bounding box center [452, 217] width 116 height 23
paste input "781) 789-1846"
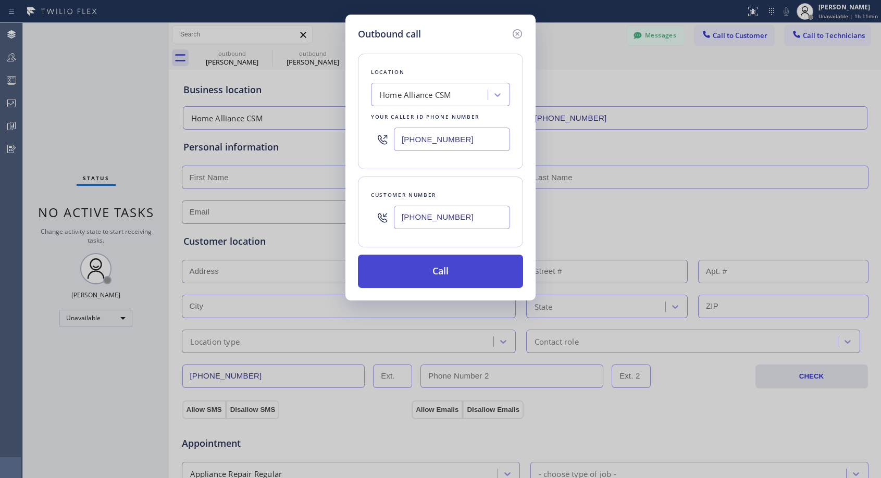
type input "[PHONE_NUMBER]"
click at [474, 265] on button "Call" at bounding box center [440, 271] width 165 height 33
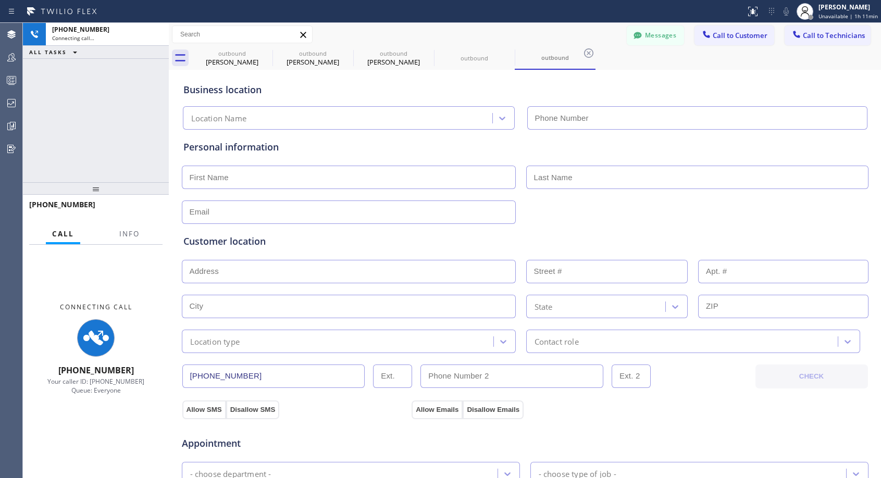
type input "[PHONE_NUMBER]"
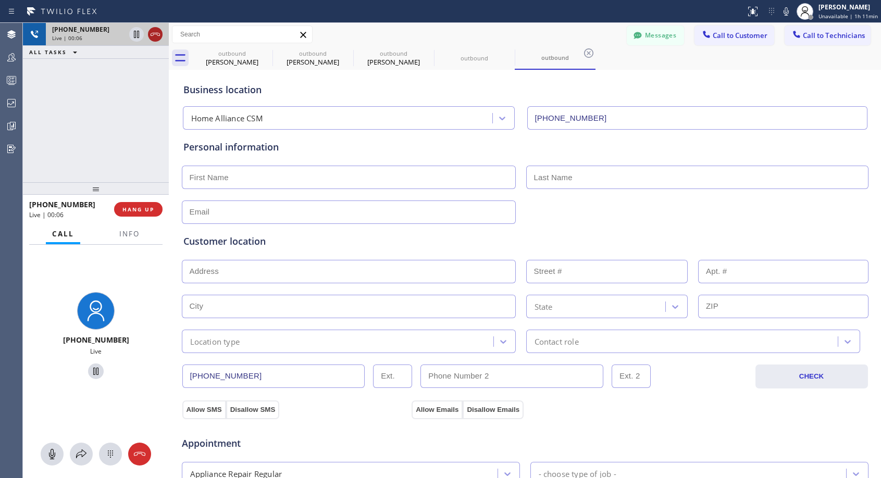
click at [161, 34] on icon at bounding box center [155, 34] width 13 height 13
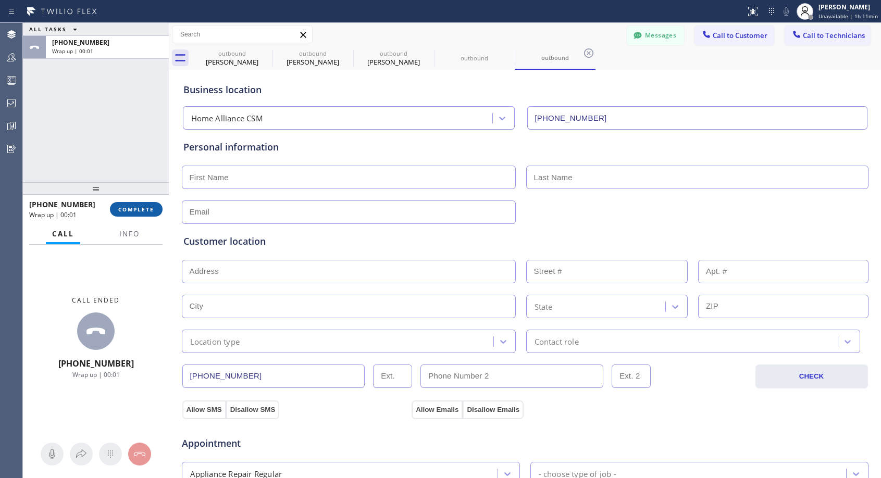
click at [133, 211] on span "COMPLETE" at bounding box center [136, 209] width 36 height 7
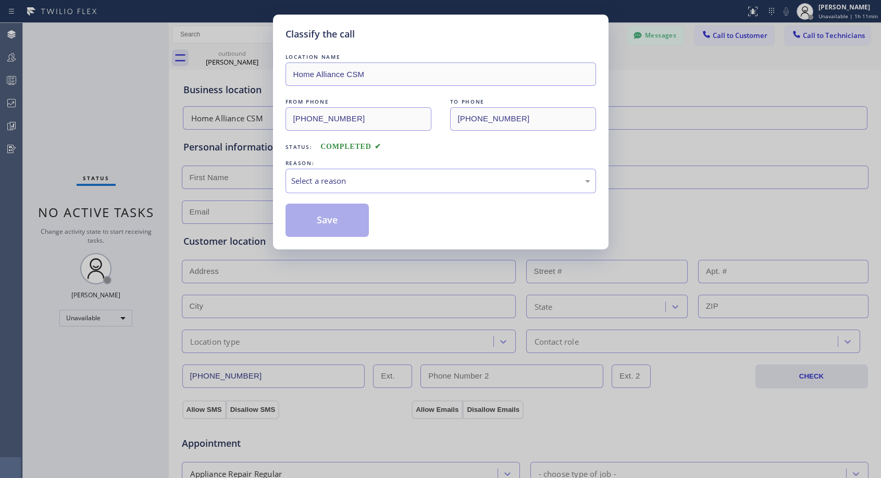
click at [283, 180] on div "Classify the call LOCATION NAME Home Alliance CSM FROM PHONE [PHONE_NUMBER] TO …" at bounding box center [441, 132] width 336 height 235
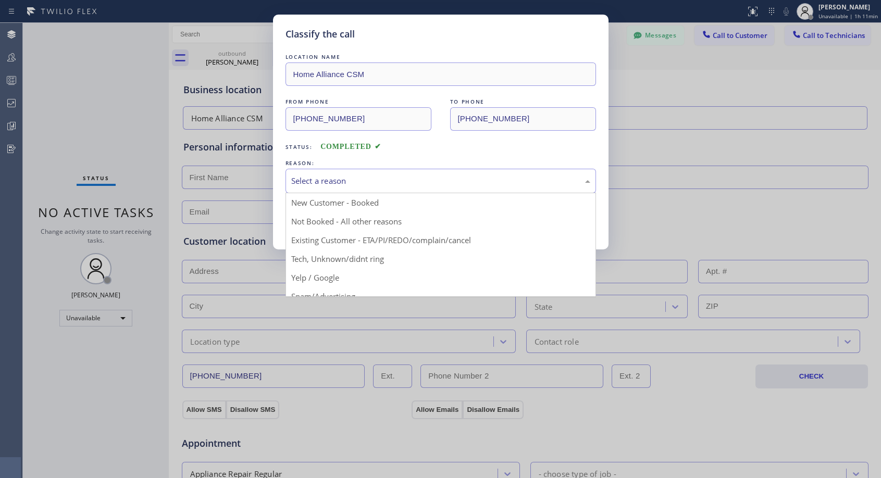
click at [354, 188] on div "Select a reason" at bounding box center [441, 181] width 311 height 24
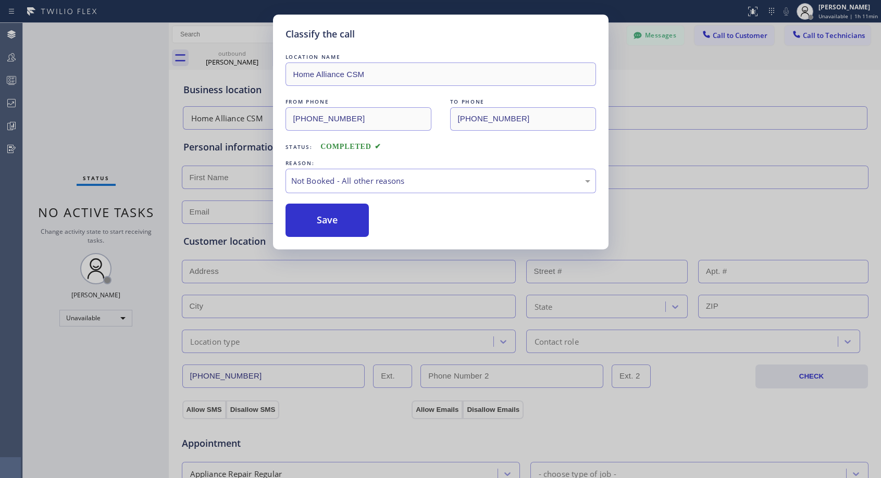
click at [314, 220] on button "Save" at bounding box center [328, 220] width 84 height 33
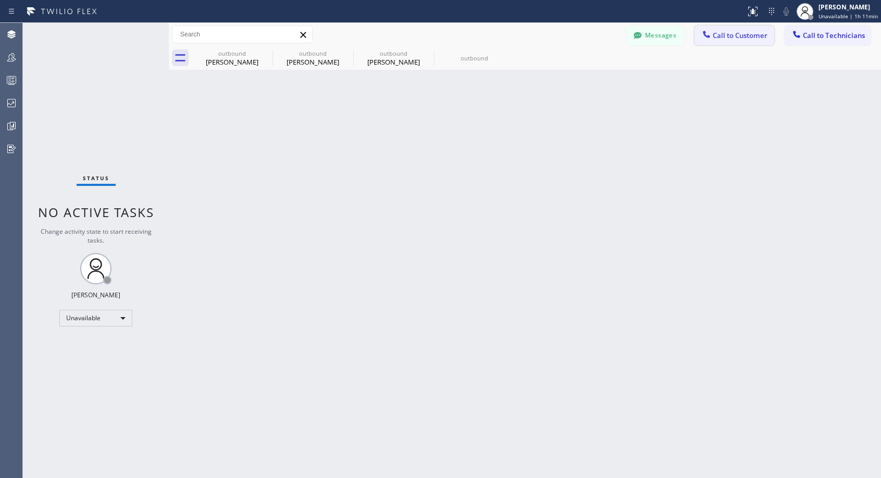
click at [718, 36] on span "Call to Customer" at bounding box center [740, 35] width 55 height 9
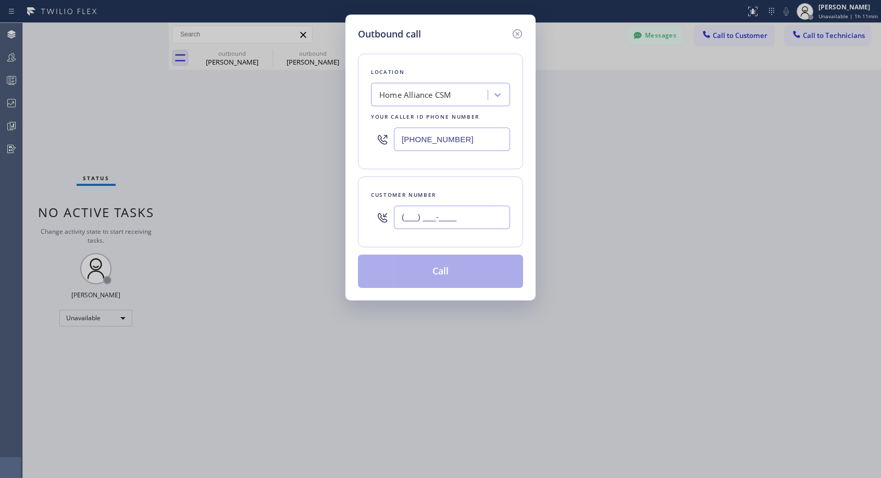
click at [482, 216] on input "(___) ___-____" at bounding box center [452, 217] width 116 height 23
paste input "781) 789-1846"
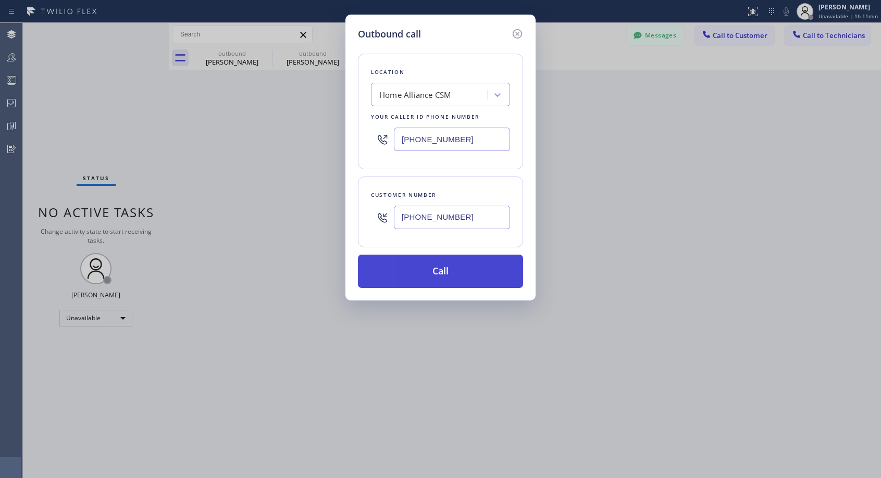
type input "[PHONE_NUMBER]"
click at [438, 276] on button "Call" at bounding box center [440, 271] width 165 height 33
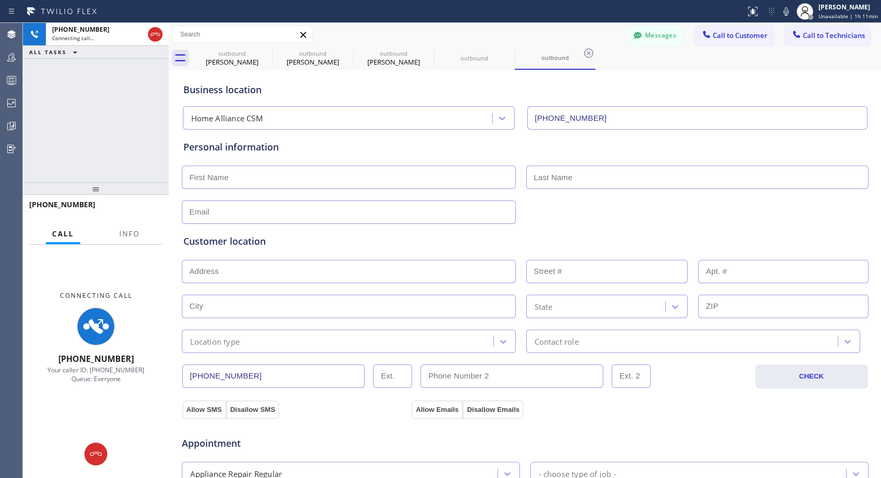
type input "[PHONE_NUMBER]"
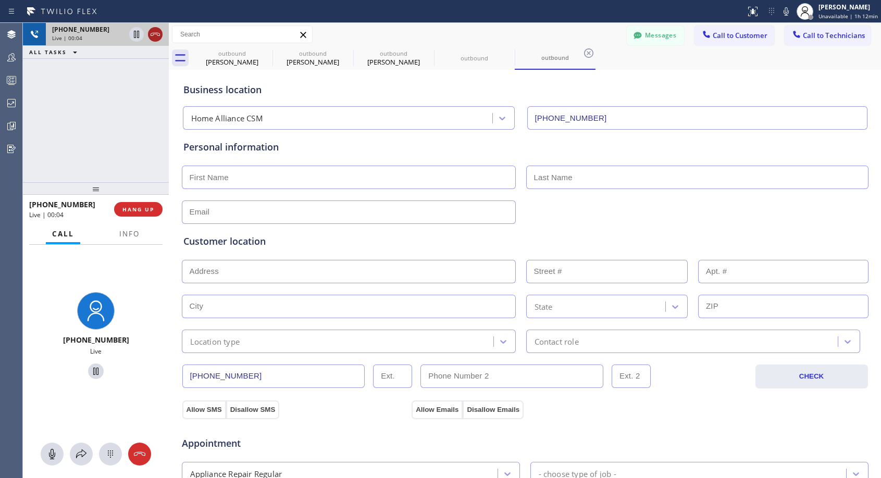
click at [155, 33] on icon at bounding box center [155, 34] width 9 height 3
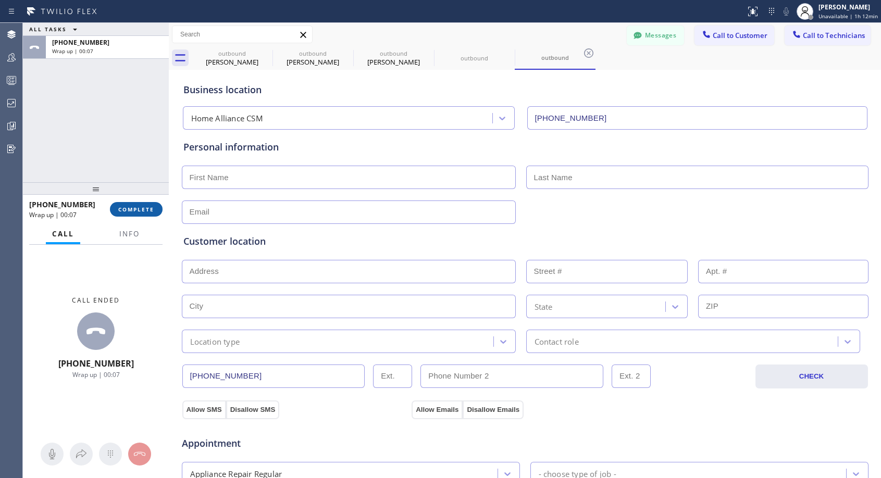
click at [121, 206] on span "COMPLETE" at bounding box center [136, 209] width 36 height 7
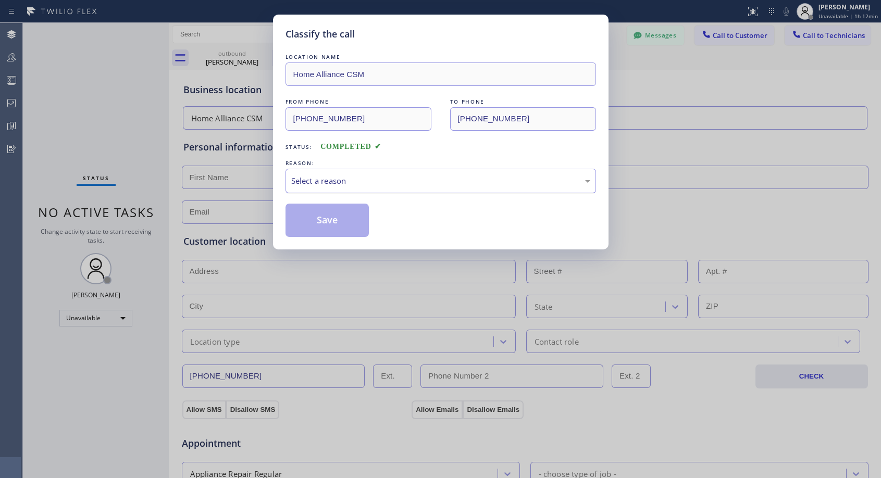
click at [387, 179] on div "Select a reason" at bounding box center [440, 181] width 299 height 12
click at [335, 225] on button "Save" at bounding box center [328, 220] width 84 height 33
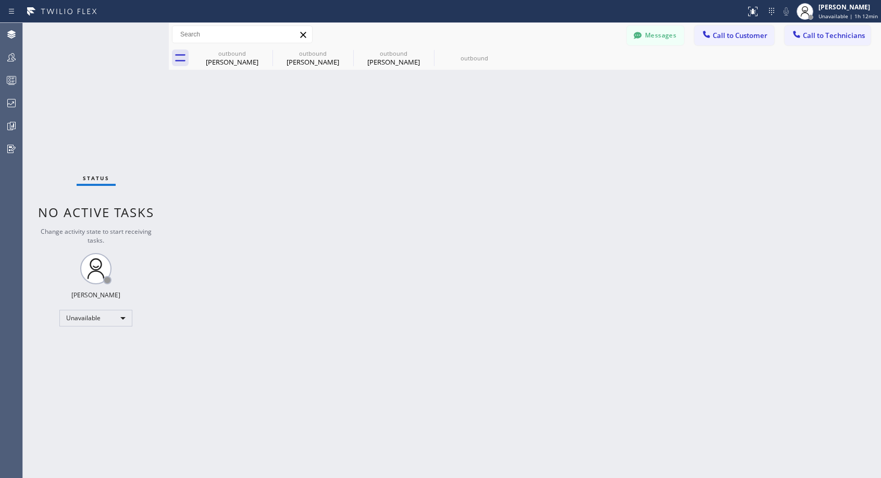
drag, startPoint x: 735, startPoint y: 36, endPoint x: 463, endPoint y: 202, distance: 317.9
click at [735, 37] on span "Call to Customer" at bounding box center [740, 35] width 55 height 9
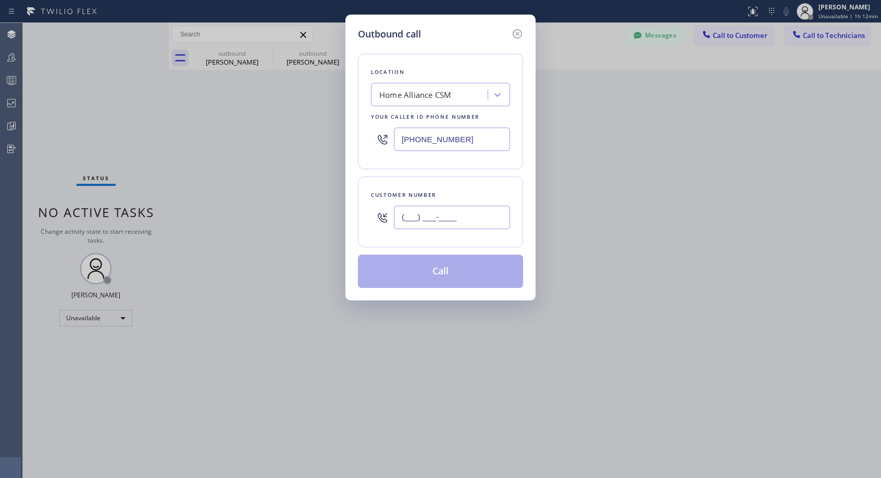
click at [463, 217] on input "(___) ___-____" at bounding box center [452, 217] width 116 height 23
paste input "781) 789-1846"
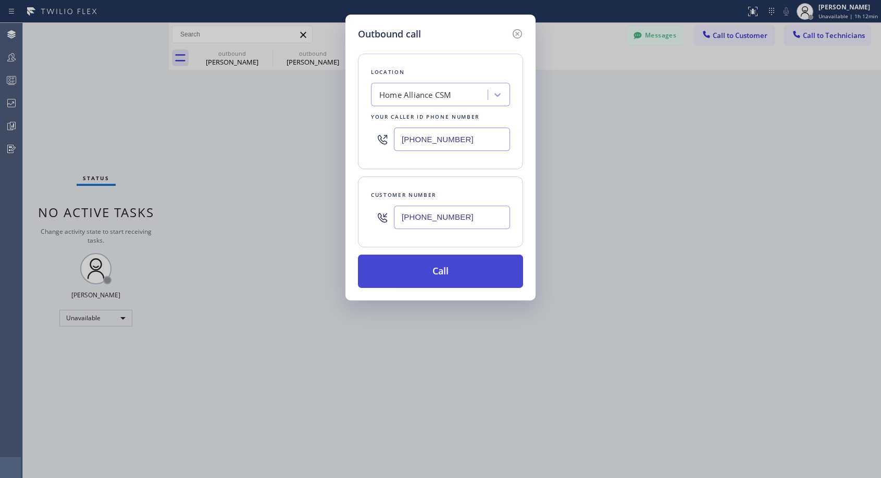
type input "[PHONE_NUMBER]"
click at [456, 266] on button "Call" at bounding box center [440, 271] width 165 height 33
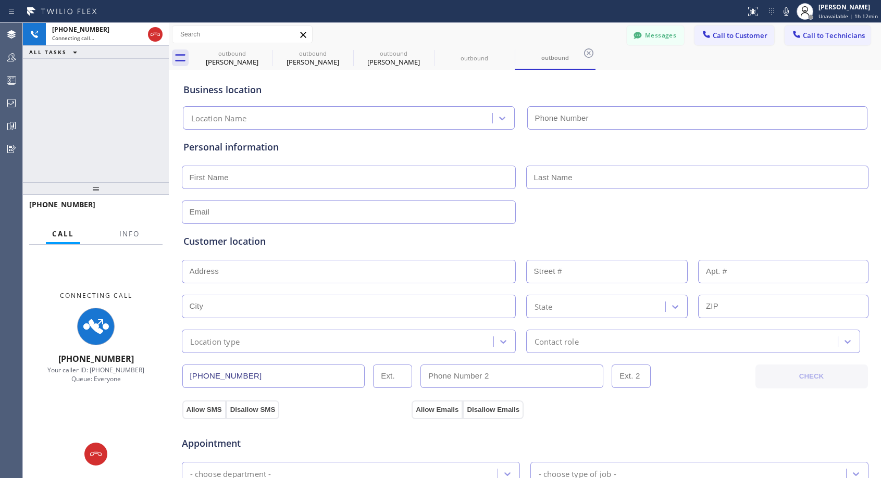
type input "[PHONE_NUMBER]"
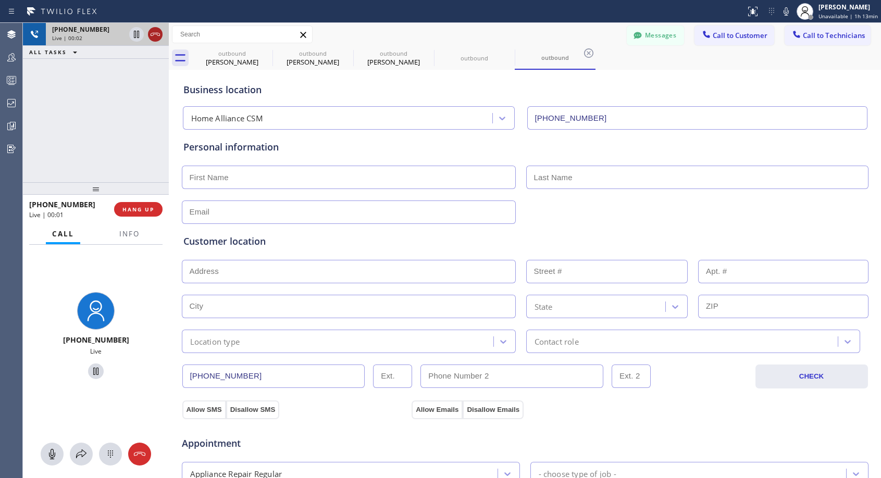
click at [155, 31] on icon at bounding box center [155, 34] width 13 height 13
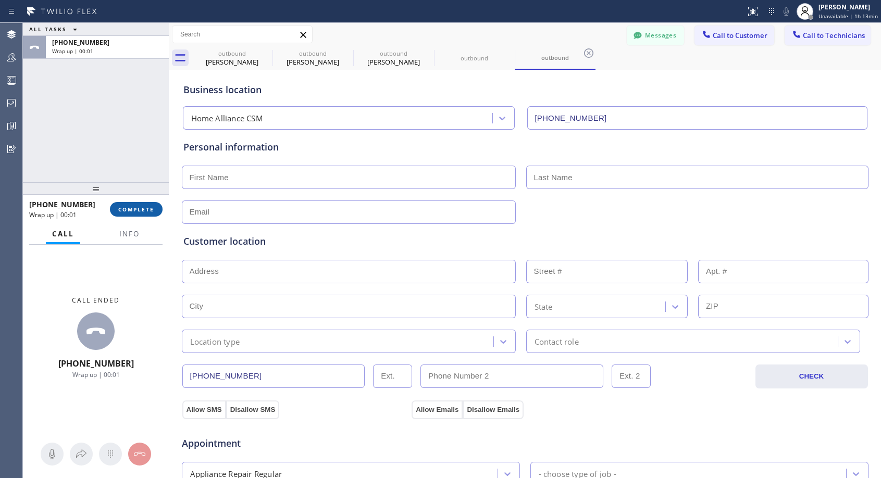
click at [157, 211] on button "COMPLETE" at bounding box center [136, 209] width 53 height 15
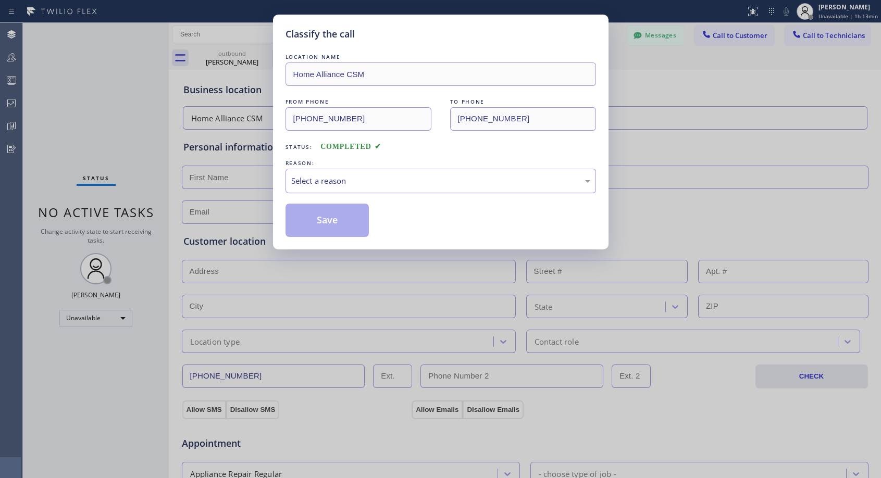
click at [399, 180] on div "Select a reason" at bounding box center [440, 181] width 299 height 12
click at [360, 220] on button "Save" at bounding box center [328, 220] width 84 height 33
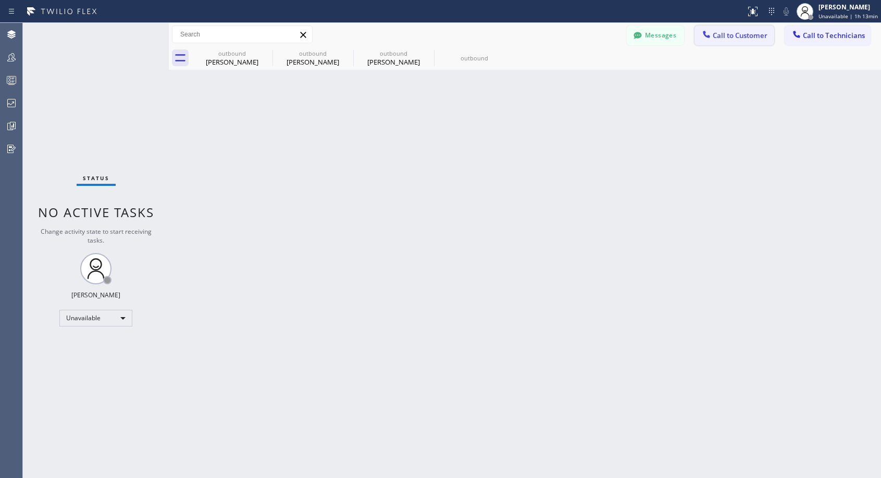
click at [728, 34] on span "Call to Customer" at bounding box center [740, 35] width 55 height 9
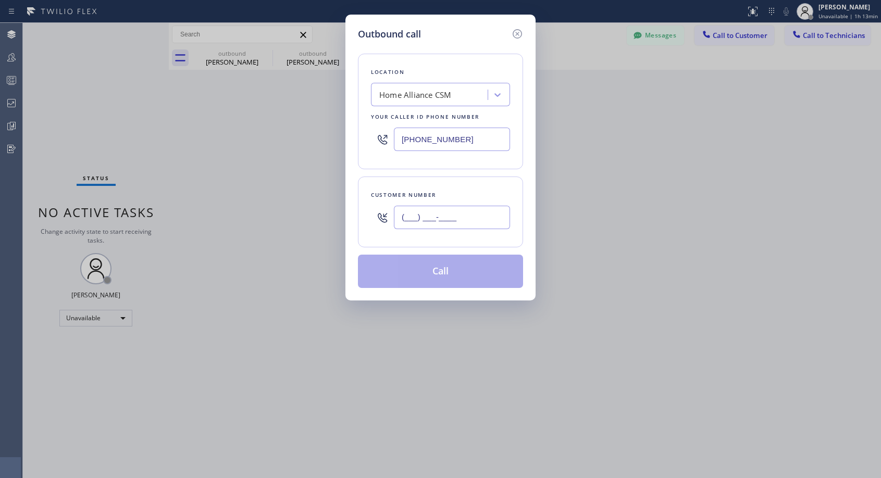
click at [480, 215] on input "(___) ___-____" at bounding box center [452, 217] width 116 height 23
paste input "781) 789-1846"
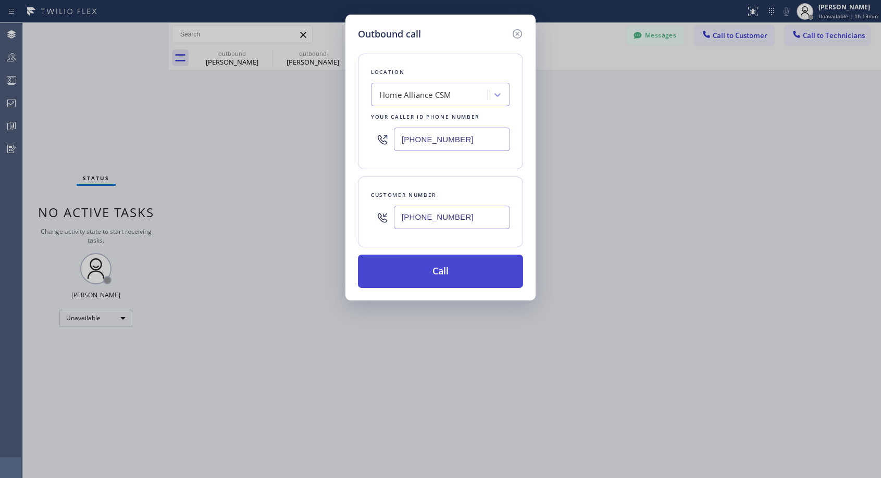
type input "[PHONE_NUMBER]"
click at [461, 266] on button "Call" at bounding box center [440, 271] width 165 height 33
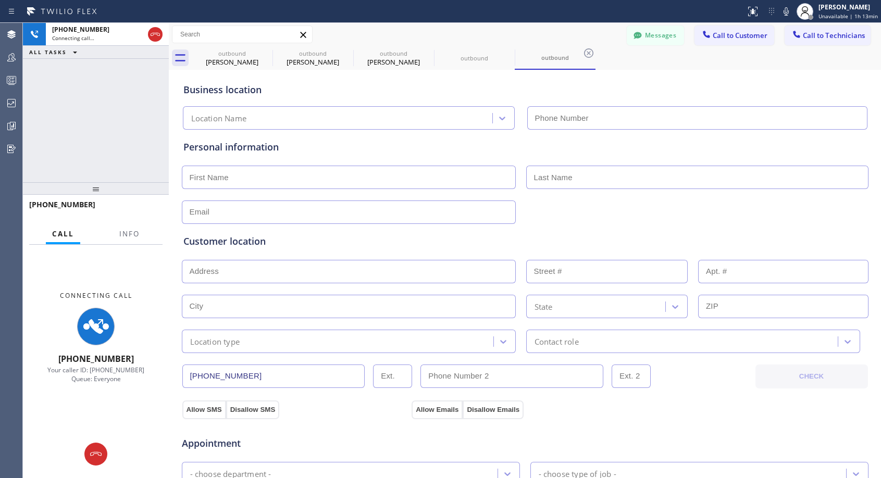
type input "[PHONE_NUMBER]"
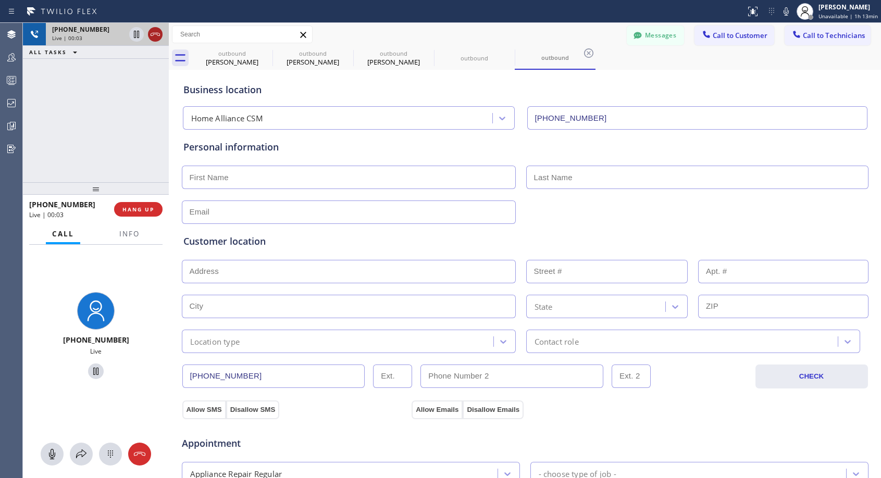
click at [158, 30] on icon at bounding box center [155, 34] width 13 height 13
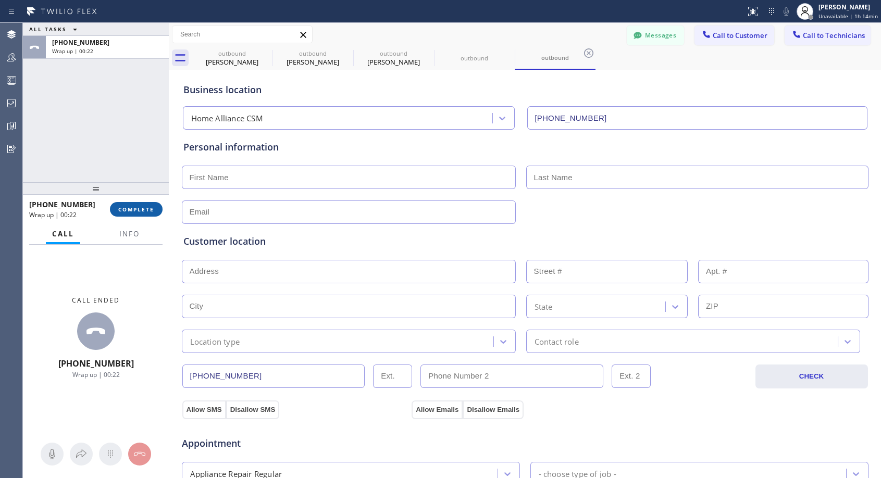
click at [127, 206] on span "COMPLETE" at bounding box center [136, 209] width 36 height 7
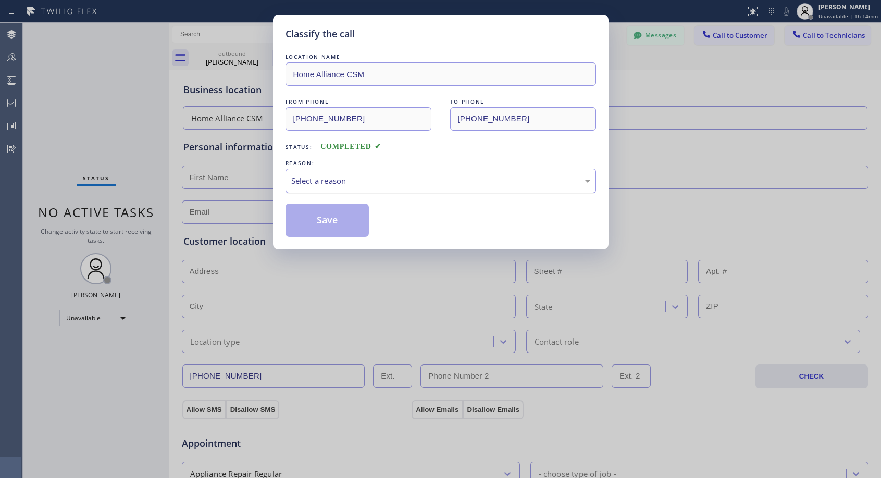
click at [347, 189] on div "Select a reason" at bounding box center [441, 181] width 311 height 24
click at [331, 220] on button "Save" at bounding box center [328, 220] width 84 height 33
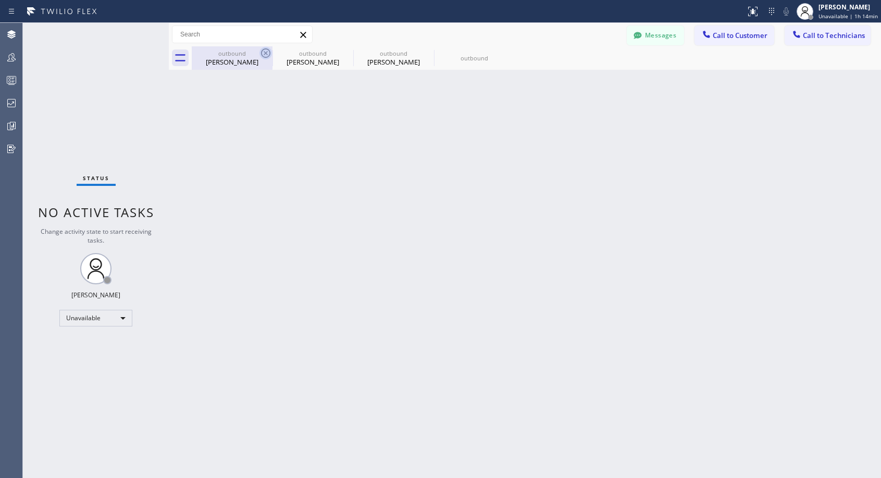
click at [266, 51] on icon at bounding box center [266, 53] width 13 height 13
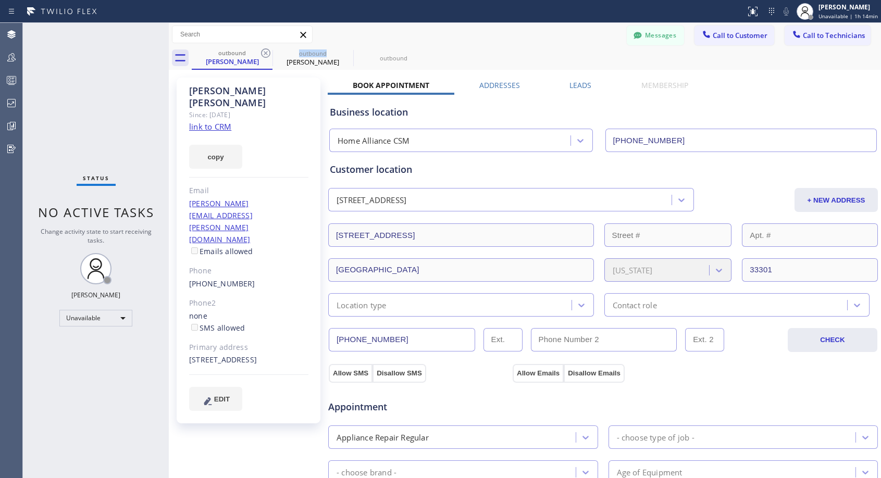
click at [266, 51] on icon at bounding box center [266, 53] width 13 height 13
click at [0, 0] on icon at bounding box center [0, 0] width 0 height 0
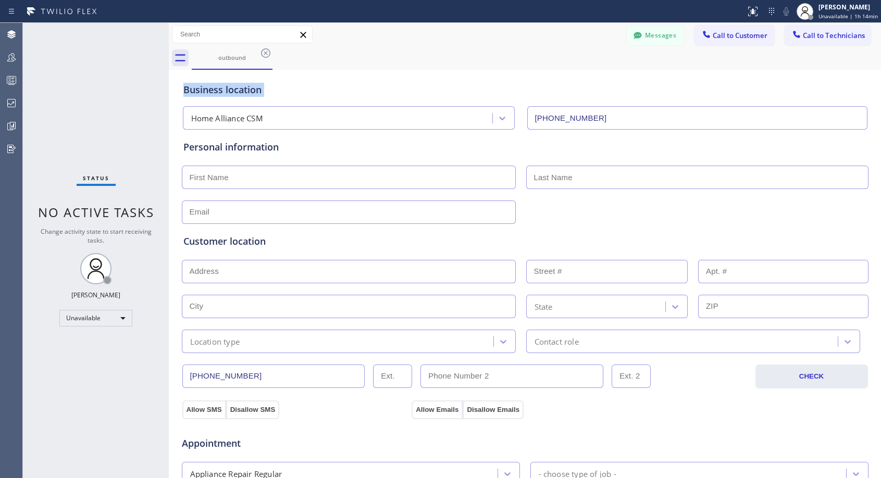
click at [266, 51] on icon at bounding box center [266, 53] width 13 height 13
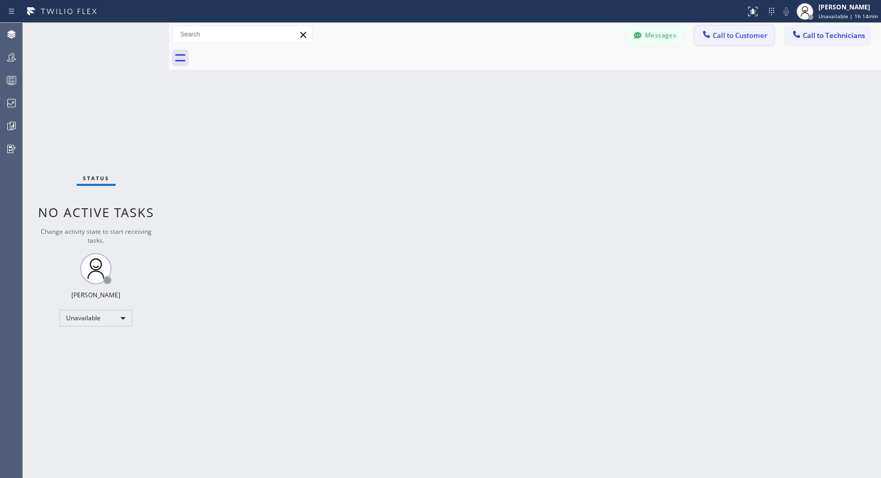
click at [723, 39] on span "Call to Customer" at bounding box center [740, 35] width 55 height 9
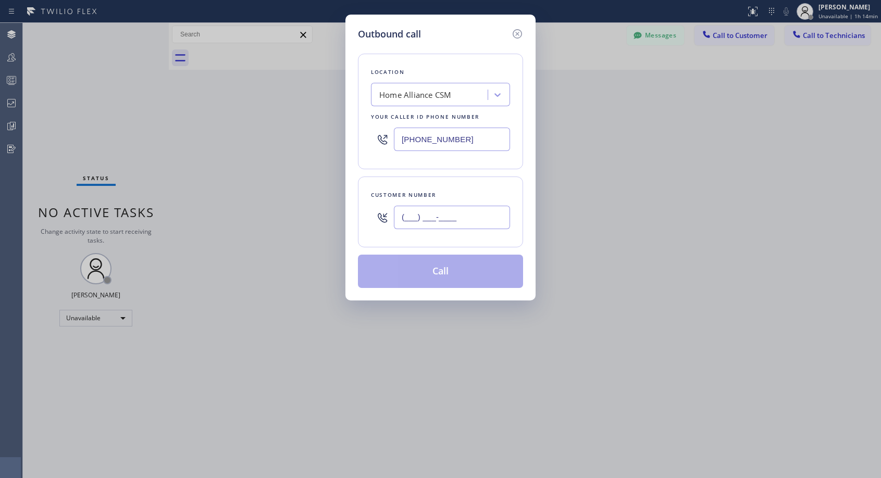
click at [492, 220] on input "(___) ___-____" at bounding box center [452, 217] width 116 height 23
paste input "781) 789-1846"
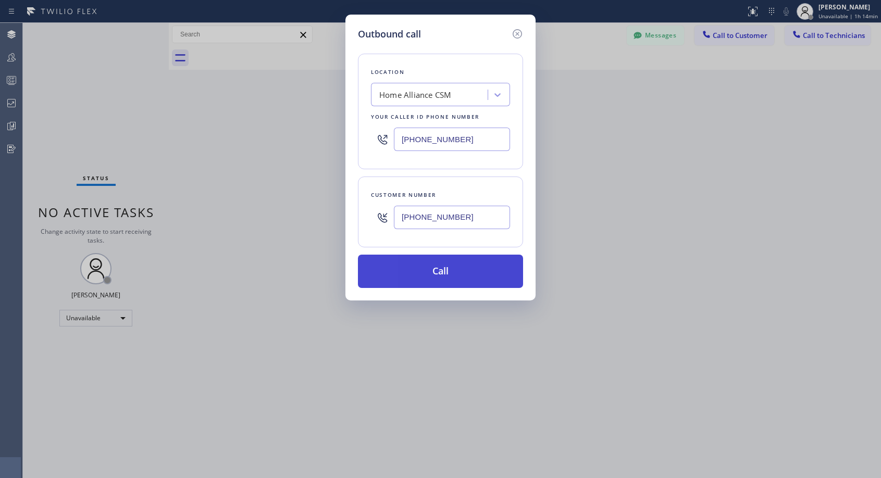
type input "[PHONE_NUMBER]"
click at [497, 277] on button "Call" at bounding box center [440, 271] width 165 height 33
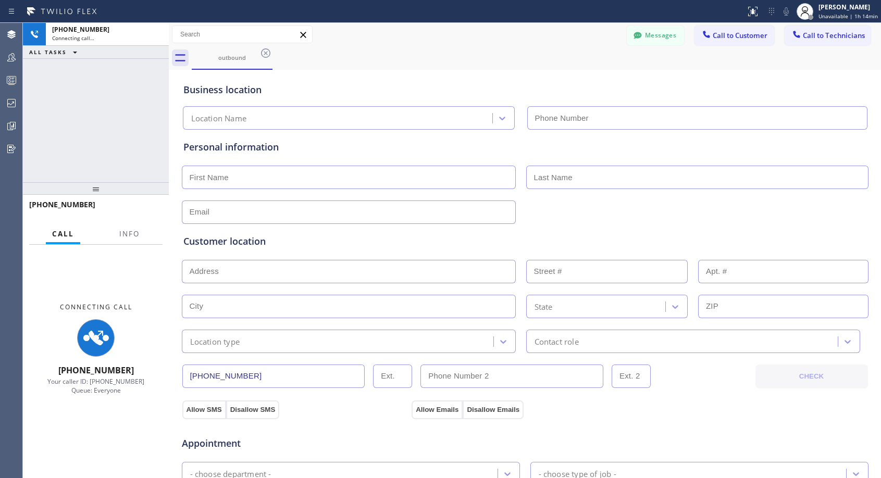
type input "[PHONE_NUMBER]"
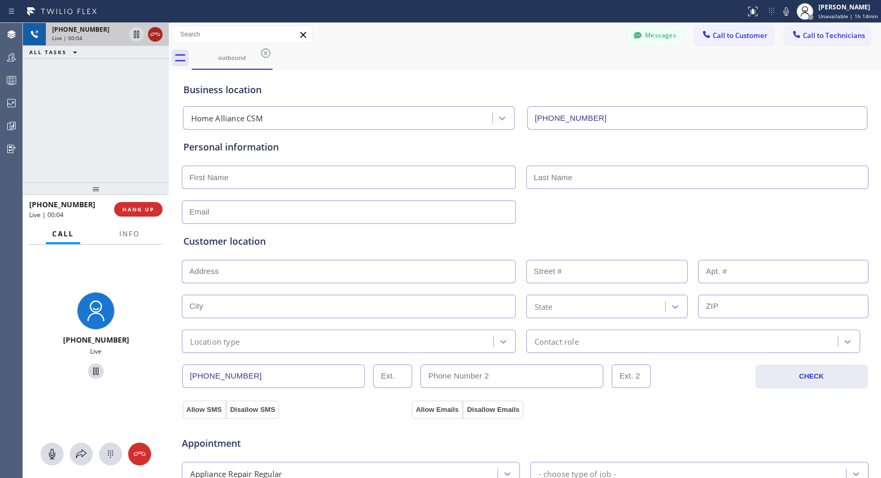
click at [157, 35] on icon at bounding box center [155, 34] width 13 height 13
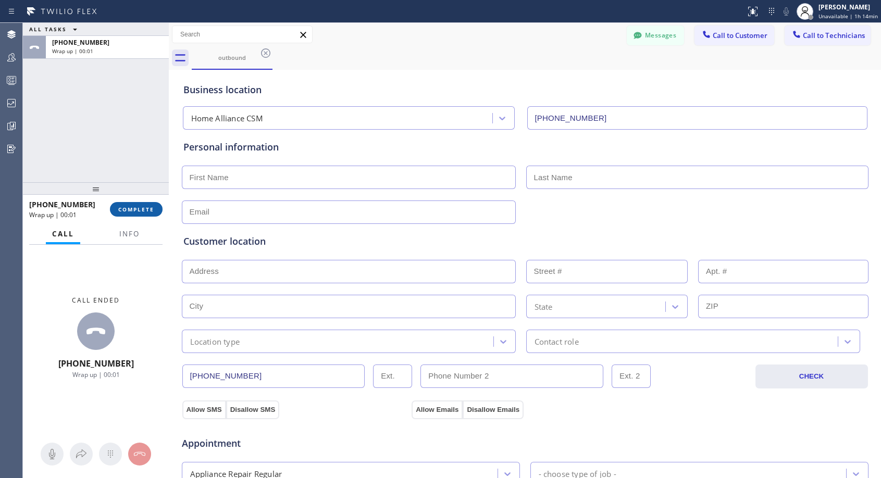
click at [142, 208] on span "COMPLETE" at bounding box center [136, 209] width 36 height 7
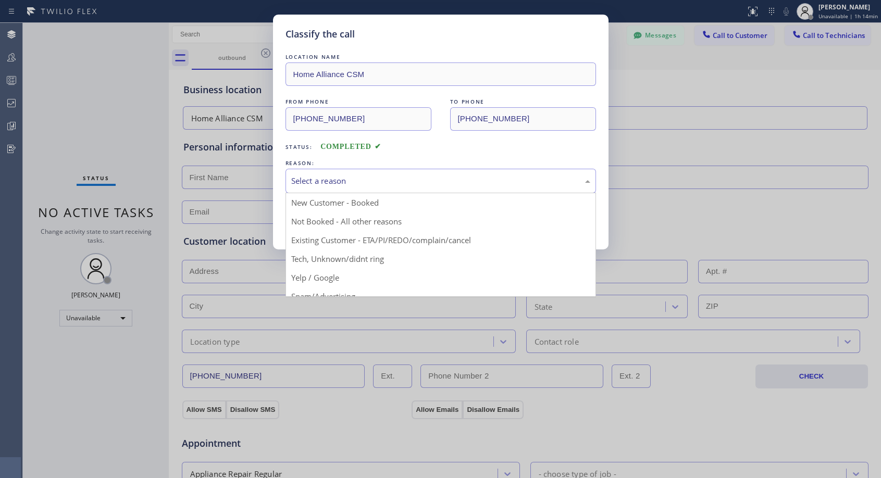
click at [427, 181] on div "Select a reason" at bounding box center [440, 181] width 299 height 12
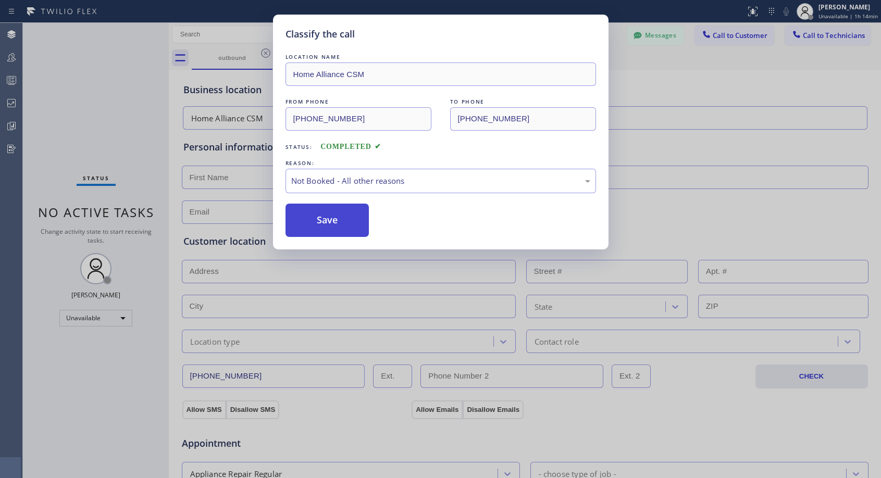
click at [360, 221] on button "Save" at bounding box center [328, 220] width 84 height 33
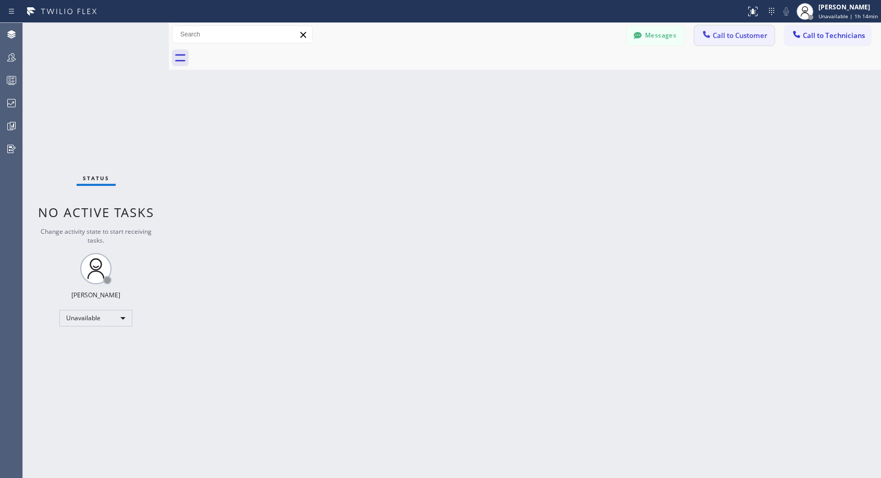
click at [732, 36] on span "Call to Customer" at bounding box center [740, 35] width 55 height 9
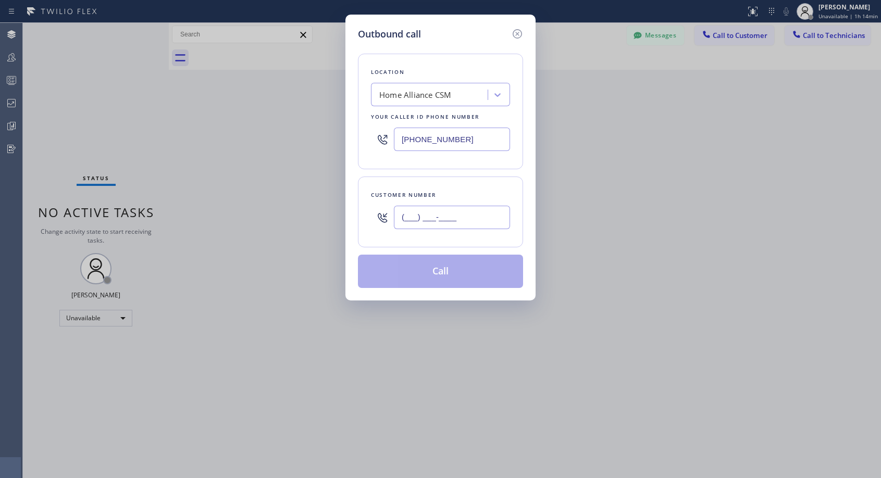
click at [476, 210] on input "(___) ___-____" at bounding box center [452, 217] width 116 height 23
paste input "781) 789-1846"
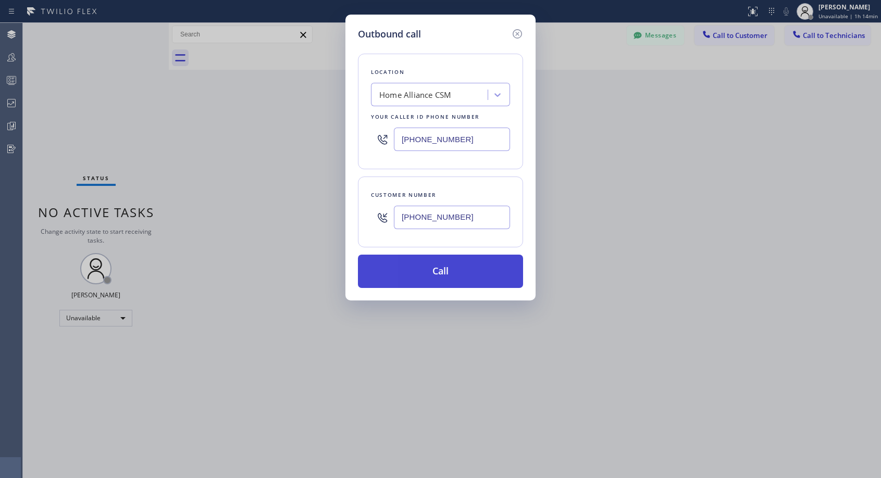
type input "[PHONE_NUMBER]"
click at [463, 277] on button "Call" at bounding box center [440, 271] width 165 height 33
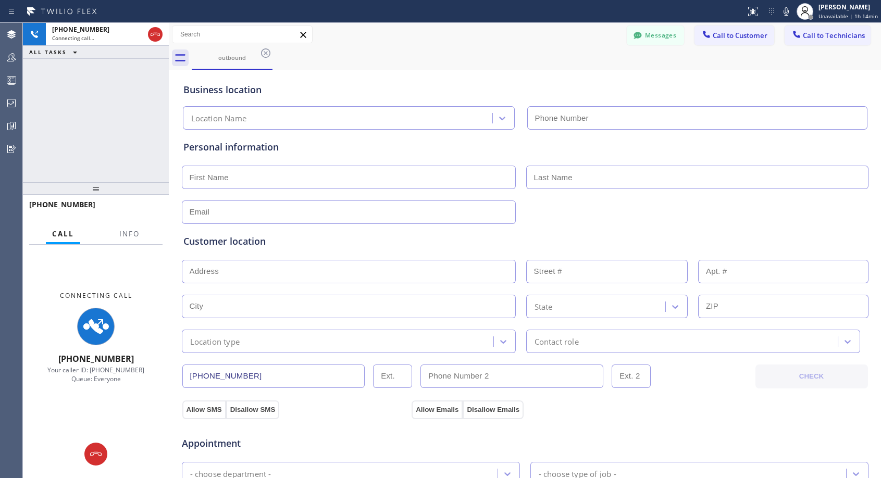
type input "[PHONE_NUMBER]"
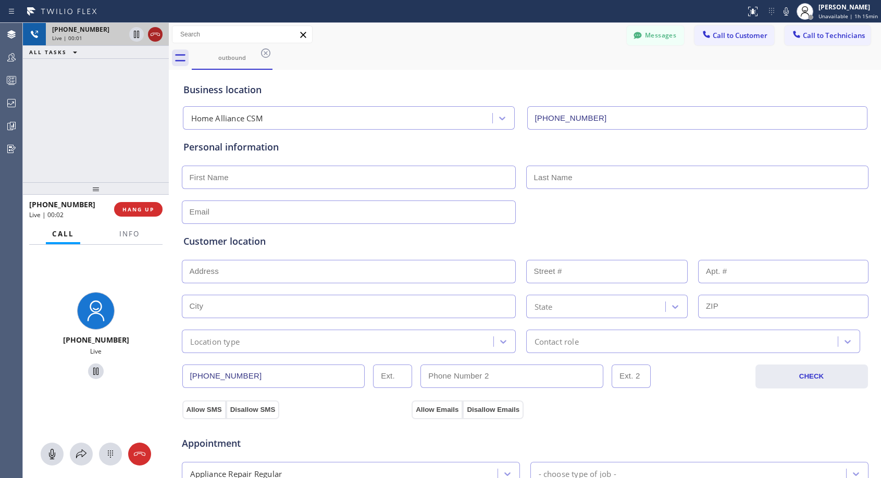
click at [159, 35] on icon at bounding box center [155, 34] width 9 height 3
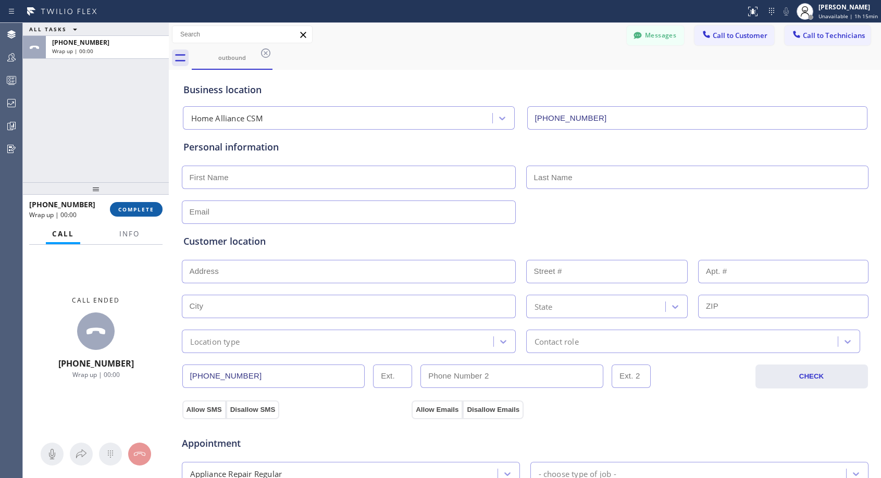
click at [140, 211] on span "COMPLETE" at bounding box center [136, 209] width 36 height 7
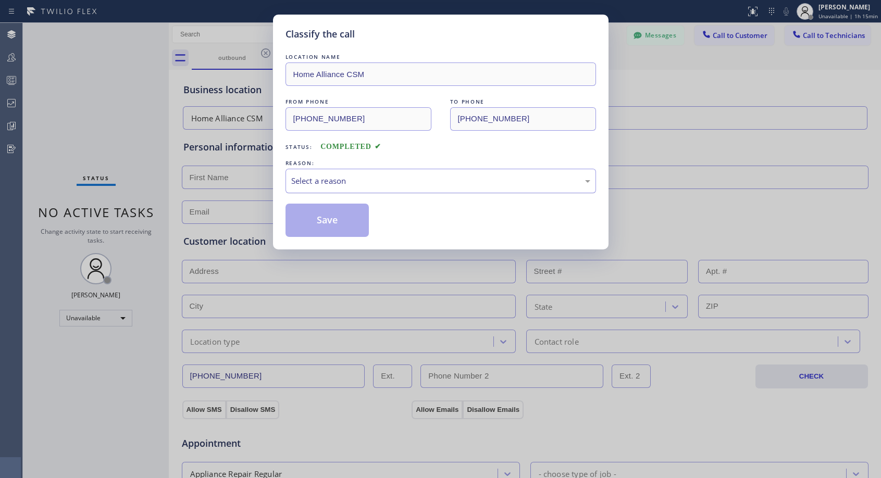
click at [321, 181] on div "Select a reason" at bounding box center [440, 181] width 299 height 12
click at [302, 219] on button "Save" at bounding box center [328, 220] width 84 height 33
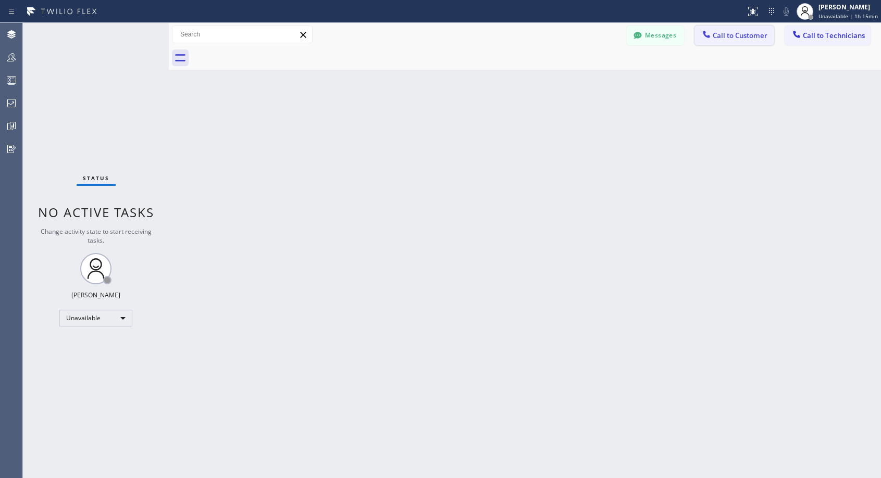
click at [726, 35] on span "Call to Customer" at bounding box center [740, 35] width 55 height 9
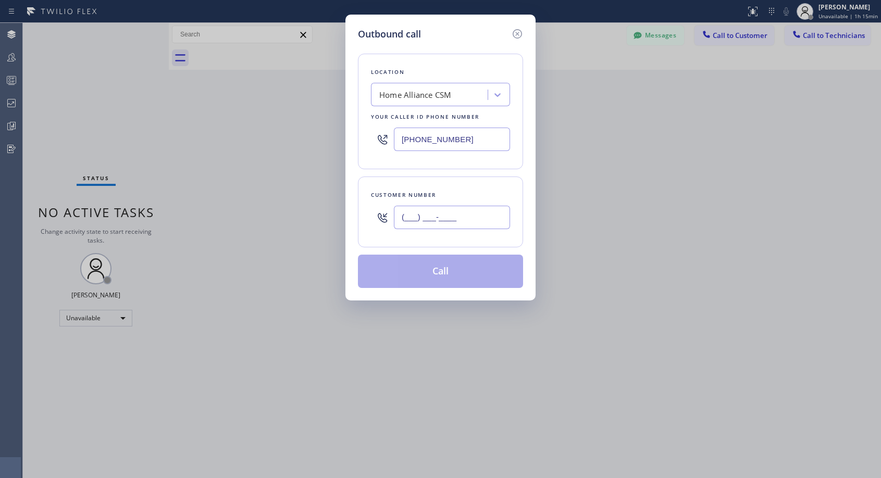
click at [469, 216] on input "(___) ___-____" at bounding box center [452, 217] width 116 height 23
paste input "781) 789-1846"
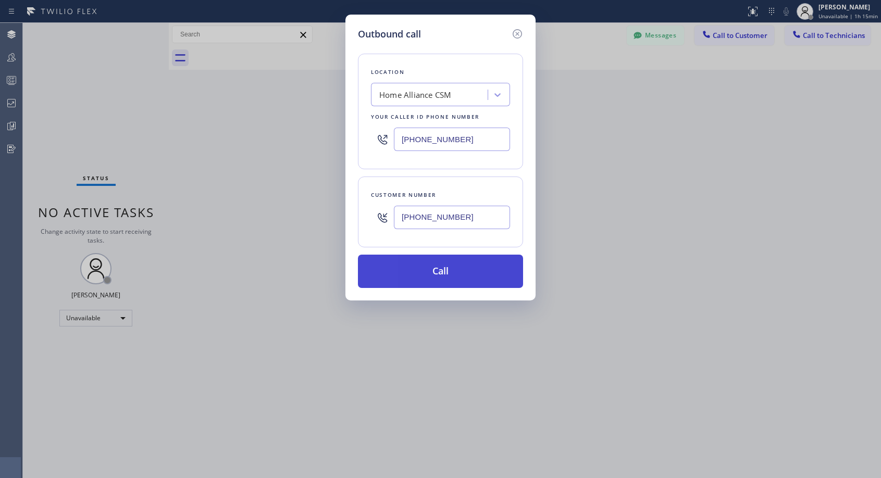
type input "[PHONE_NUMBER]"
click at [477, 277] on button "Call" at bounding box center [440, 271] width 165 height 33
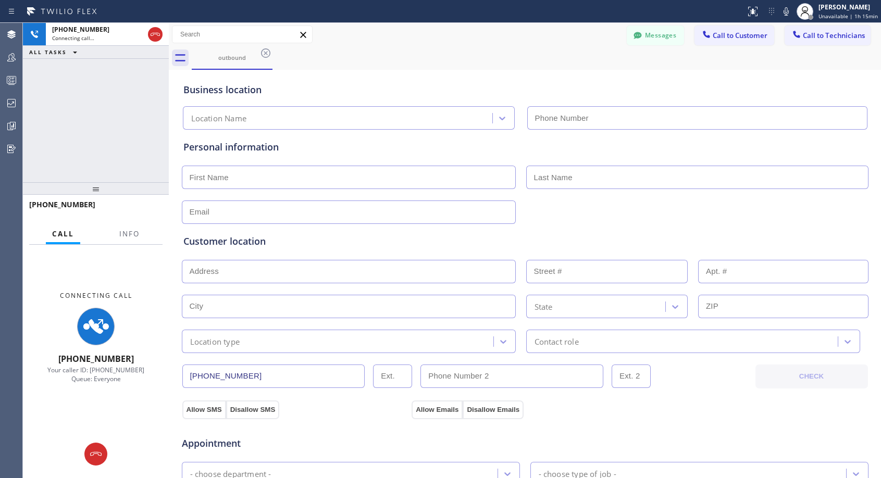
type input "[PHONE_NUMBER]"
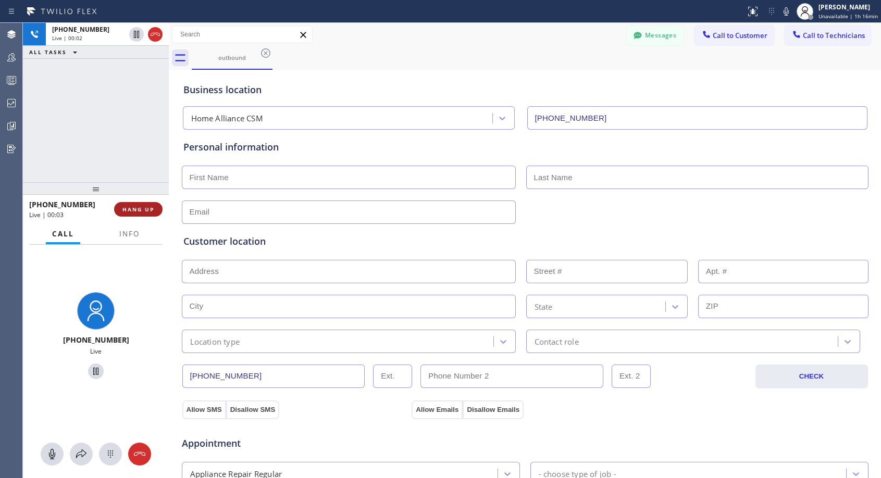
click at [145, 211] on span "HANG UP" at bounding box center [138, 209] width 32 height 7
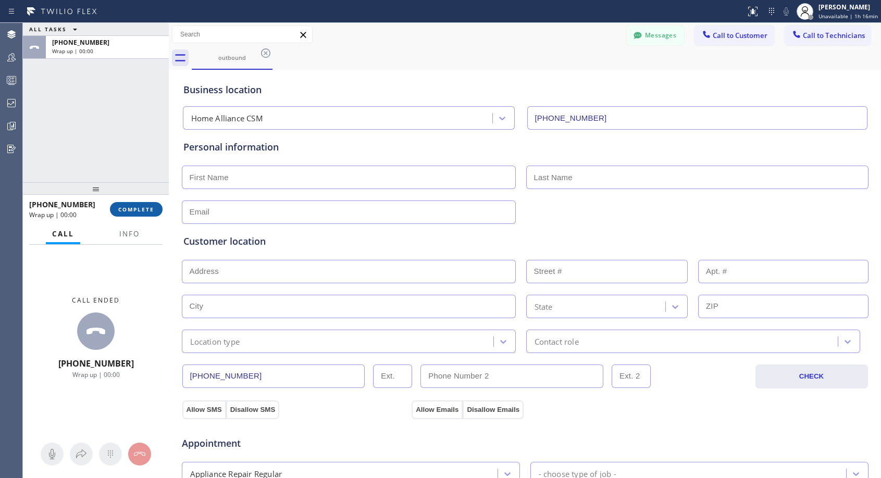
click at [146, 208] on span "COMPLETE" at bounding box center [136, 209] width 36 height 7
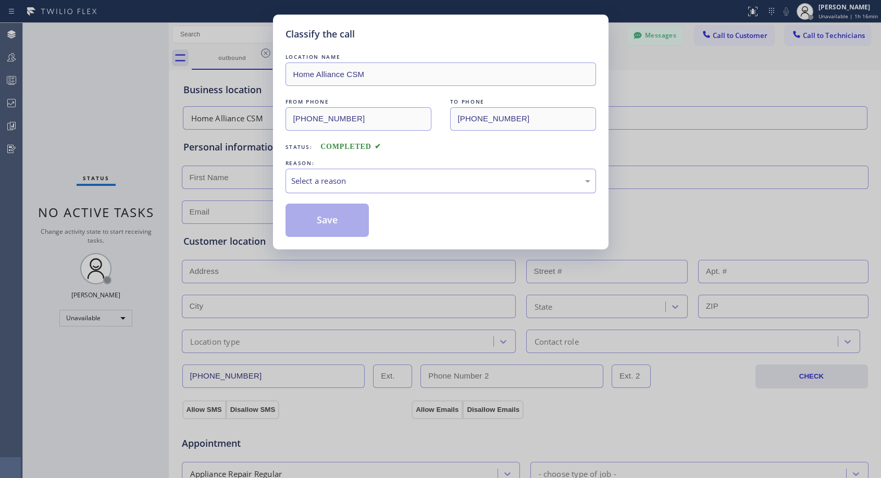
click at [373, 179] on div "Select a reason" at bounding box center [440, 181] width 299 height 12
click at [340, 221] on button "Save" at bounding box center [328, 220] width 84 height 33
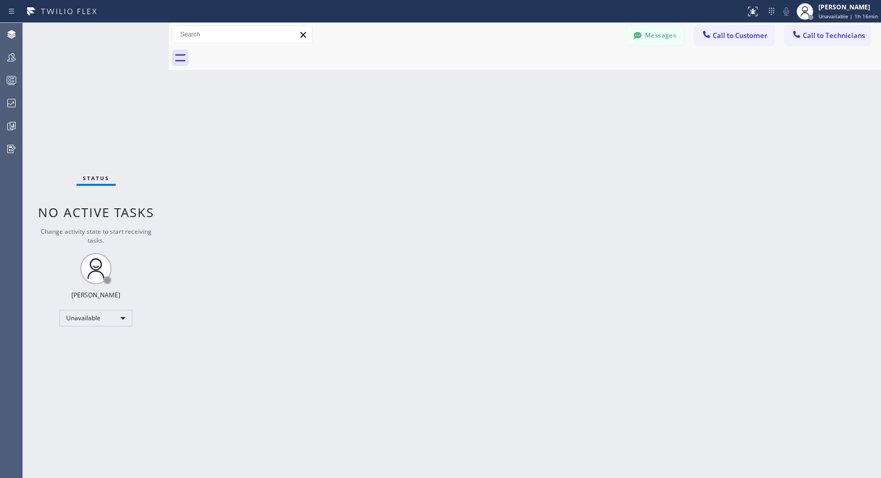
click at [477, 185] on div "Back to Dashboard Change Sender ID Customers Technicians NH [PERSON_NAME] [DATE…" at bounding box center [525, 251] width 713 height 456
click at [724, 33] on span "Call to Customer" at bounding box center [740, 35] width 55 height 9
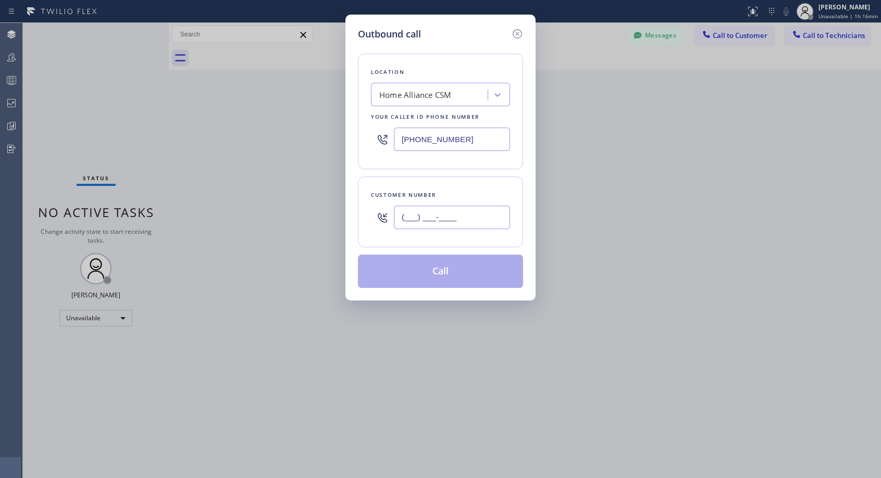
click at [453, 209] on input "(___) ___-____" at bounding box center [452, 217] width 116 height 23
paste input "781) 789-1846"
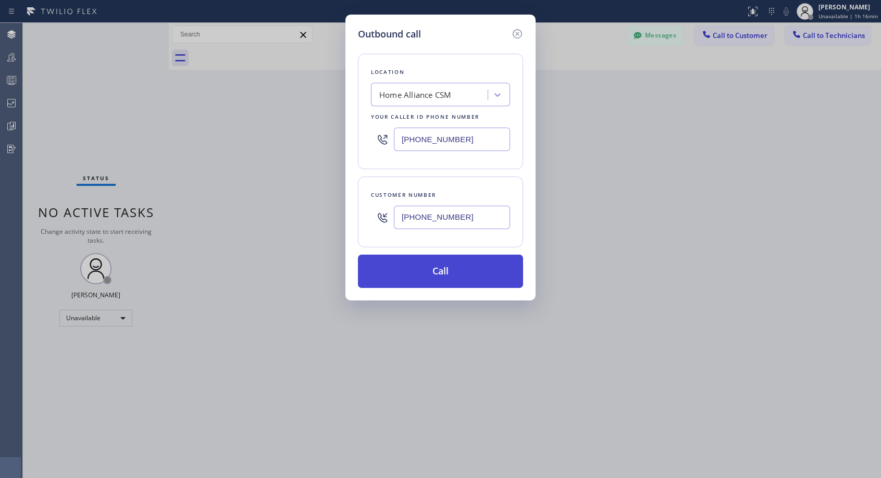
type input "[PHONE_NUMBER]"
click at [443, 279] on button "Call" at bounding box center [440, 271] width 165 height 33
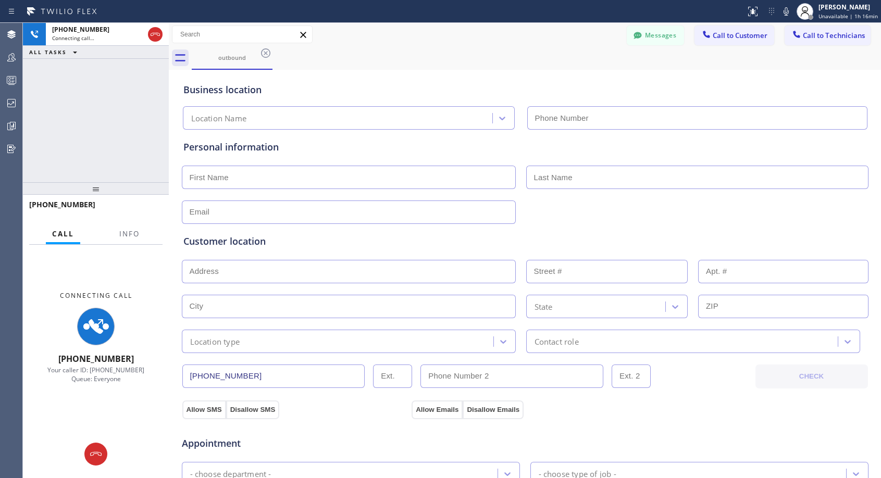
type input "[PHONE_NUMBER]"
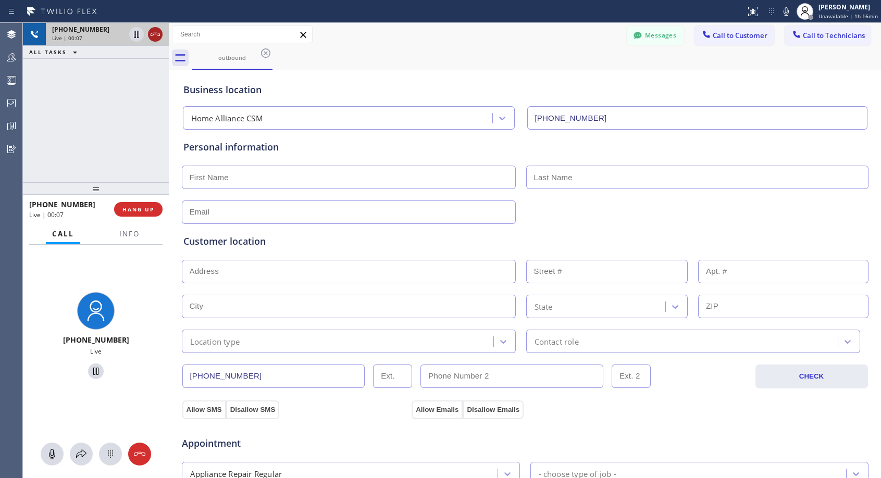
click at [156, 31] on icon at bounding box center [155, 34] width 13 height 13
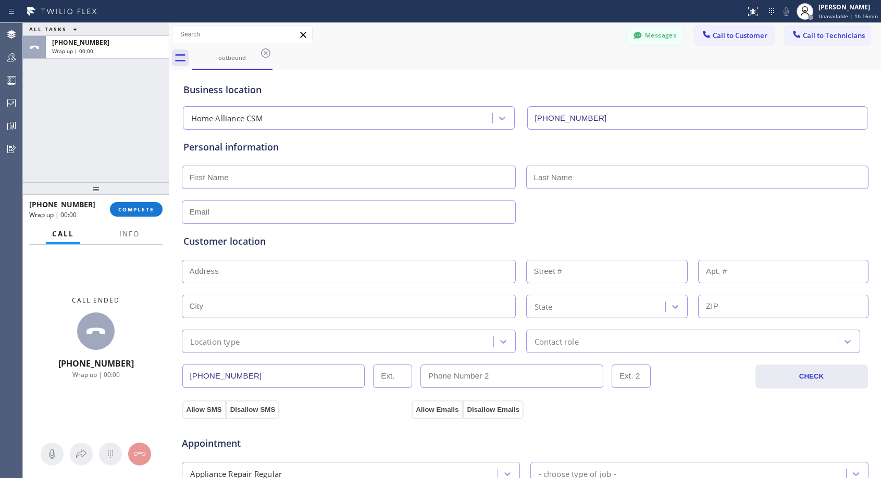
click at [149, 217] on div "[PHONE_NUMBER] Wrap up | 00:00 COMPLETE" at bounding box center [95, 209] width 133 height 27
click at [151, 211] on span "COMPLETE" at bounding box center [136, 209] width 36 height 7
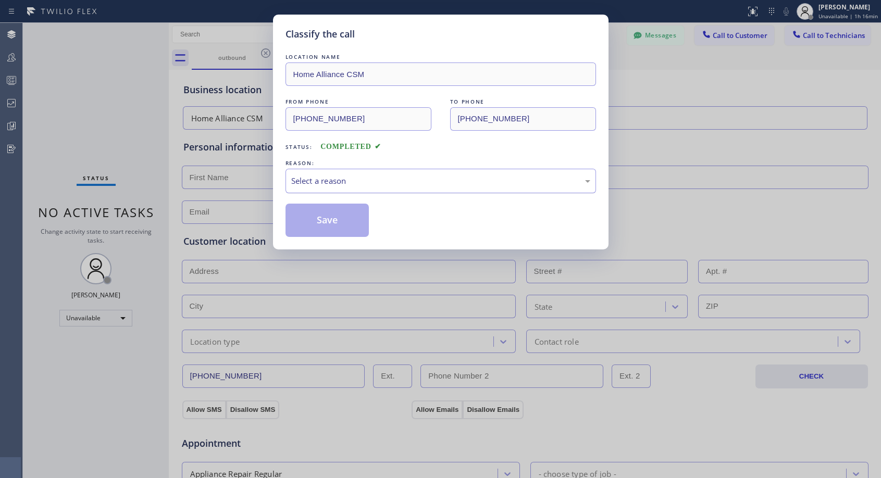
click at [357, 186] on div "Select a reason" at bounding box center [440, 181] width 299 height 12
click at [331, 217] on button "Save" at bounding box center [328, 220] width 84 height 33
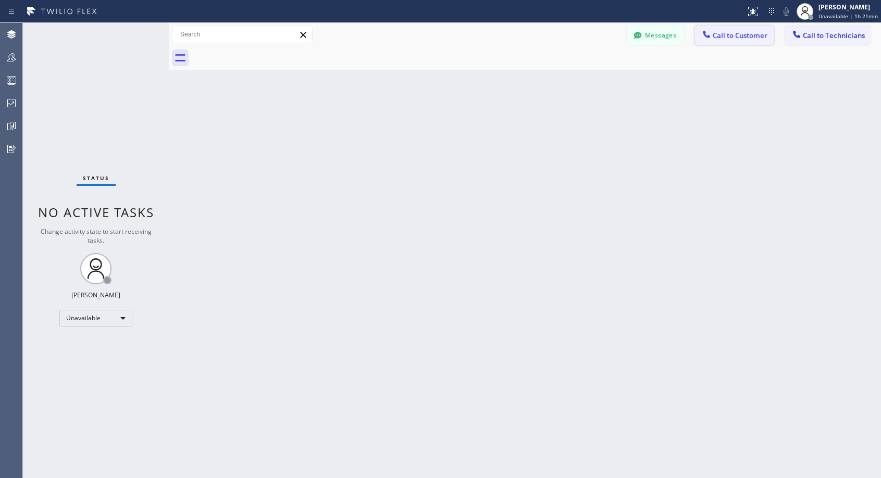
click at [733, 35] on span "Call to Customer" at bounding box center [740, 35] width 55 height 9
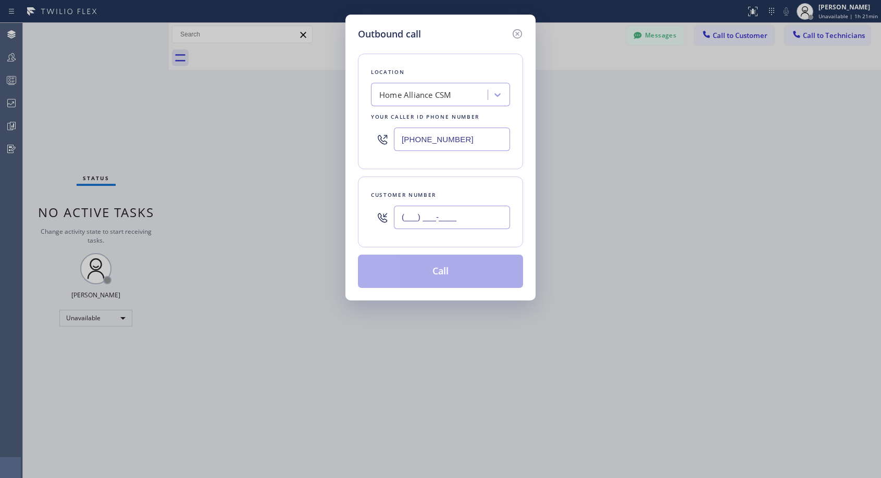
click at [462, 224] on input "(___) ___-____" at bounding box center [452, 217] width 116 height 23
paste input "714) 865-0920"
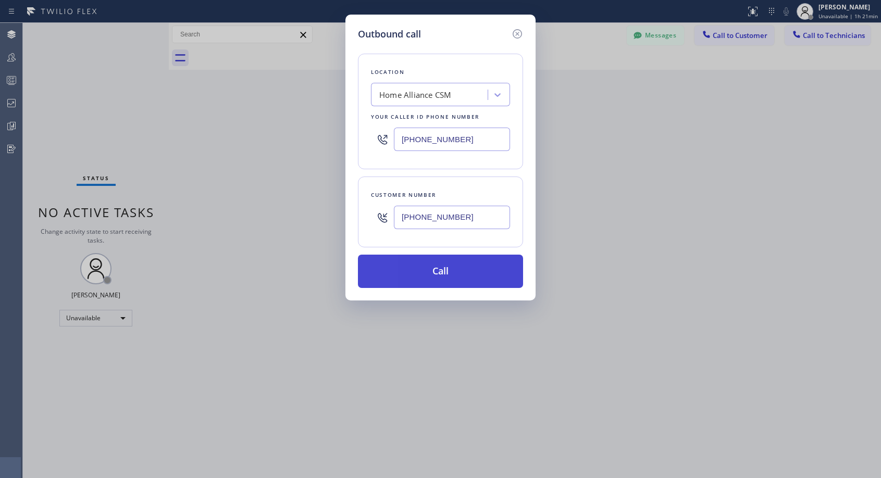
type input "[PHONE_NUMBER]"
click at [457, 273] on button "Call" at bounding box center [440, 271] width 165 height 33
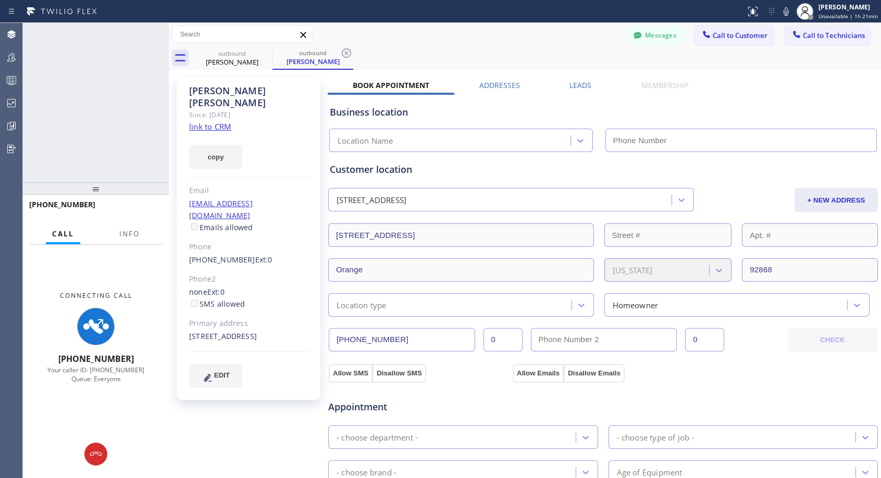
type input "[PHONE_NUMBER]"
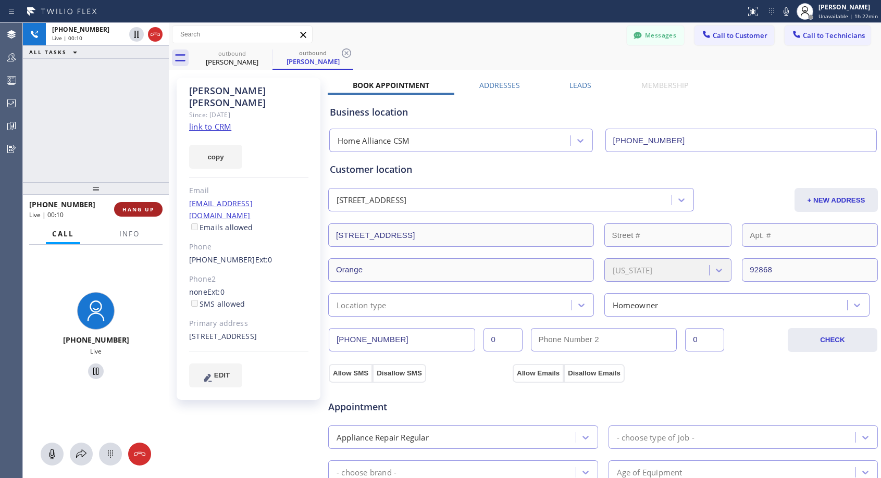
click at [146, 208] on span "HANG UP" at bounding box center [138, 209] width 32 height 7
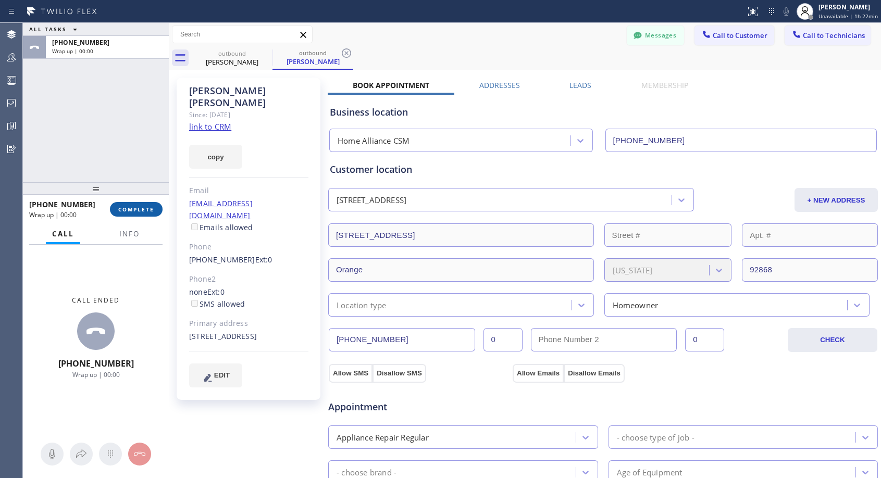
click at [146, 208] on span "COMPLETE" at bounding box center [136, 209] width 36 height 7
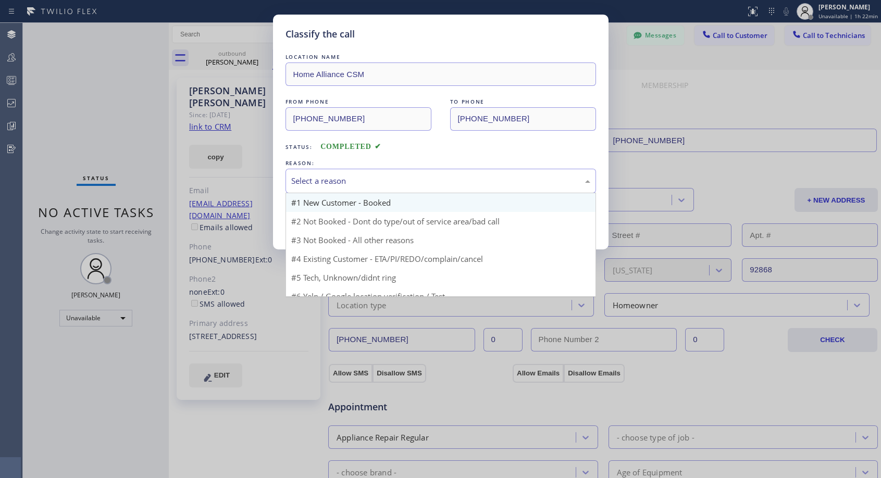
drag, startPoint x: 390, startPoint y: 174, endPoint x: 331, endPoint y: 208, distance: 68.7
click at [390, 175] on div "Select a reason" at bounding box center [441, 181] width 311 height 24
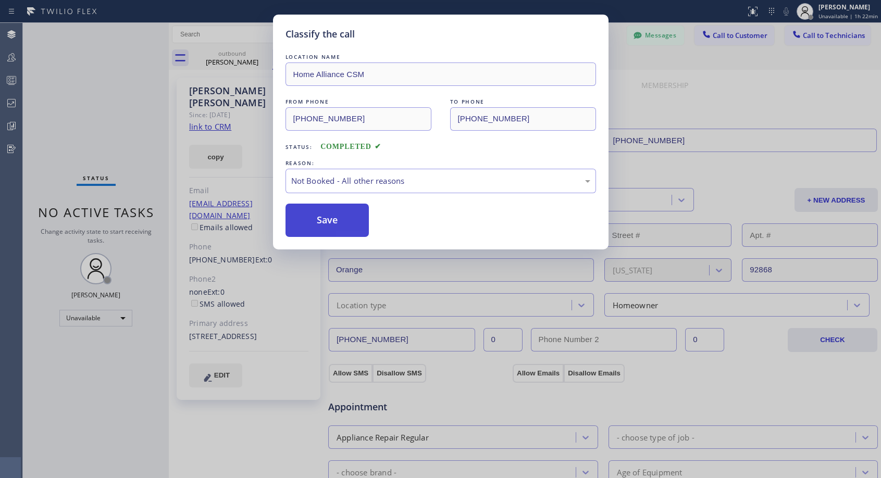
click at [321, 220] on button "Save" at bounding box center [328, 220] width 84 height 33
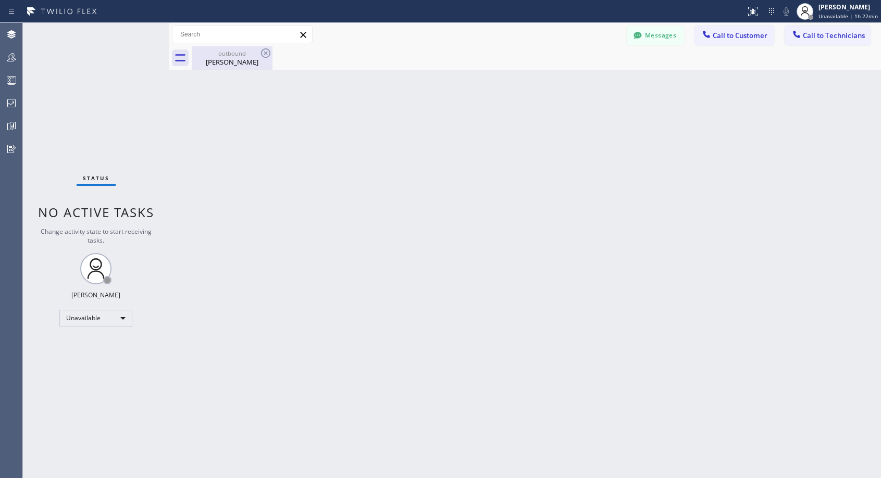
click at [226, 62] on div "[PERSON_NAME]" at bounding box center [232, 61] width 79 height 9
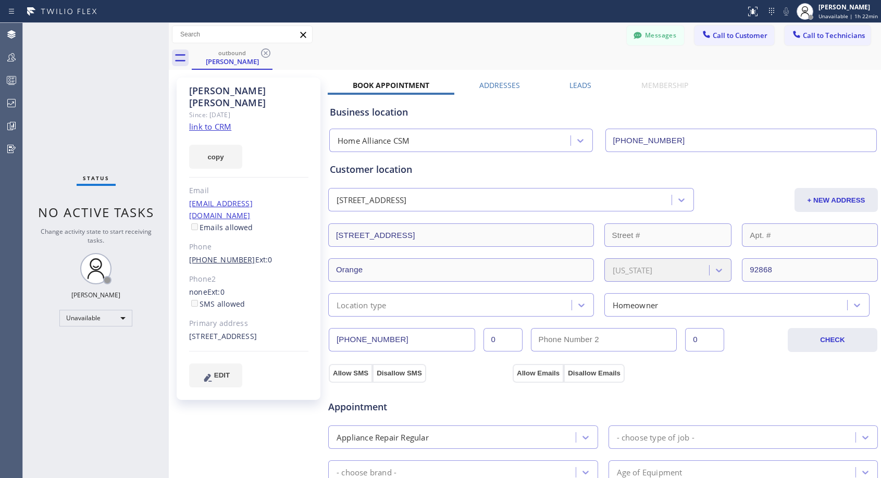
click at [217, 255] on link "[PHONE_NUMBER]" at bounding box center [222, 260] width 66 height 10
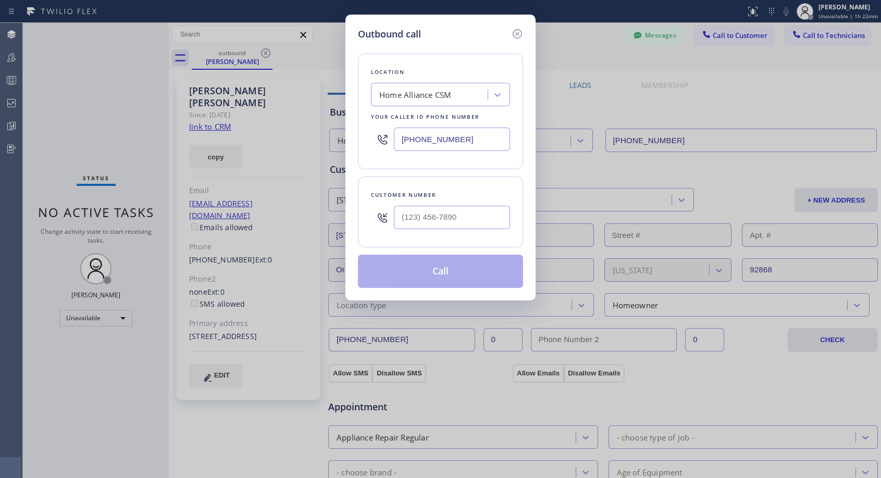
type input "[PHONE_NUMBER]"
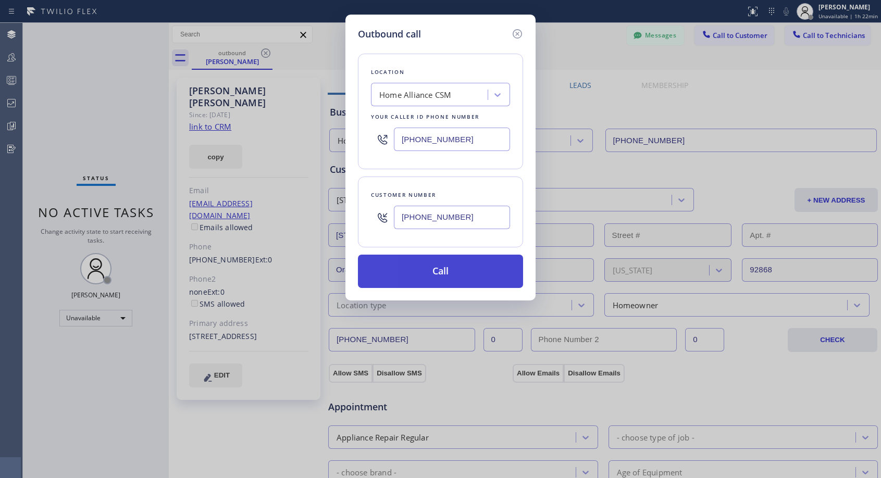
click at [429, 269] on button "Call" at bounding box center [440, 271] width 165 height 33
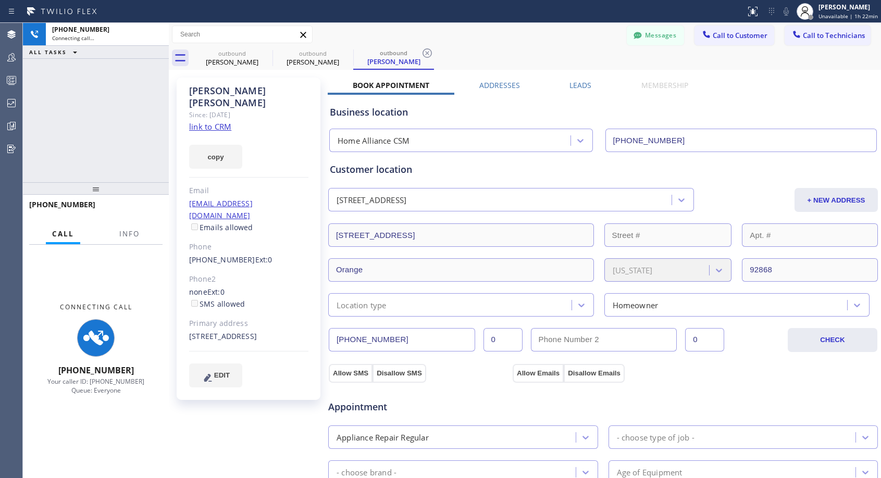
type input "[PHONE_NUMBER]"
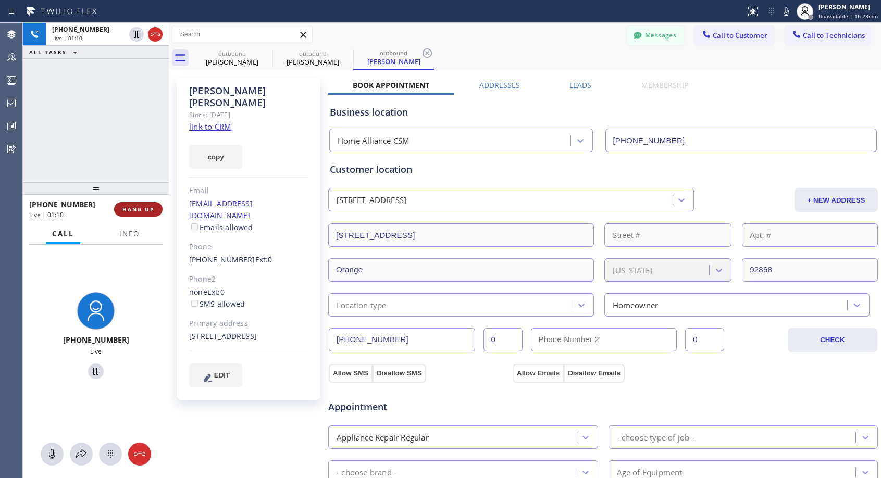
click at [134, 208] on span "HANG UP" at bounding box center [138, 209] width 32 height 7
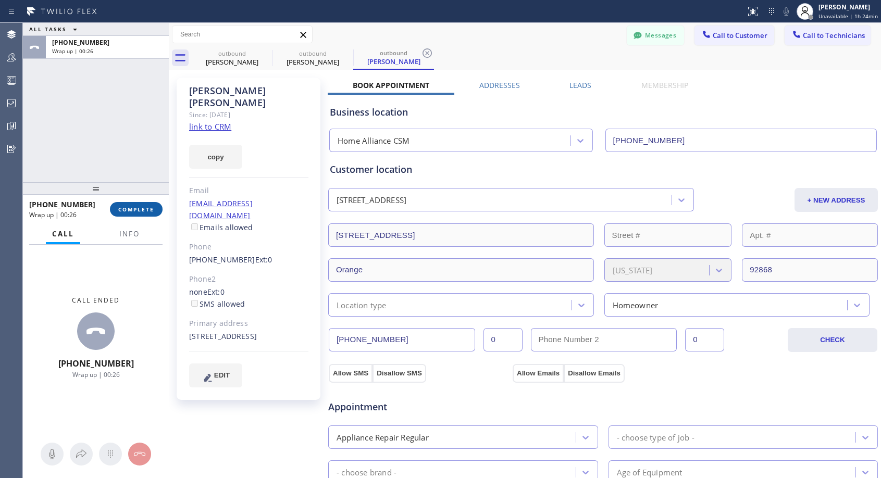
click at [146, 209] on span "COMPLETE" at bounding box center [136, 209] width 36 height 7
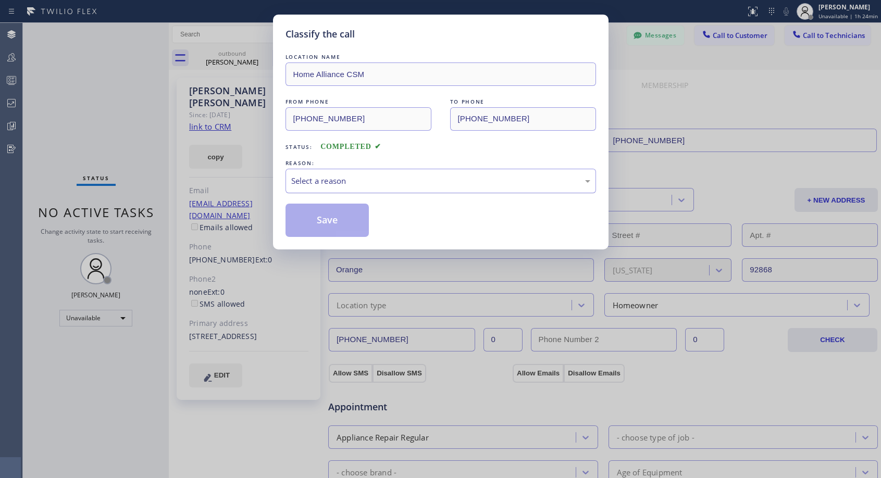
click at [371, 179] on div "Select a reason" at bounding box center [440, 181] width 299 height 12
click at [326, 225] on button "Save" at bounding box center [328, 220] width 84 height 33
